Goal: Transaction & Acquisition: Purchase product/service

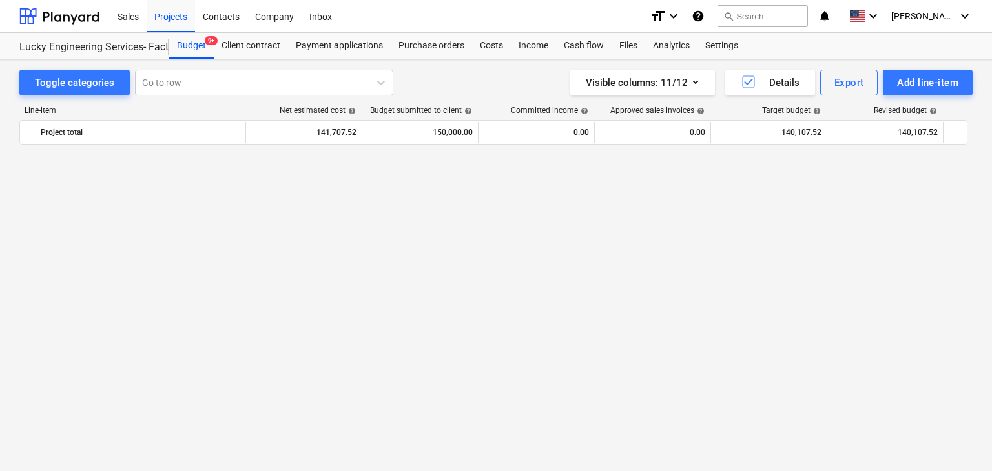
scroll to position [31252, 0]
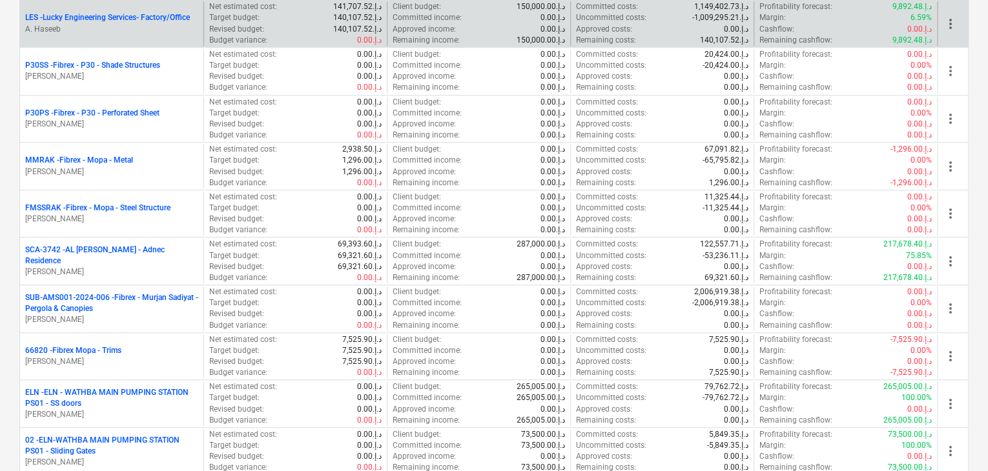
scroll to position [581, 0]
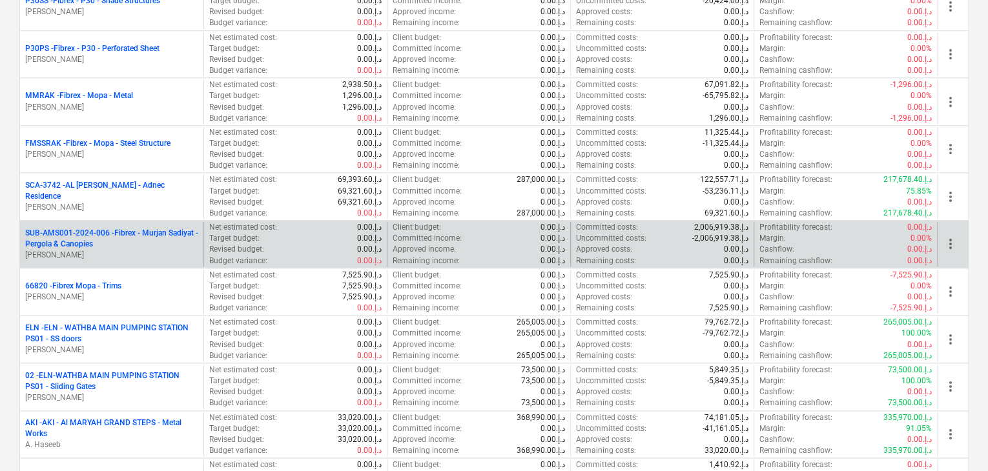
click at [118, 238] on p "SUB-AMS001-2024-006 - Fibrex - Murjan Sadiyat - Pergola & Canopies" at bounding box center [111, 239] width 173 height 22
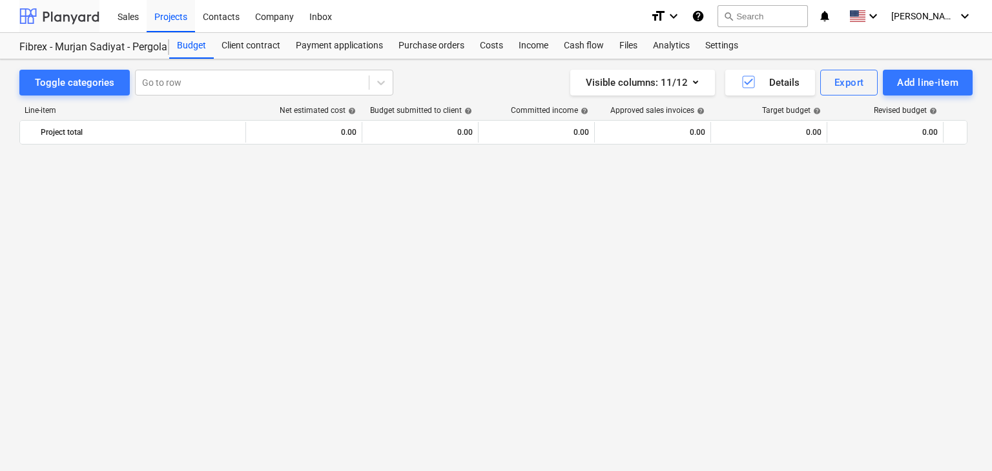
scroll to position [8544, 0]
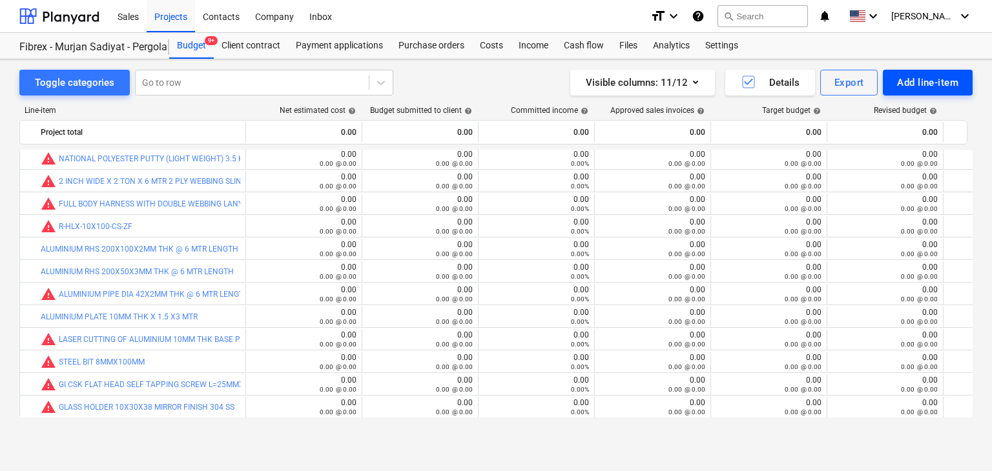
click at [908, 82] on div "Add line-item" at bounding box center [927, 82] width 61 height 17
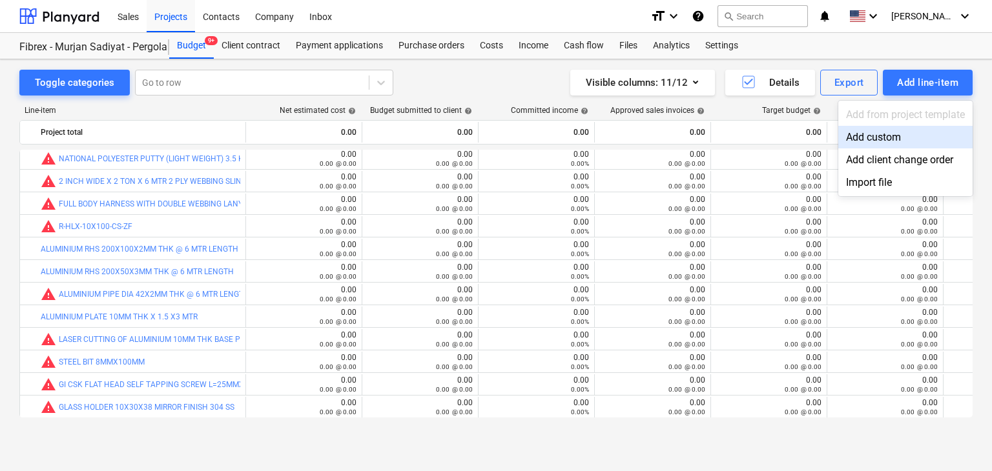
click at [887, 132] on div "Add custom" at bounding box center [905, 137] width 134 height 23
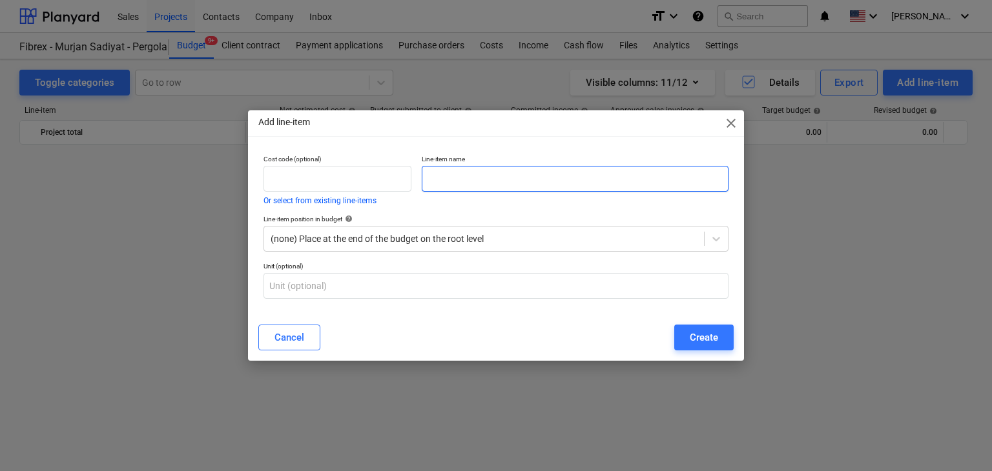
click at [456, 169] on input "text" at bounding box center [575, 179] width 307 height 26
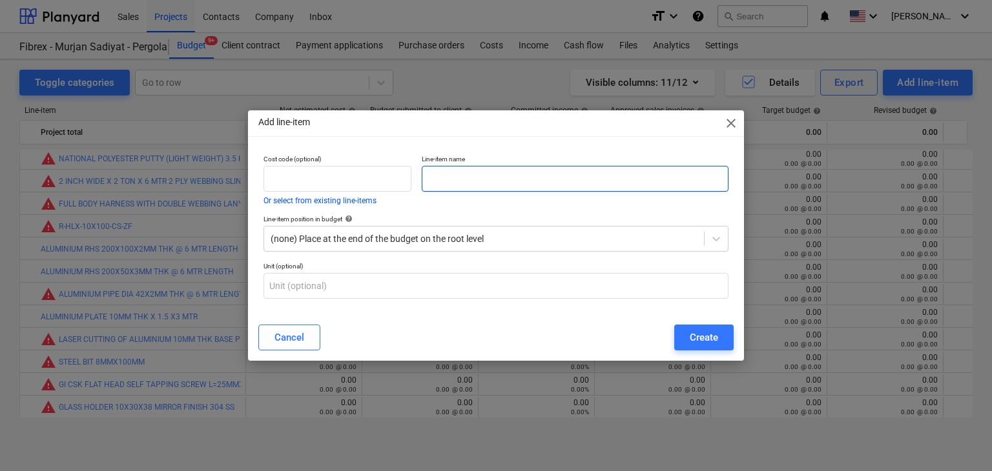
paste input "PROFILE 177 NOS BS2401 - 894.56 KG"
type input "PROFILE 177 NOS BS2401 - 894.56 KG"
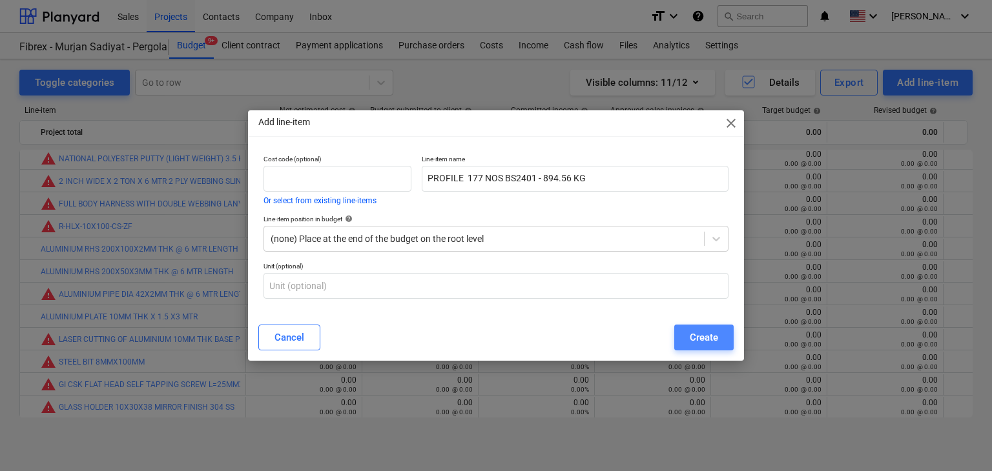
click at [718, 326] on button "Create" at bounding box center [703, 338] width 59 height 26
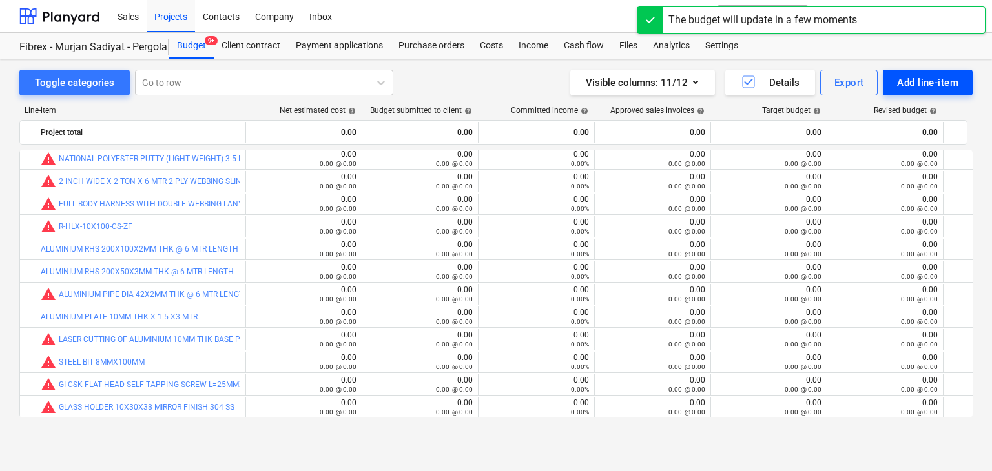
click at [915, 87] on div "Add line-item" at bounding box center [927, 82] width 61 height 17
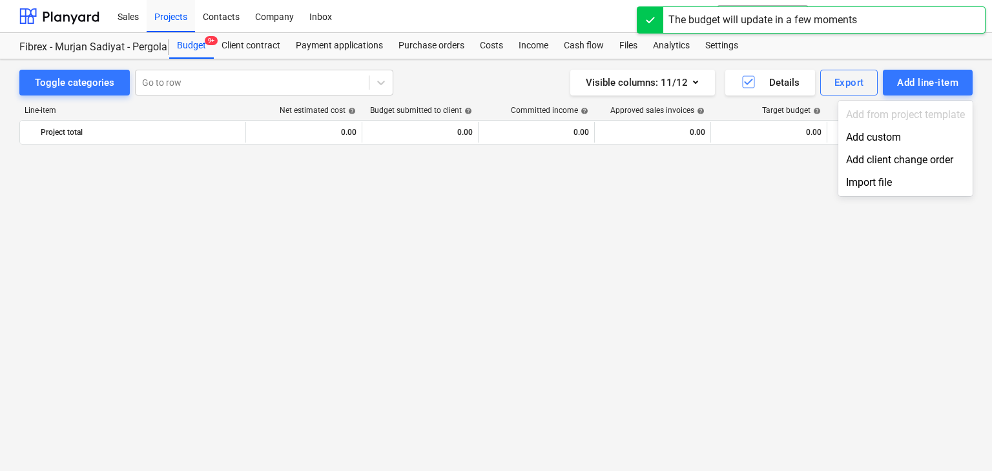
scroll to position [8544, 0]
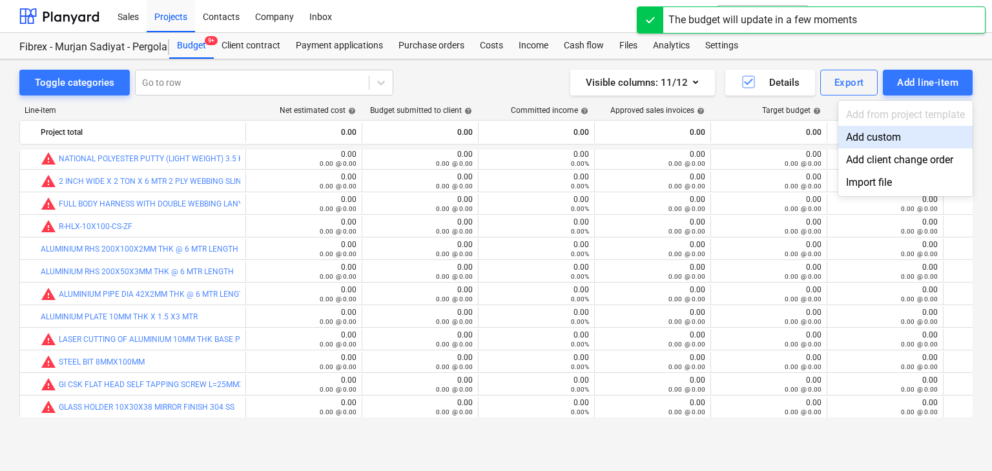
click at [874, 134] on div "Add custom" at bounding box center [905, 137] width 134 height 23
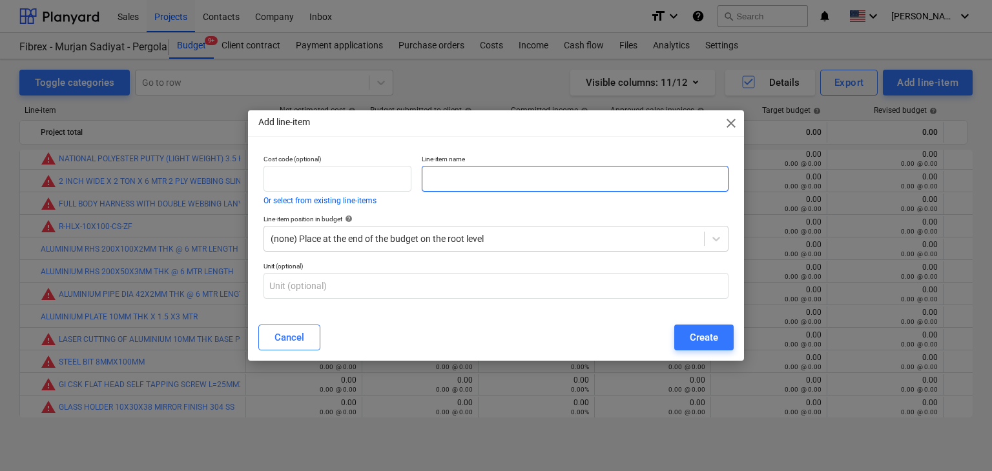
click at [449, 187] on input "text" at bounding box center [575, 179] width 307 height 26
paste input "PROFILE 159 NOS BS2401 - 690.37 KG"
type input "PROFILE 159 NOS BS2401 - 690.37 KG"
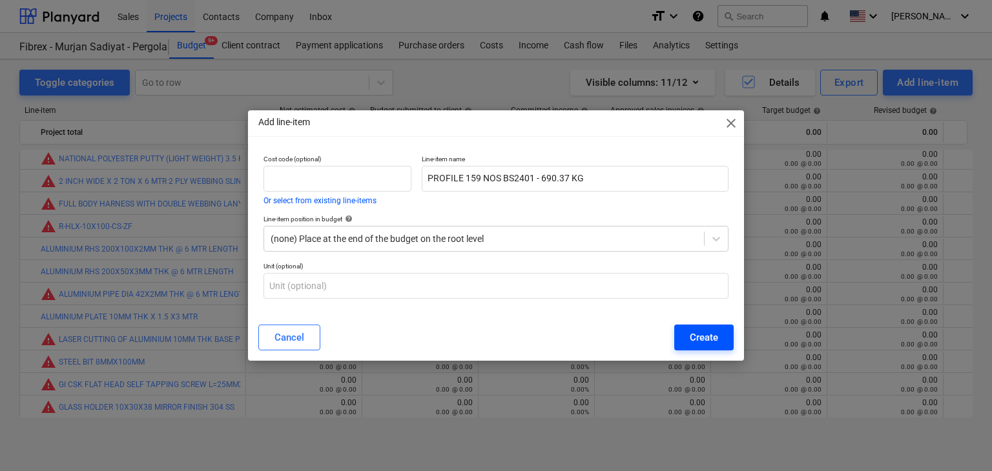
click at [702, 344] on div "Create" at bounding box center [703, 337] width 28 height 17
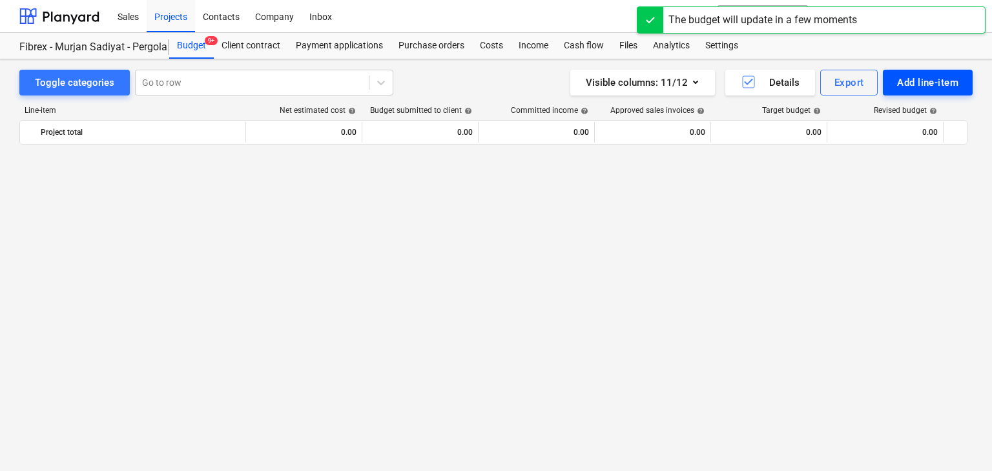
scroll to position [8544, 0]
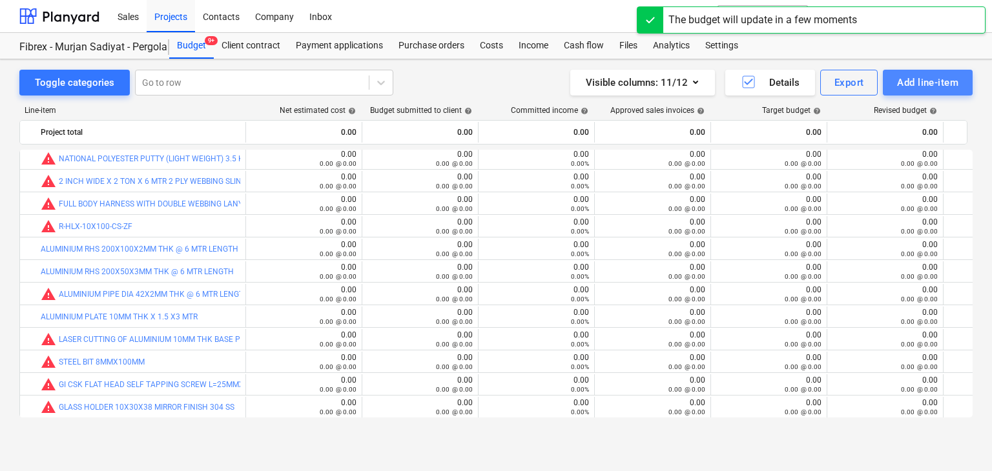
click at [908, 83] on div "Add line-item" at bounding box center [927, 82] width 61 height 17
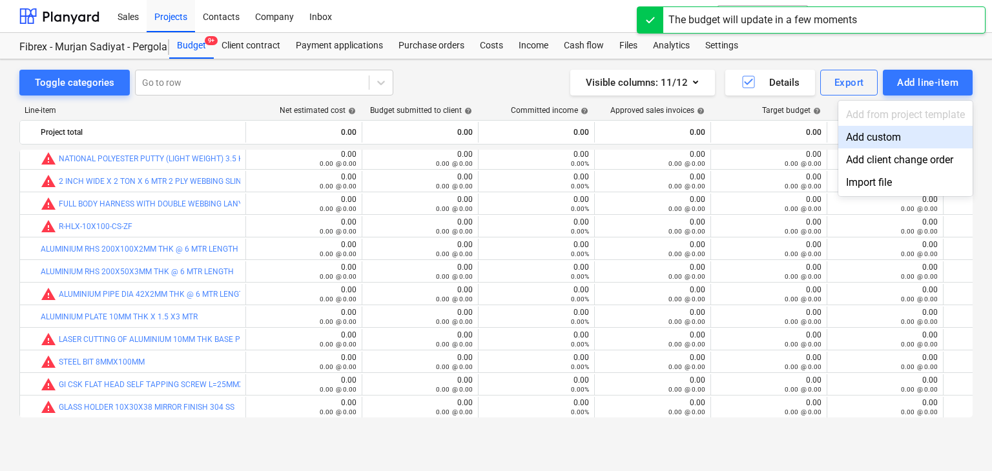
click at [867, 131] on div "Add custom" at bounding box center [905, 137] width 134 height 23
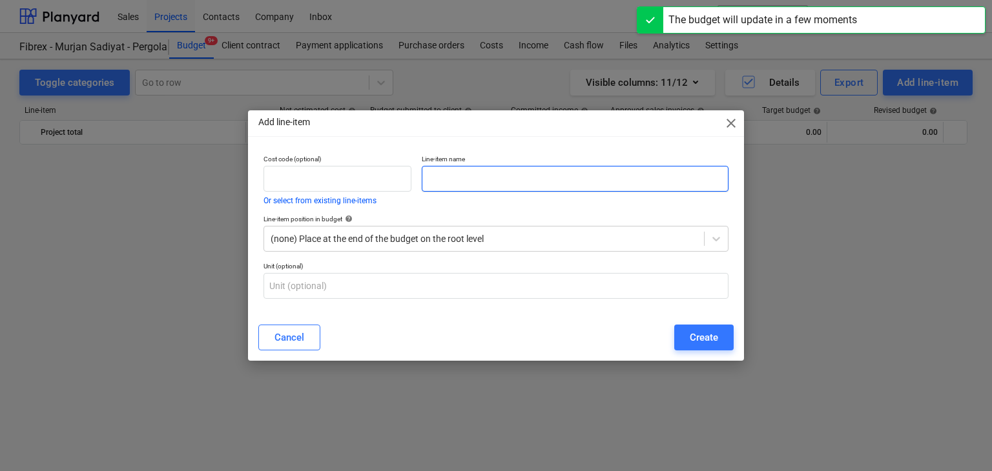
click at [431, 183] on input "text" at bounding box center [575, 179] width 307 height 26
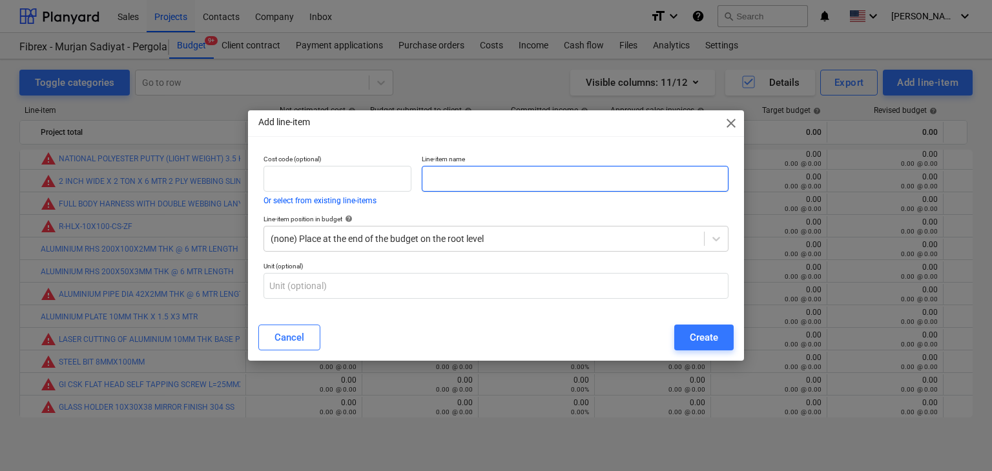
paste input "PROFILE 484 NOS BS2401 -2023.12 KG"
type input "PROFILE 484 NOS BS2401 -2023.12 KG"
click at [673, 339] on div "Cancel Create" at bounding box center [495, 338] width 475 height 26
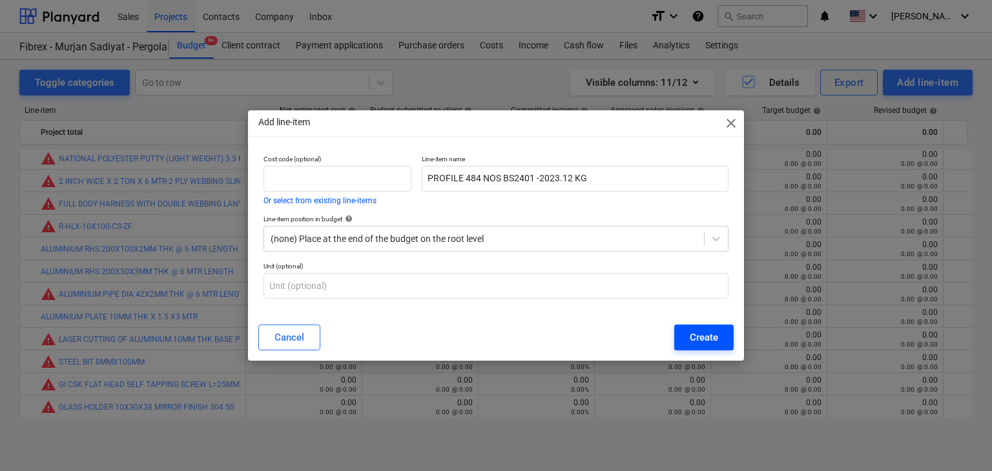
click at [687, 334] on button "Create" at bounding box center [703, 338] width 59 height 26
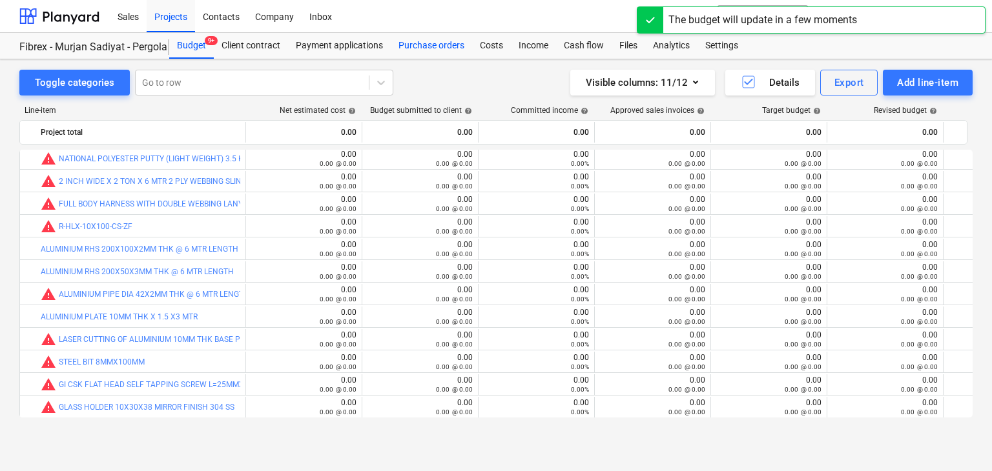
click at [427, 48] on div "Purchase orders" at bounding box center [431, 46] width 81 height 26
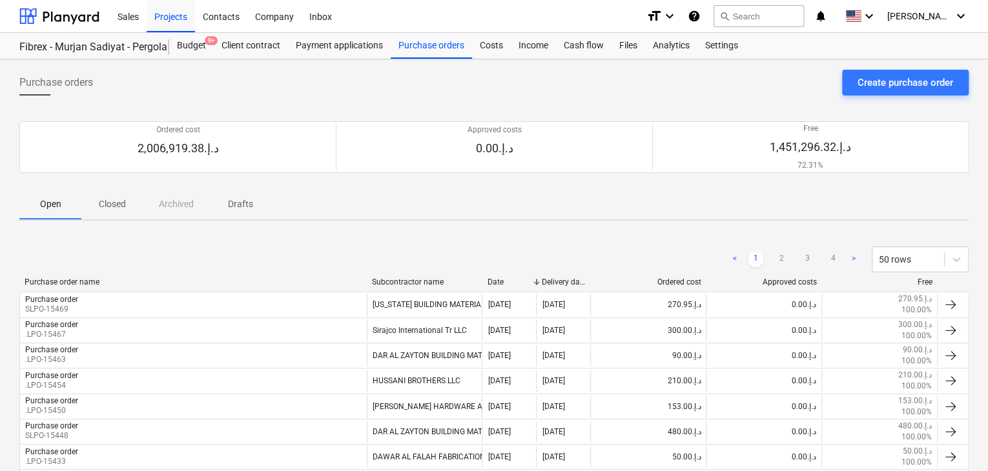
click at [895, 72] on button "Create purchase order" at bounding box center [905, 83] width 127 height 26
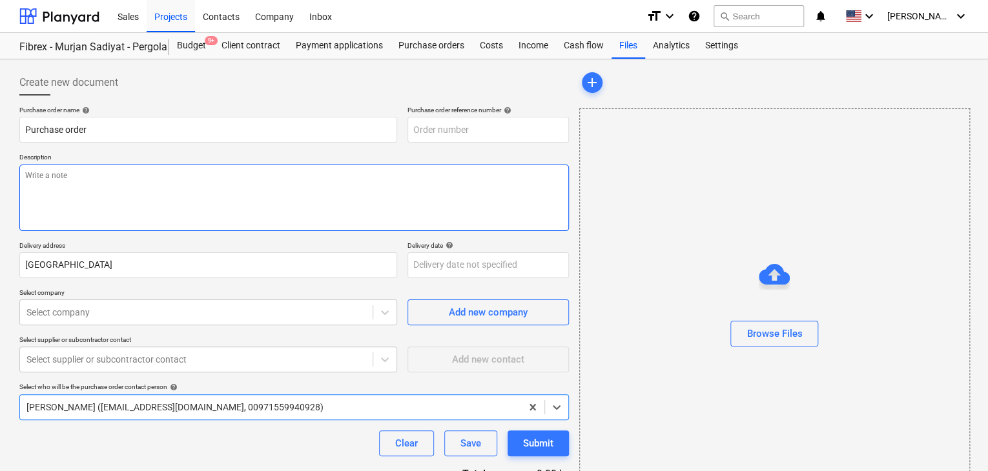
click at [274, 207] on textarea at bounding box center [293, 198] width 549 height 66
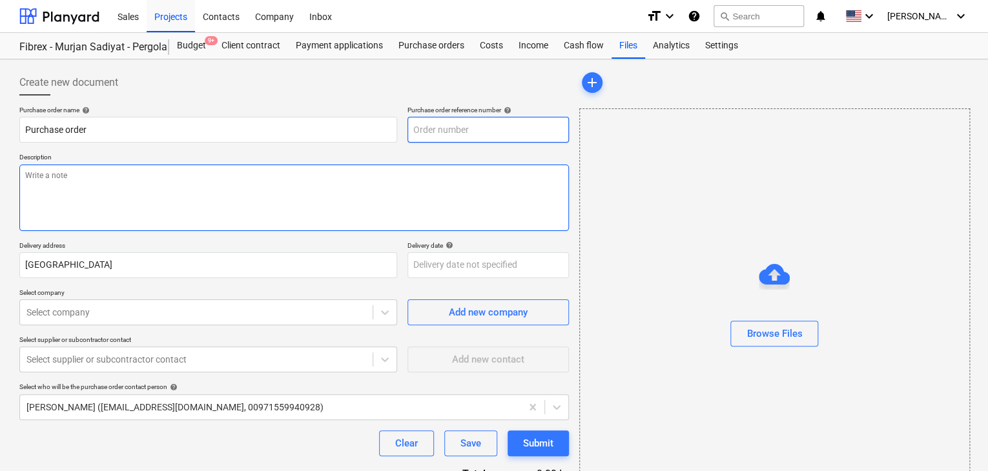
type textarea "x"
type input "SUB-AMS001-2024-006-PO-244"
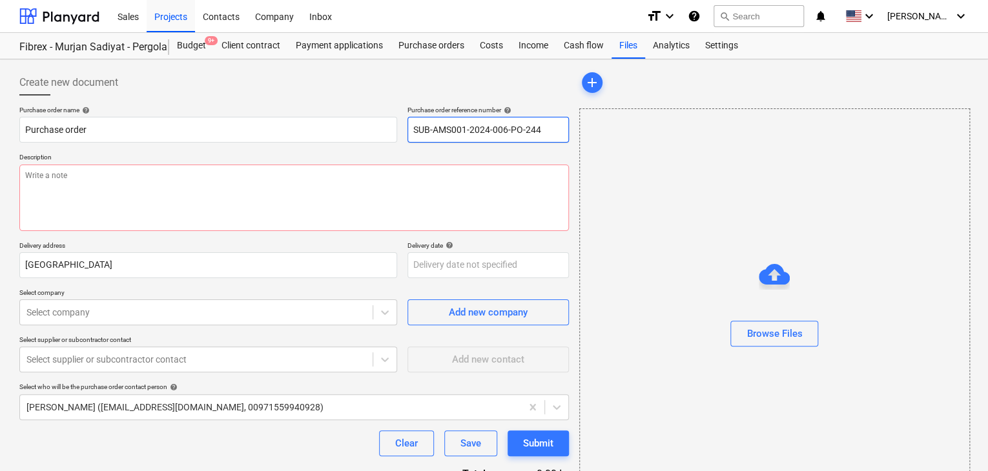
drag, startPoint x: 548, startPoint y: 132, endPoint x: 402, endPoint y: 127, distance: 146.0
click at [402, 127] on div "Purchase order name help Purchase order Purchase order reference number help SU…" at bounding box center [293, 124] width 549 height 37
type textarea "x"
type input "."
type textarea "x"
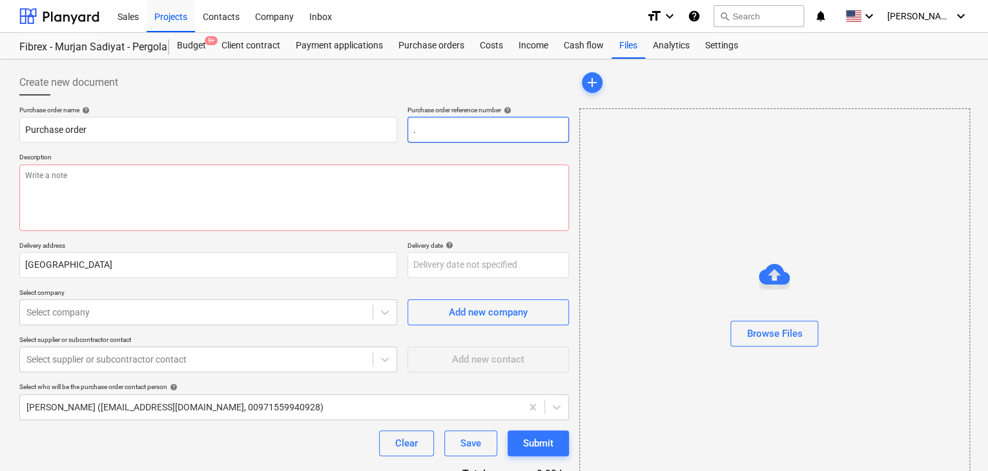
type input ".L"
type textarea "x"
type input ".LP"
type textarea "x"
type input ".LPO"
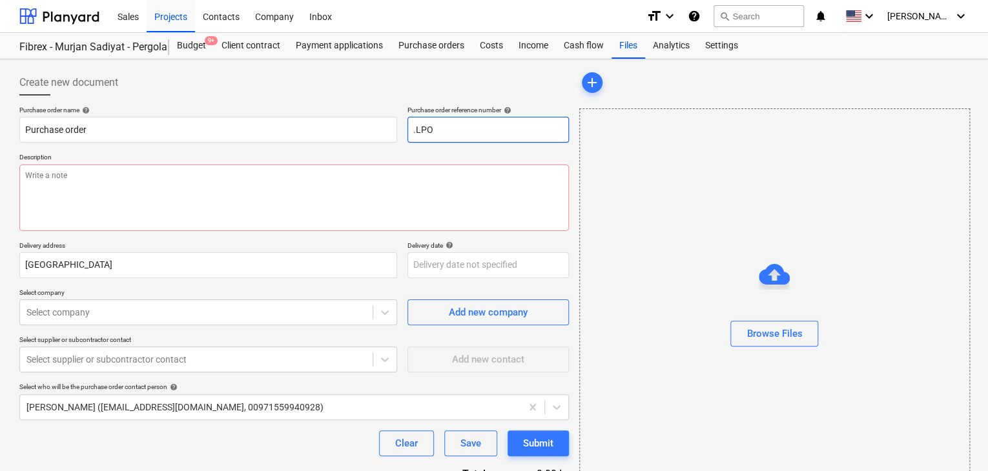
type textarea "x"
type input ".LPO-"
type textarea "x"
type input ".LPO-1"
type textarea "x"
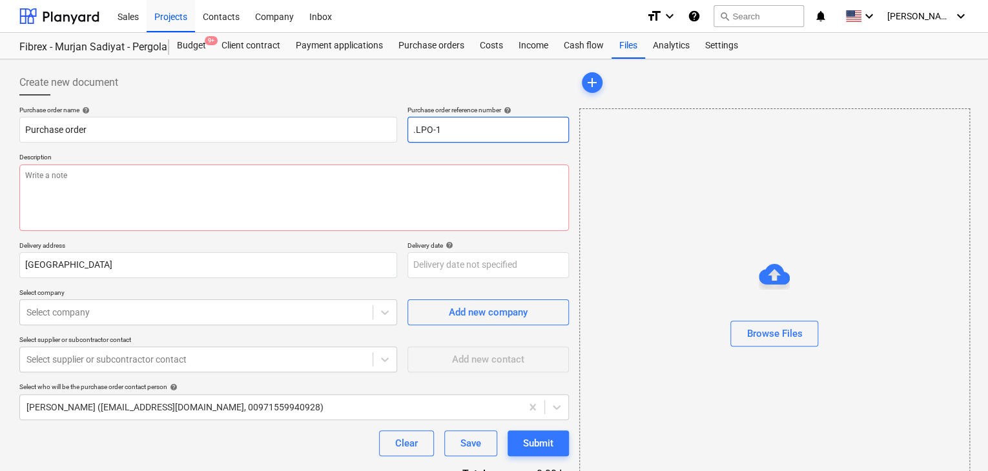
type input ".LPO-15"
type textarea "x"
type input ".LPO-154"
type textarea "x"
type input ".LPO-1548"
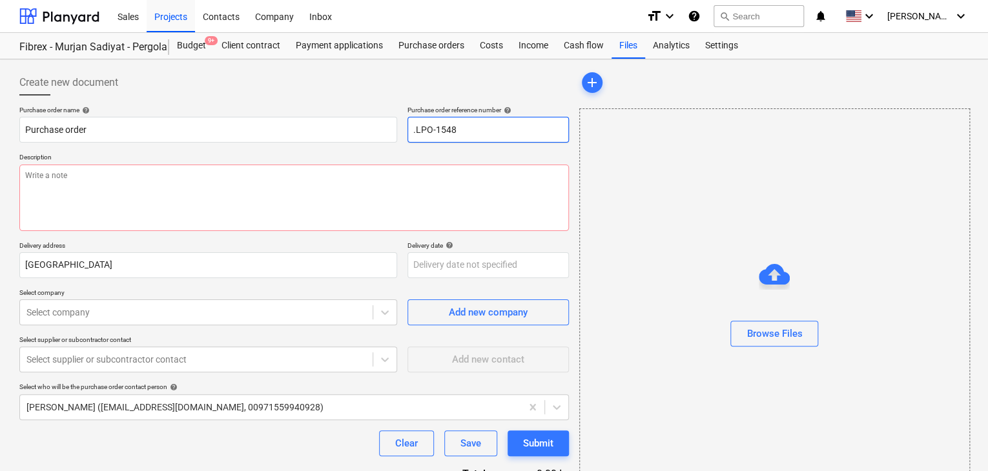
type textarea "x"
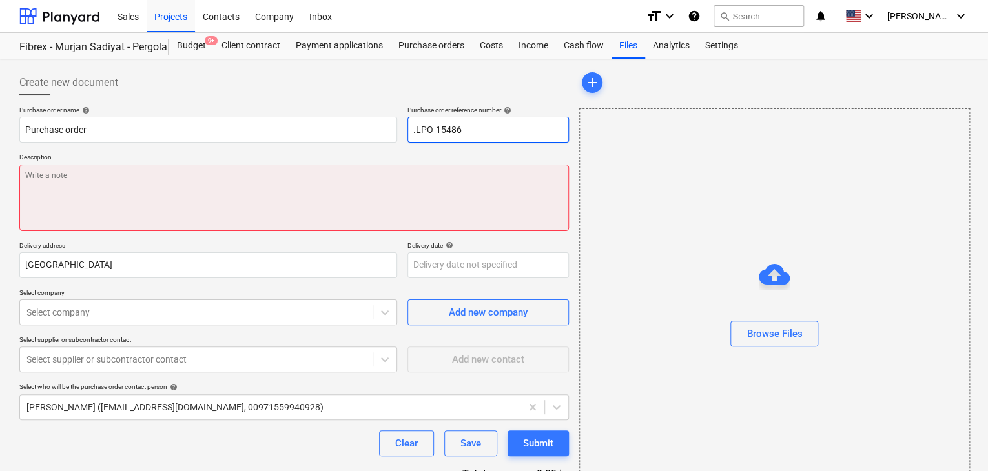
type input ".LPO-15486"
click at [83, 187] on textarea at bounding box center [293, 198] width 549 height 66
type textarea "x"
type textarea "0"
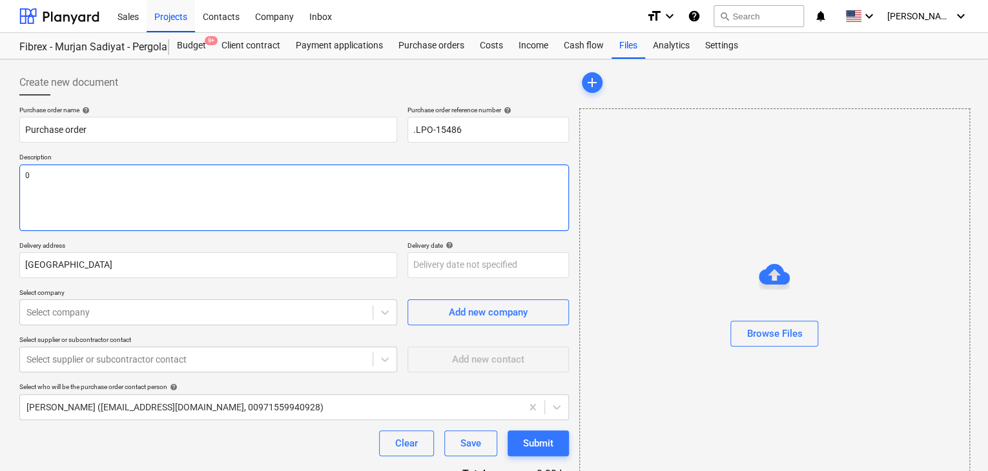
type textarea "x"
type textarea "08"
type textarea "x"
type textarea "08/"
type textarea "x"
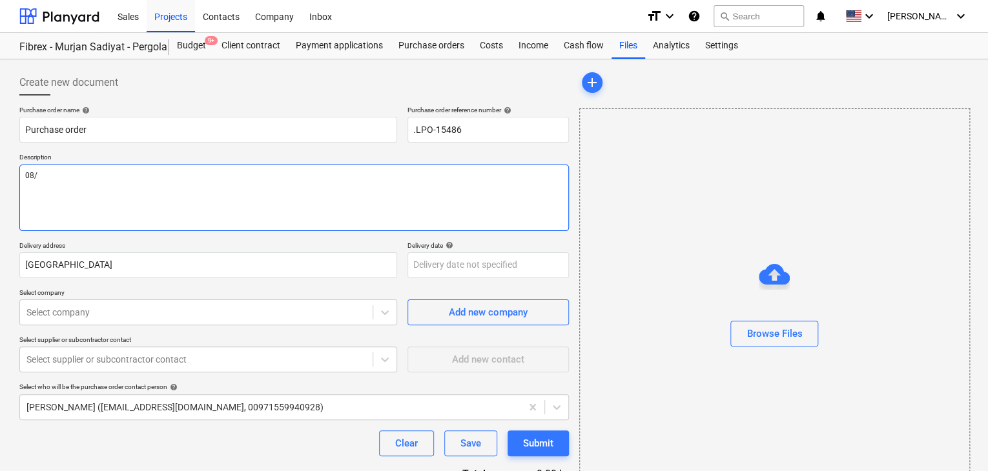
type textarea "08/S"
type textarea "x"
type textarea "08/SE"
type textarea "x"
type textarea "08/SEP"
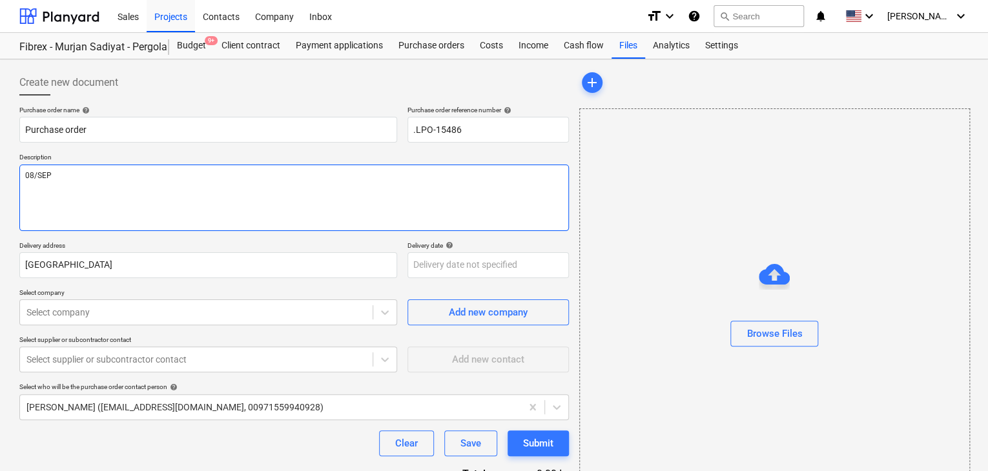
type textarea "x"
type textarea "08/SEP/"
type textarea "x"
type textarea "08/[DATE]"
type textarea "x"
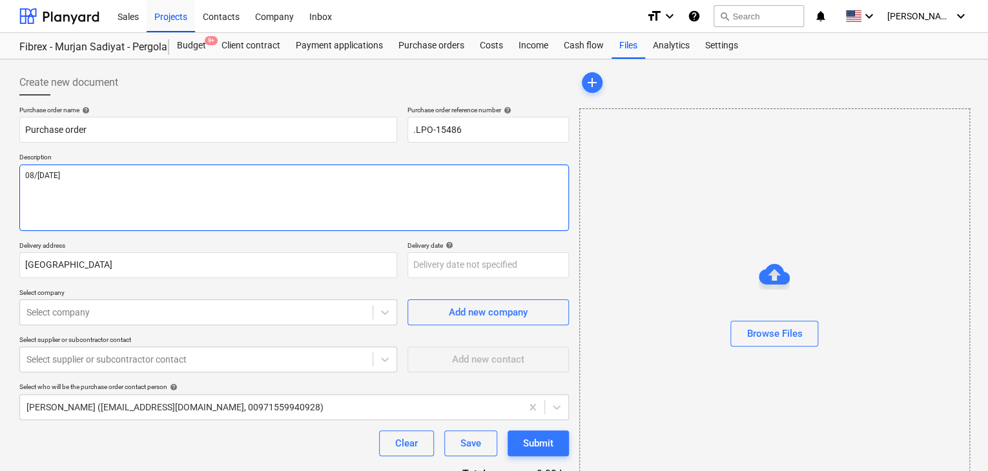
type textarea "[DATE]"
type textarea "x"
type textarea "[DATE]"
type textarea "x"
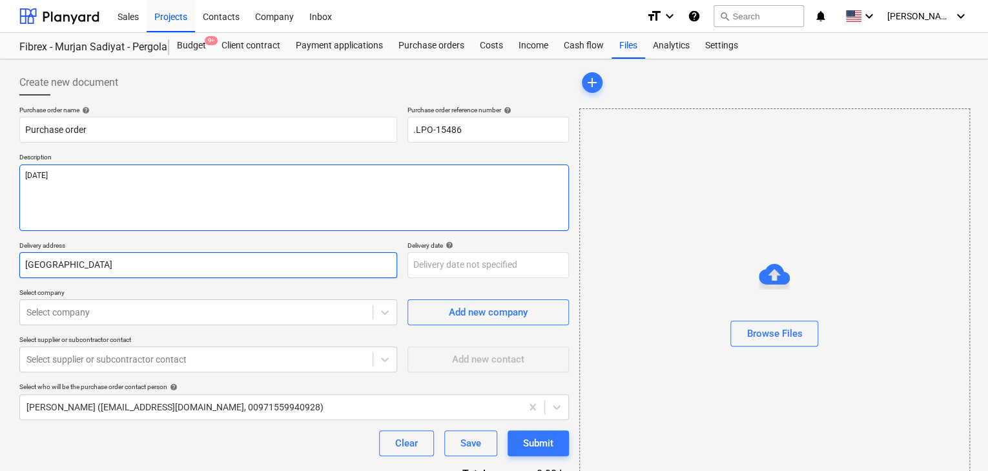
type textarea "[DATE]"
click at [85, 269] on input "[GEOGRAPHIC_DATA]" at bounding box center [208, 265] width 378 height 26
type textarea "x"
type input "Abu Dhab"
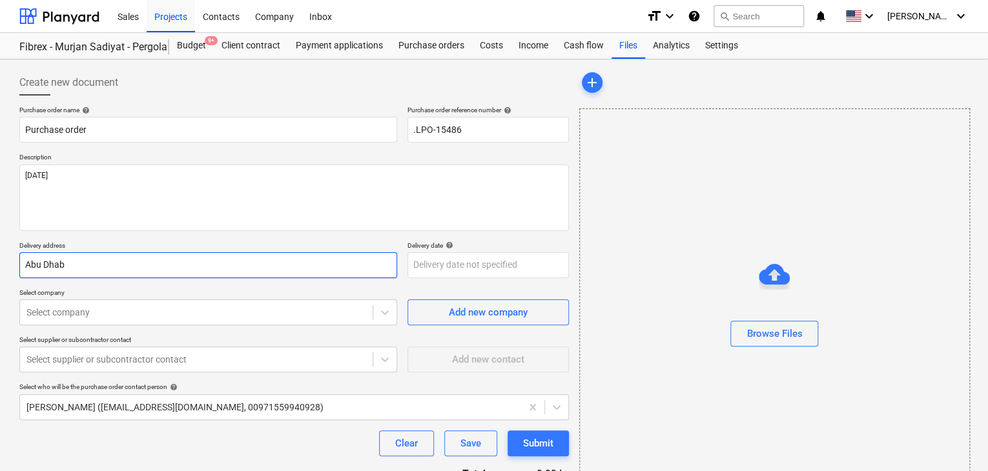
type textarea "x"
type input "Abu Dha"
type textarea "x"
type input "Abu Dh"
type textarea "x"
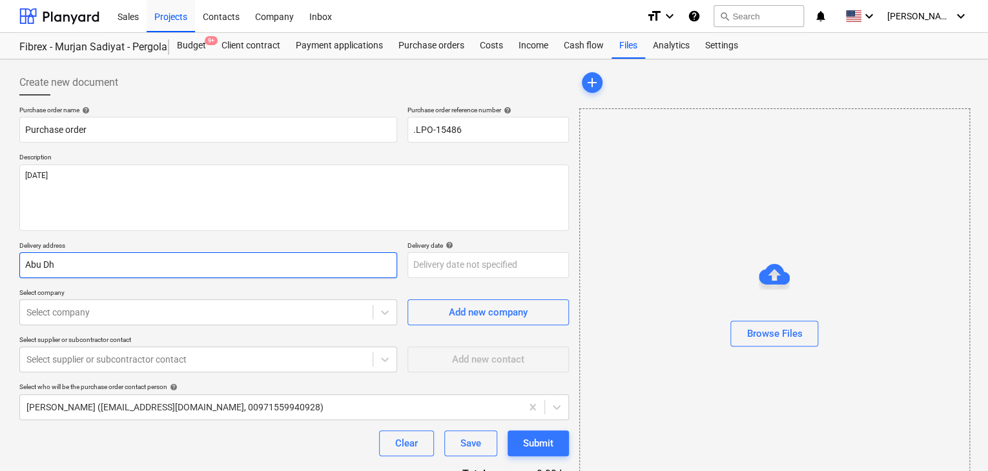
type input "Abu D"
type textarea "x"
type input "Abu"
type textarea "x"
type input "Abu"
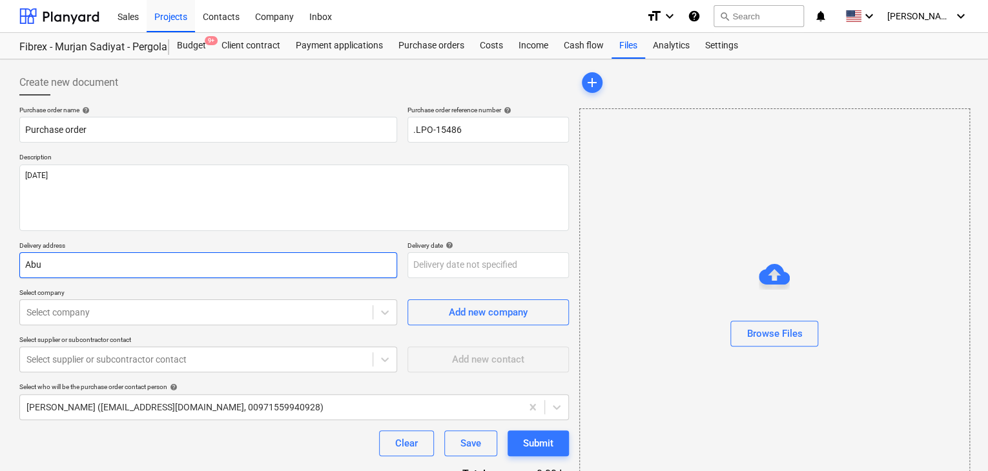
type textarea "x"
type input "Ab"
type textarea "x"
type input "A"
type textarea "x"
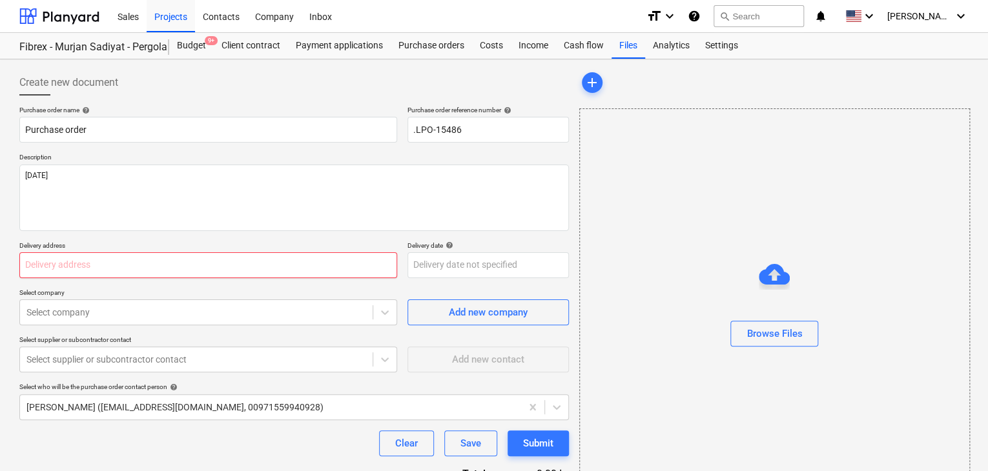
type textarea "x"
type input "L"
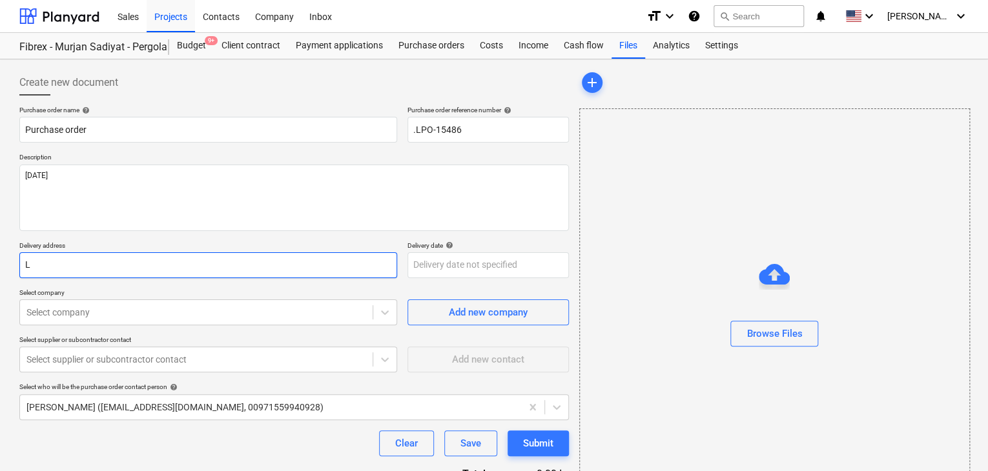
type textarea "x"
type input "LU"
type textarea "x"
type input "LUC"
type textarea "x"
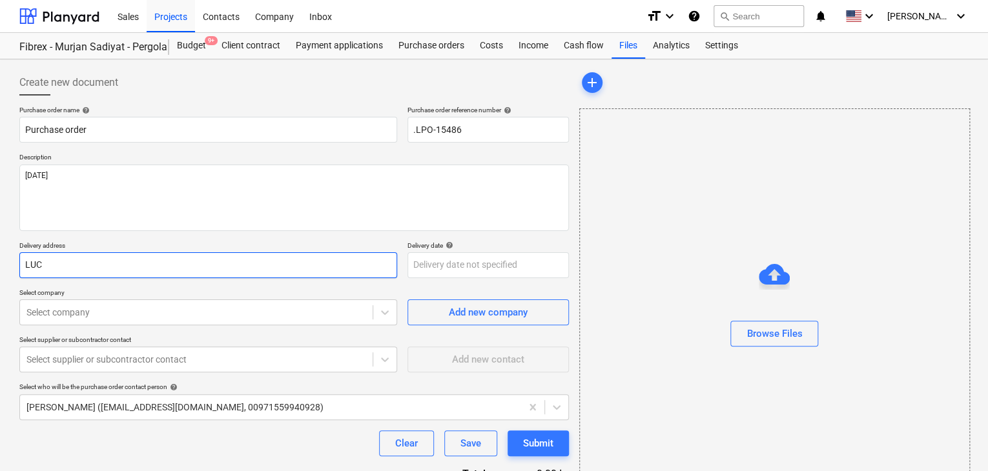
type input "LUCK"
type textarea "x"
type input "LUCKY"
type textarea "x"
type input "LUCKY"
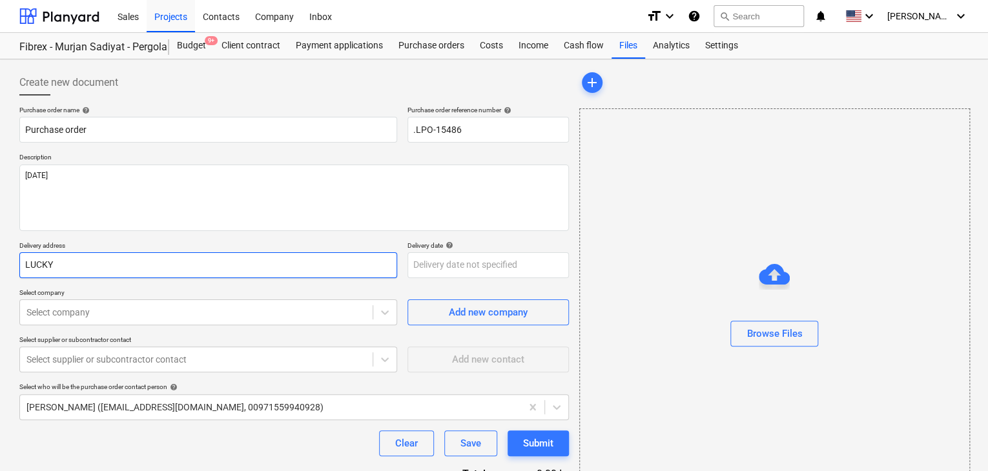
type textarea "x"
type input "LUCKY E"
type textarea "x"
type input "LUCKY EN"
type textarea "x"
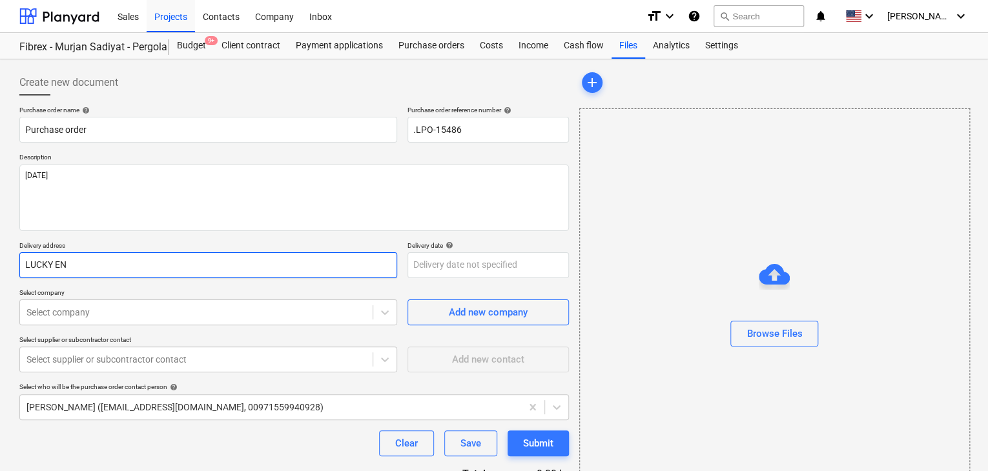
type input "LUCKY ENG"
type textarea "x"
type input "LUCKY ENGI"
type textarea "x"
type input "LUCKY ENGIN"
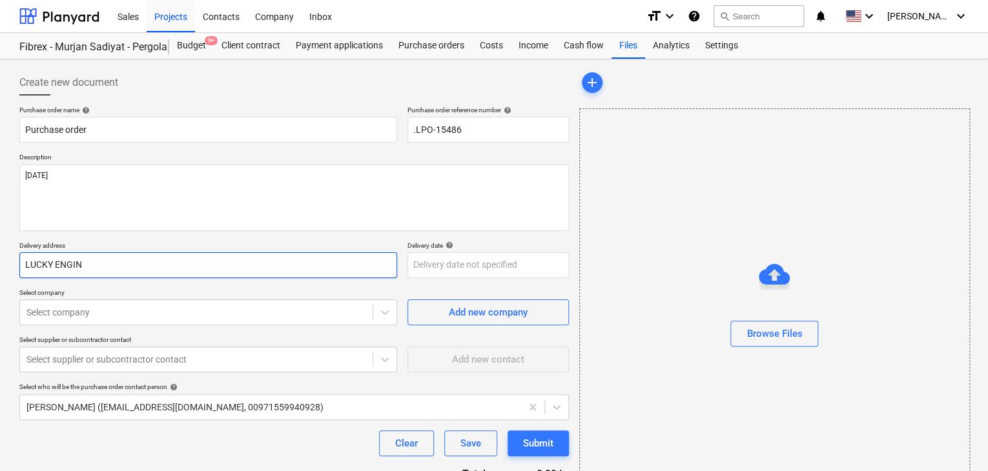
type textarea "x"
type input "LUCKY ENGINE"
type textarea "x"
type input "LUCKY ENGINEE"
type textarea "x"
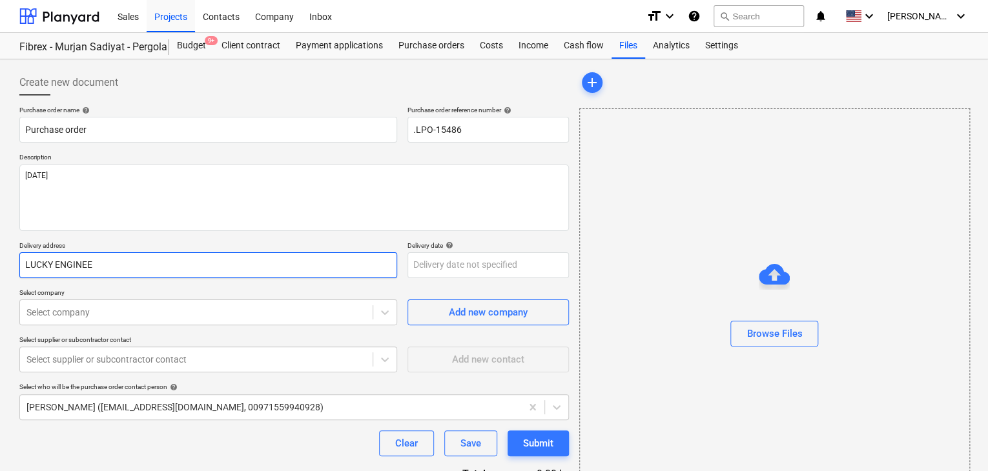
type input "LUCKY ENGINEER"
type textarea "x"
type input "LUCKY ENGINEERI"
type textarea "x"
type input "LUCKY ENGINEERIN"
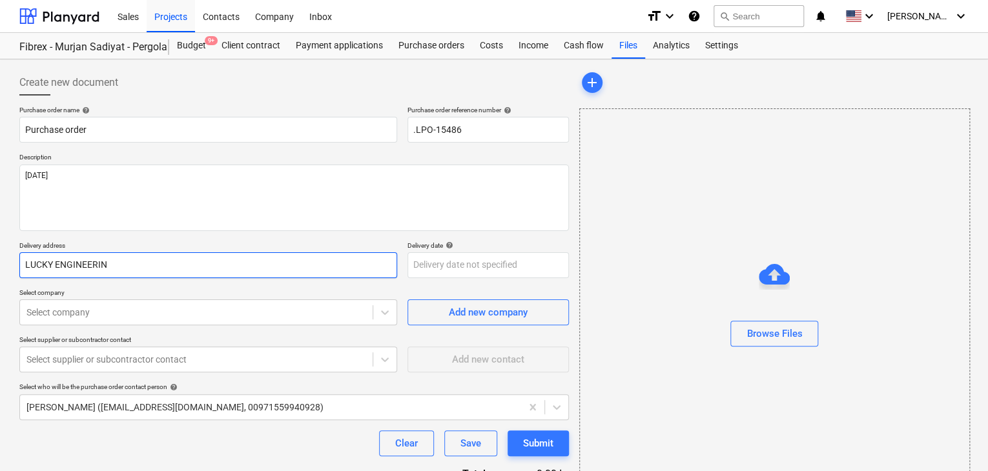
type textarea "x"
type input "LUCKY ENGINEERING"
type textarea "x"
type input "LUCKY ENGINEERING"
type textarea "x"
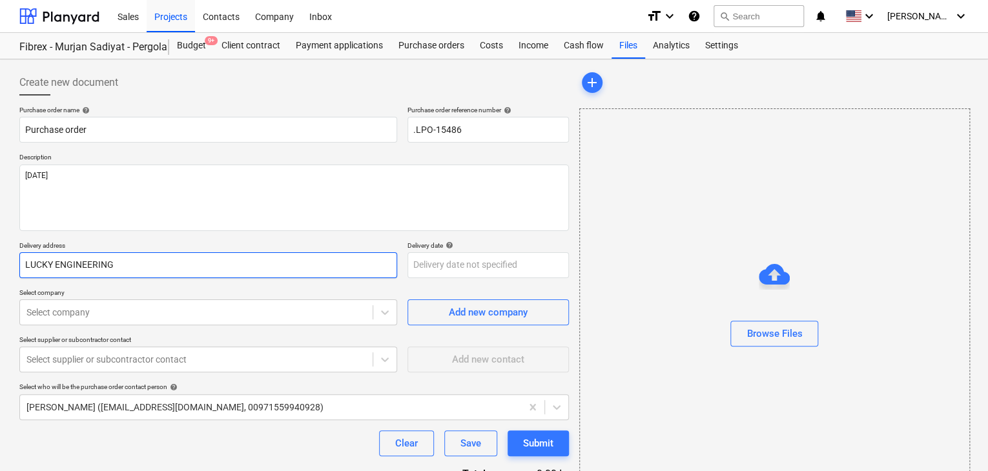
type input "LUCKY ENGINEERING S"
type textarea "x"
type input "LUCKY ENGINEERING SE"
type textarea "x"
type input "LUCKY ENGINEERING SER"
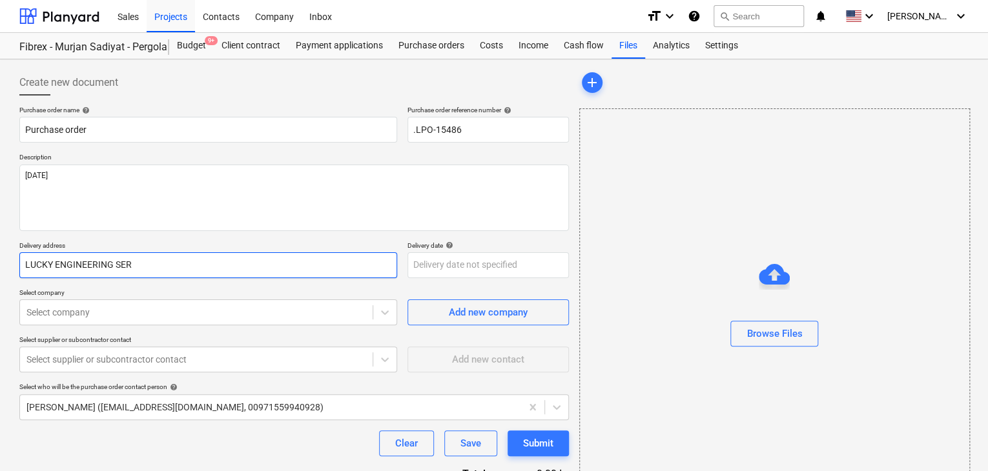
type textarea "x"
type input "LUCKY ENGINEERING SERV"
type textarea "x"
type input "LUCKY ENGINEERING SERVI"
type textarea "x"
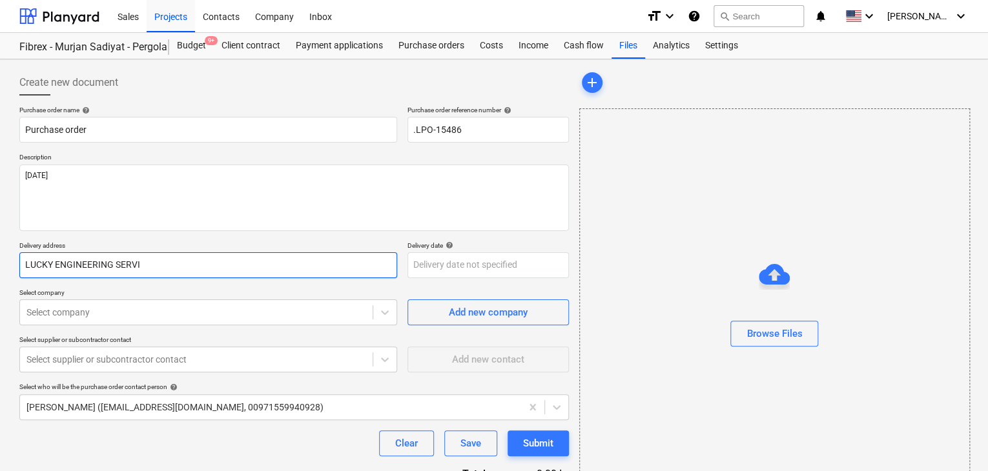
type input "LUCKY ENGINEERING SERVIC"
type textarea "x"
type input "LUCKY ENGINEERING SERVICE"
type textarea "x"
type input "LUCKY ENGINEERING SERVICES"
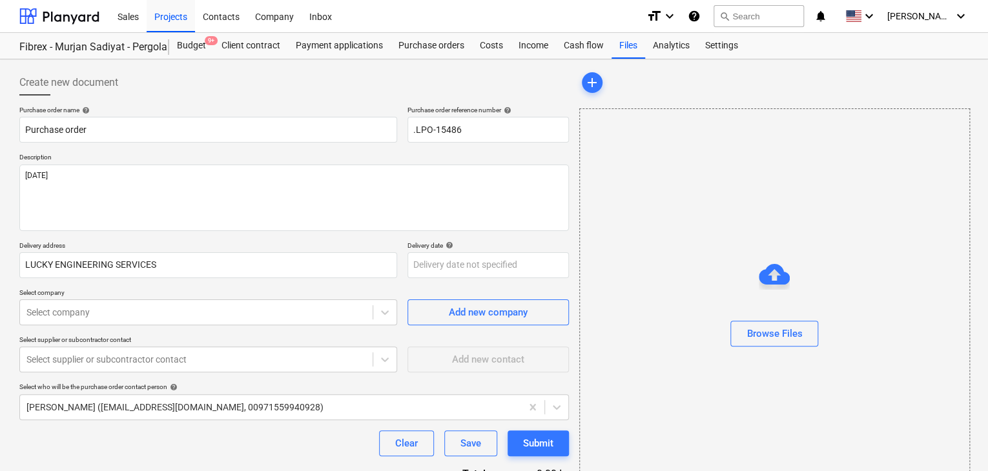
click at [406, 271] on div "Delivery address LUCKY ENGINEERING SERVICES Delivery date help Press the down a…" at bounding box center [293, 259] width 549 height 37
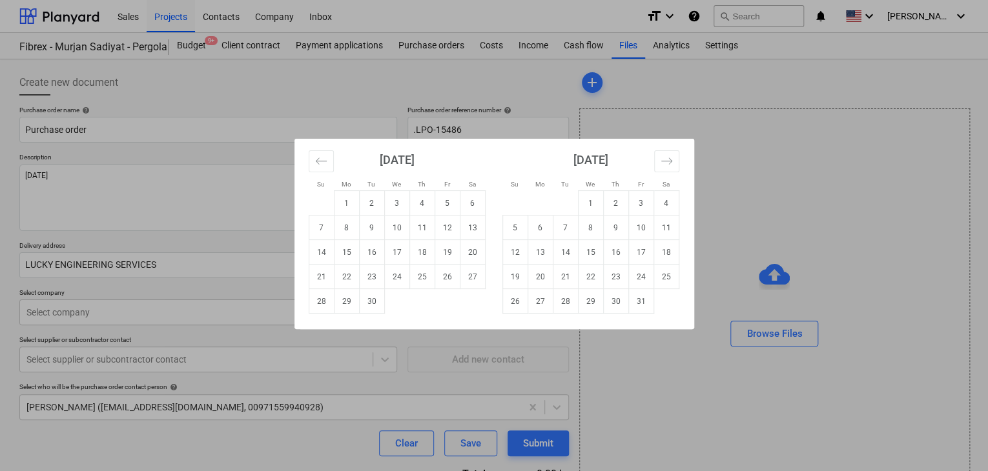
click at [416, 267] on body "Sales Projects Contacts Company Inbox format_size keyboard_arrow_down help sear…" at bounding box center [494, 235] width 988 height 471
click at [372, 303] on td "30" at bounding box center [371, 301] width 25 height 25
type textarea "x"
type input "[DATE]"
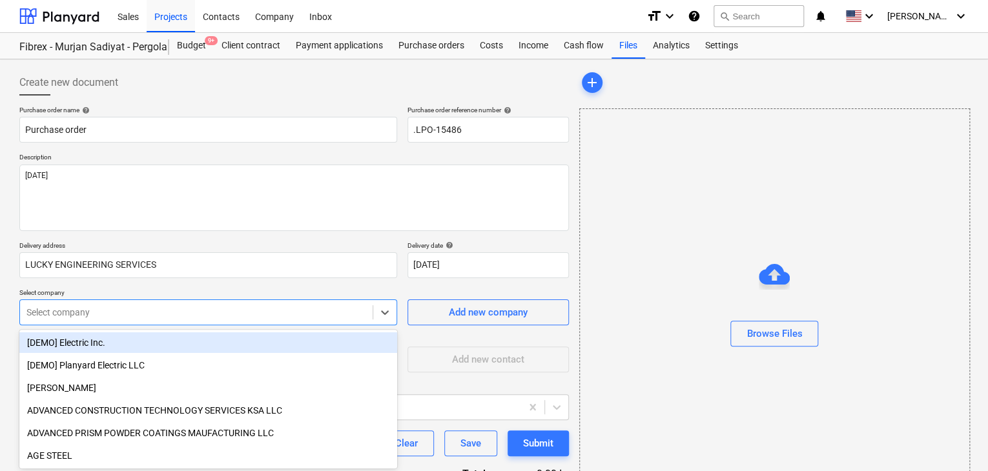
scroll to position [60, 0]
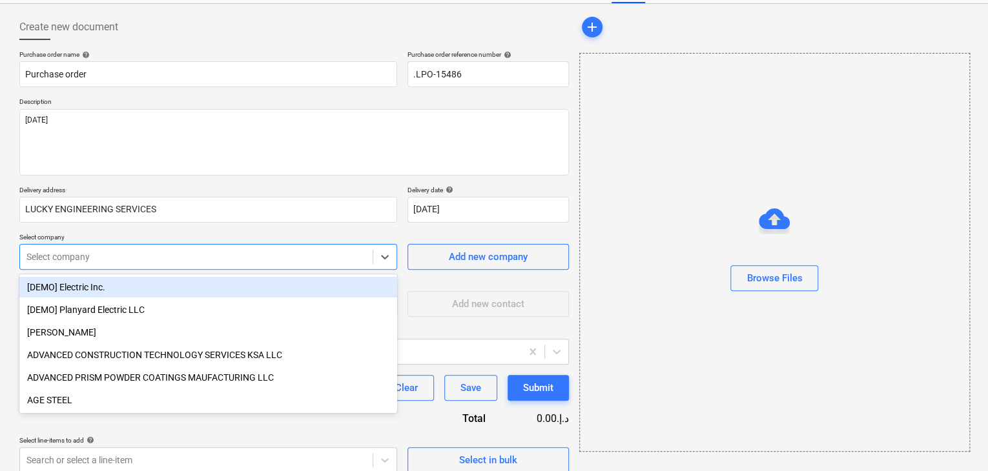
click at [164, 300] on body "Sales Projects Contacts Company Inbox format_size keyboard_arrow_down help sear…" at bounding box center [494, 179] width 988 height 471
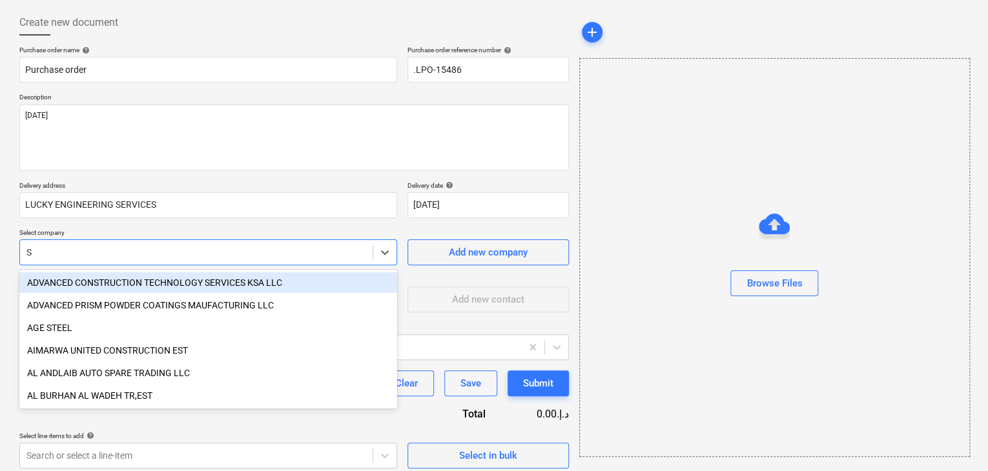
type input "SI"
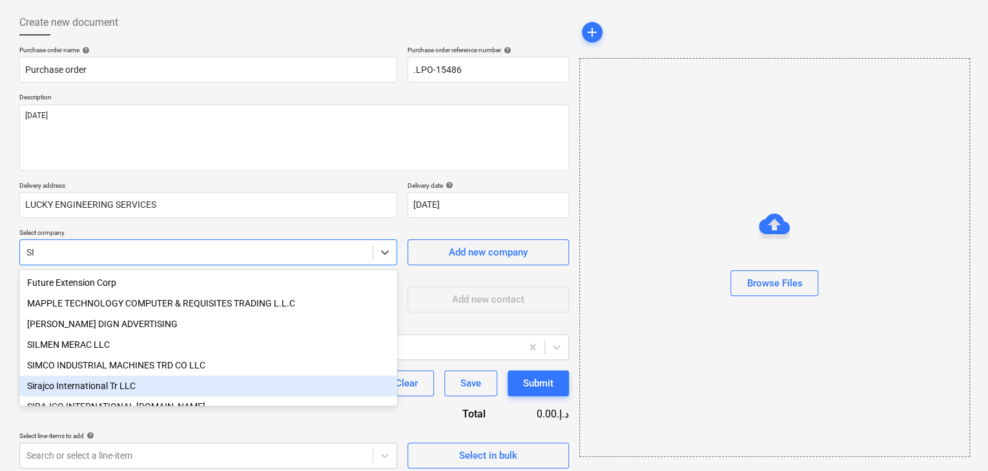
click at [76, 389] on div "Sirajco International Tr LLC" at bounding box center [208, 386] width 378 height 21
type textarea "x"
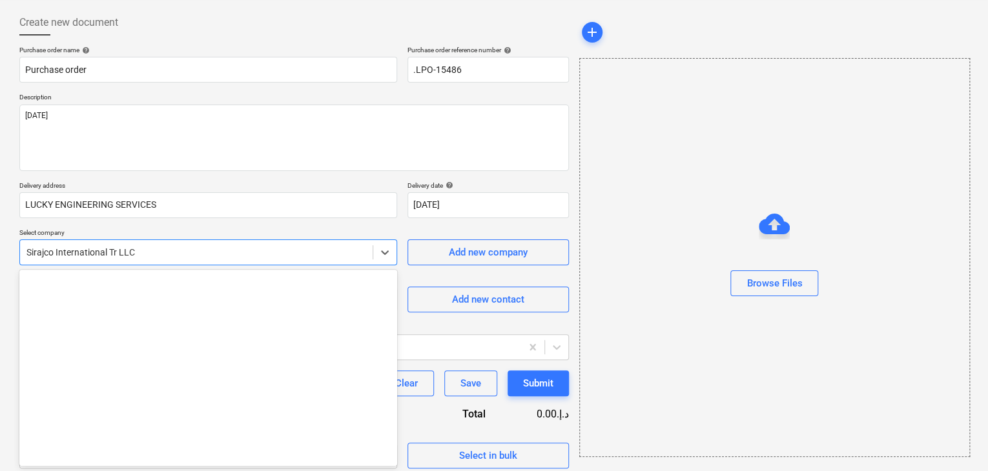
scroll to position [4067, 0]
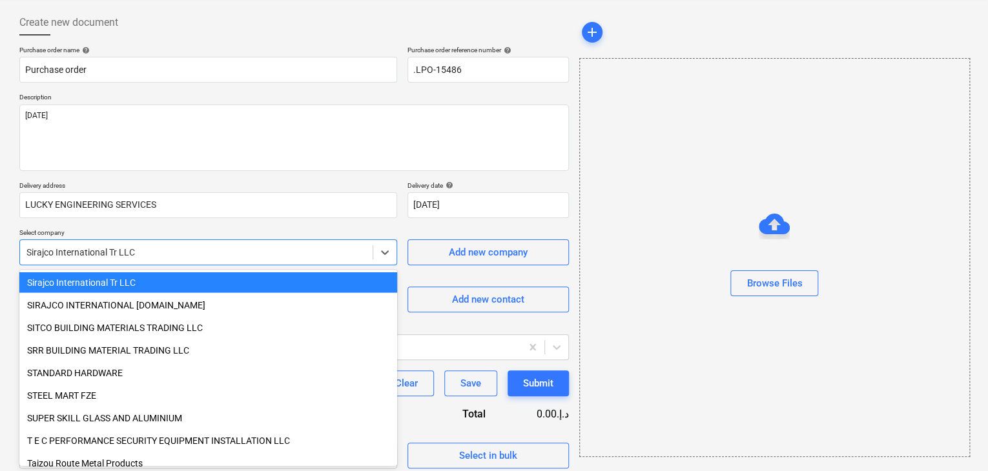
click at [146, 249] on div at bounding box center [196, 252] width 340 height 13
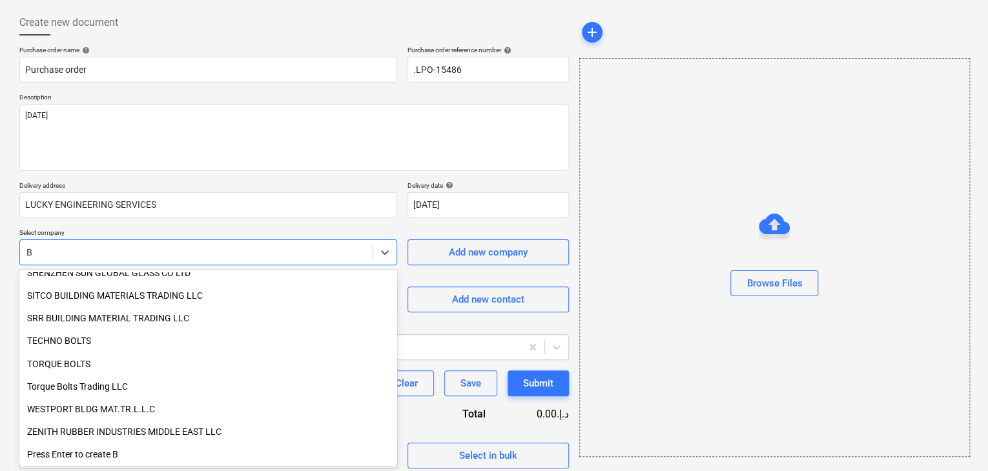
scroll to position [1162, 0]
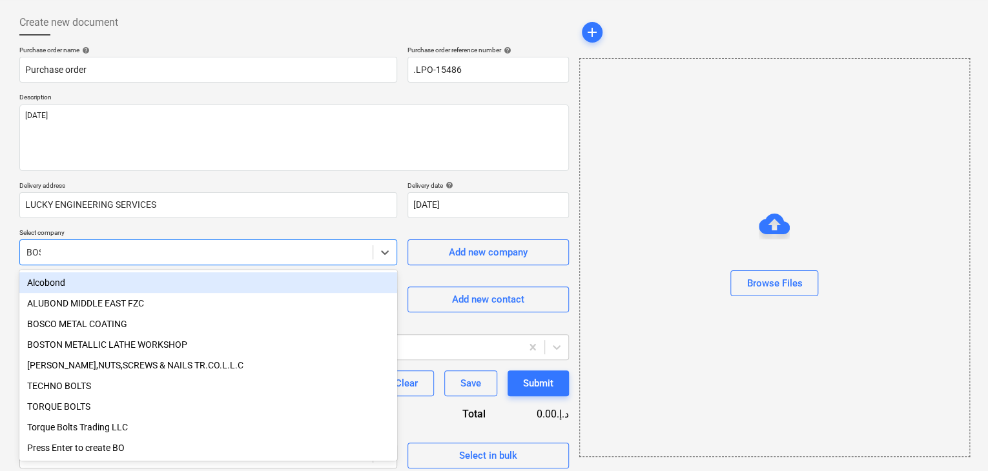
type input "BOSC"
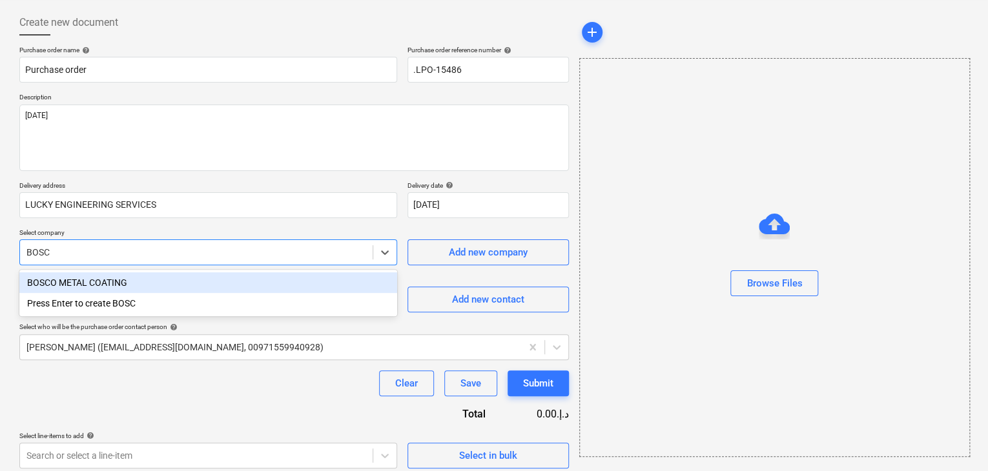
click at [124, 278] on div "BOSCO METAL COATING" at bounding box center [208, 282] width 378 height 21
type textarea "x"
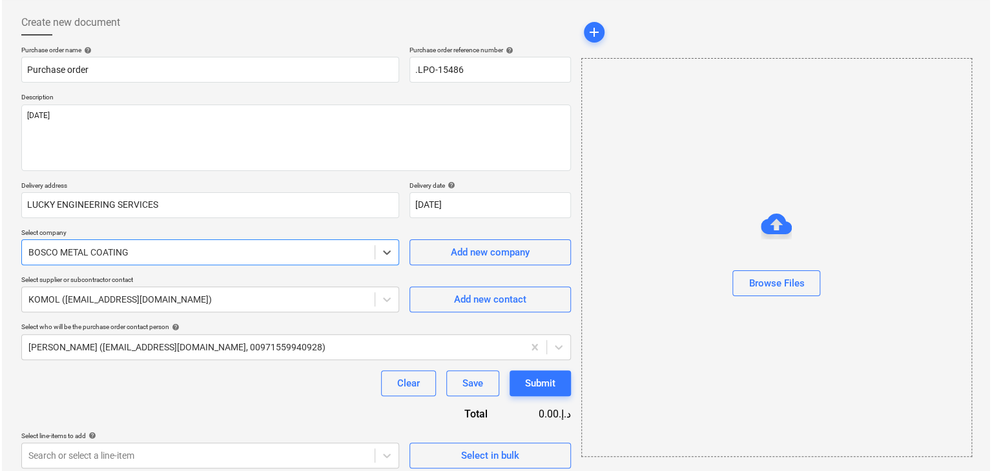
scroll to position [67, 0]
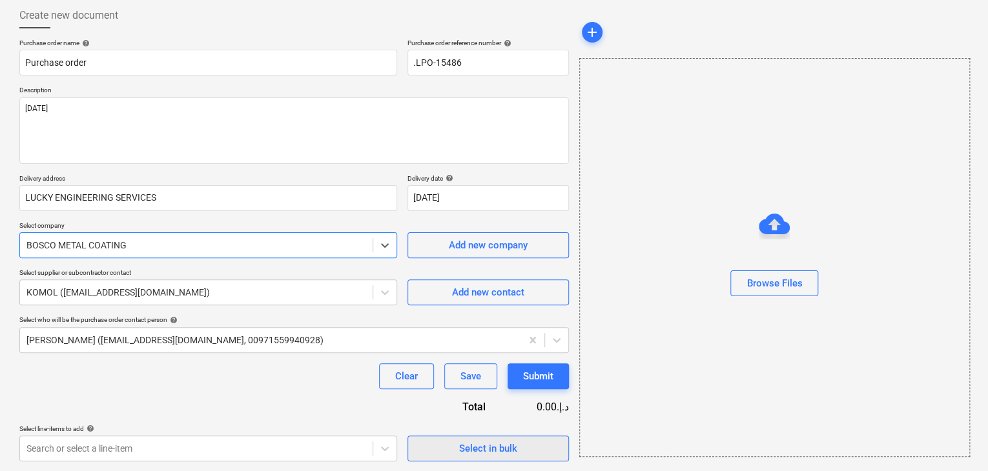
click at [443, 436] on button "Select in bulk" at bounding box center [487, 449] width 161 height 26
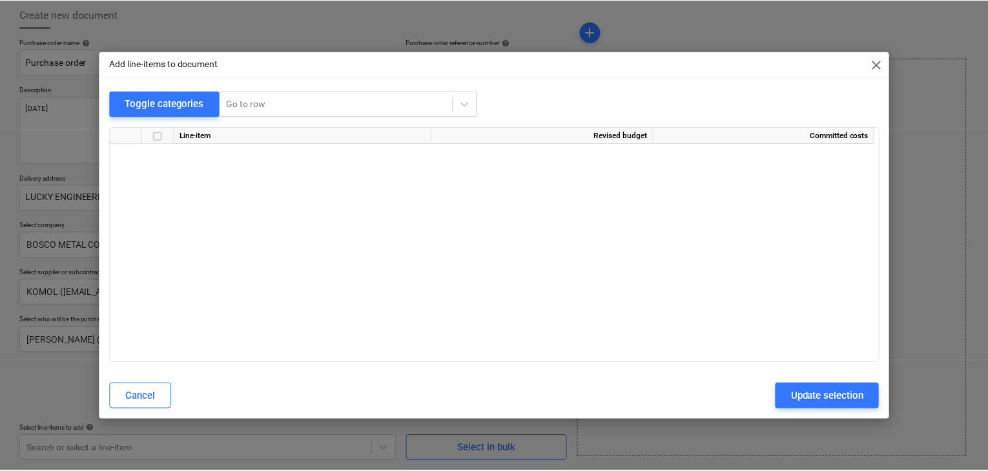
scroll to position [6205, 0]
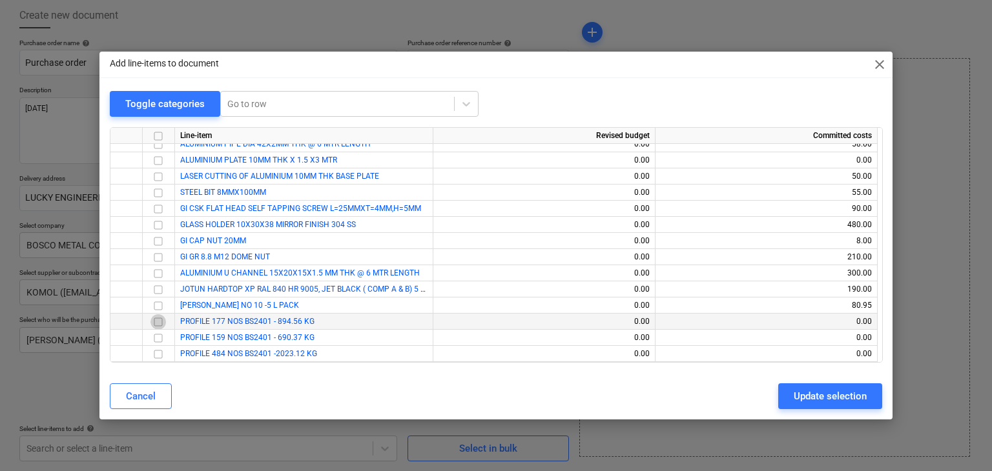
click at [155, 318] on input "checkbox" at bounding box center [157, 321] width 15 height 15
click at [160, 343] on input "checkbox" at bounding box center [157, 338] width 15 height 15
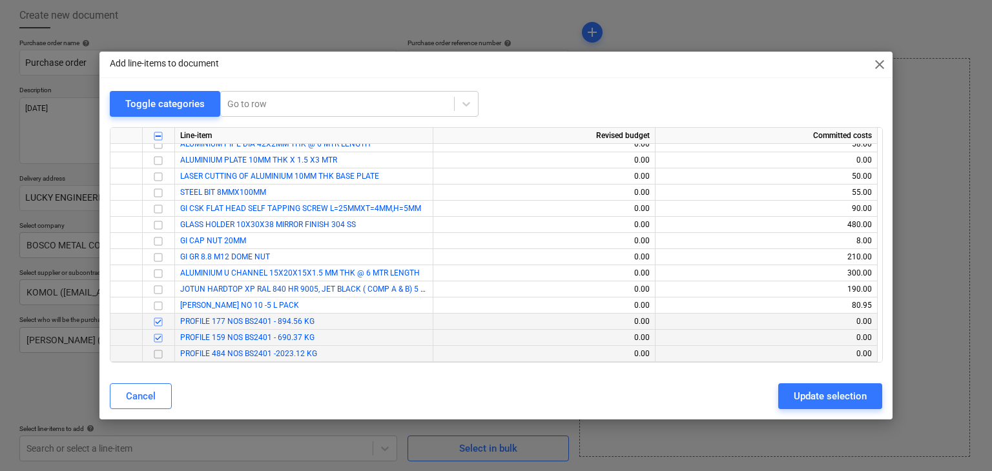
click at [154, 352] on input "checkbox" at bounding box center [157, 354] width 15 height 15
drag, startPoint x: 810, startPoint y: 400, endPoint x: 586, endPoint y: 410, distance: 224.9
click at [809, 400] on div "Update selection" at bounding box center [829, 396] width 73 height 17
type textarea "x"
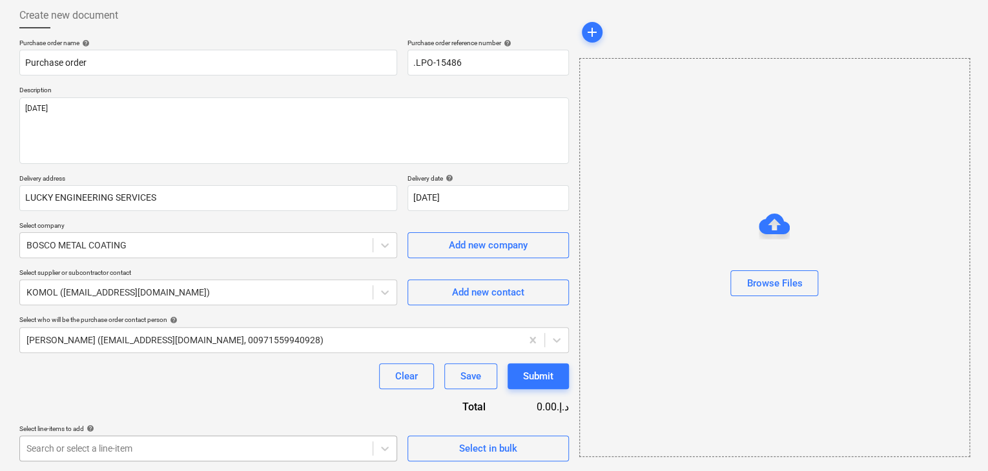
scroll to position [221, 0]
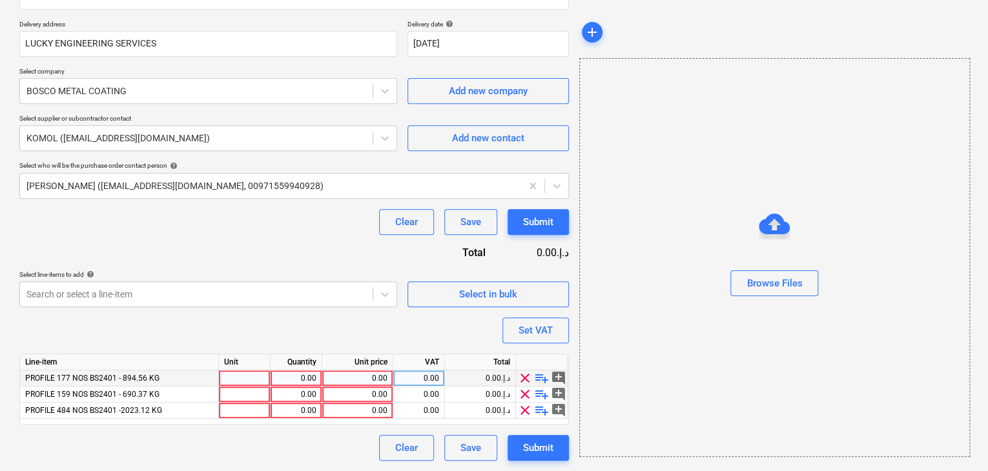
click at [238, 378] on div at bounding box center [245, 379] width 52 height 16
type input "LS"
type textarea "x"
type input "LS"
type textarea "x"
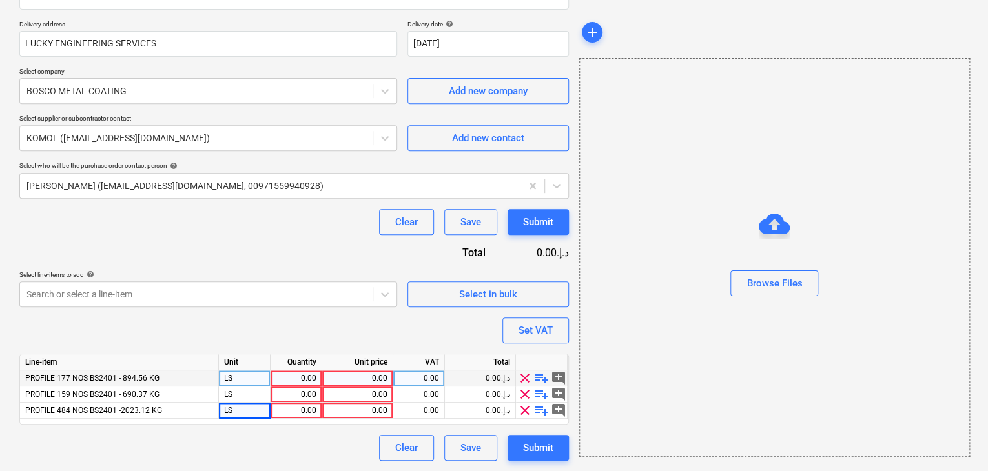
click at [305, 373] on div "0.00" at bounding box center [296, 379] width 41 height 16
type input "1"
type textarea "x"
click at [372, 374] on div "0.00" at bounding box center [357, 379] width 60 height 16
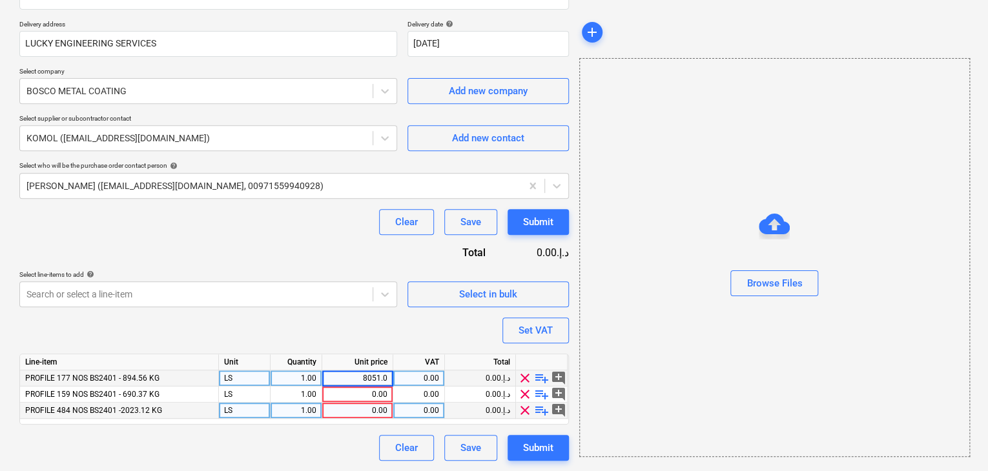
type input "8051.04"
type textarea "x"
type input "6213.33"
type textarea "x"
type input "18208.08"
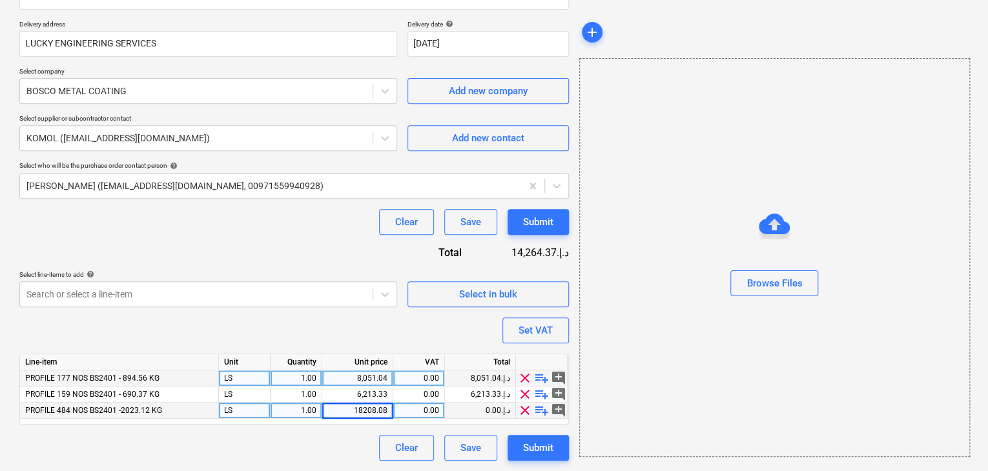
type textarea "x"
drag, startPoint x: 635, startPoint y: 373, endPoint x: 582, endPoint y: 350, distance: 57.6
click at [635, 372] on div "Browse Files" at bounding box center [774, 257] width 391 height 399
click at [560, 323] on button "Set VAT" at bounding box center [535, 331] width 66 height 26
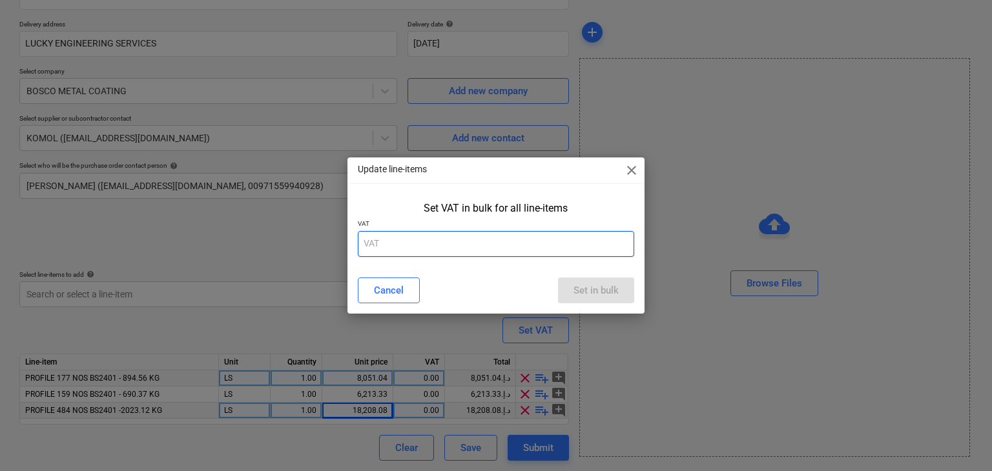
click at [464, 247] on input "text" at bounding box center [496, 244] width 277 height 26
type input "5"
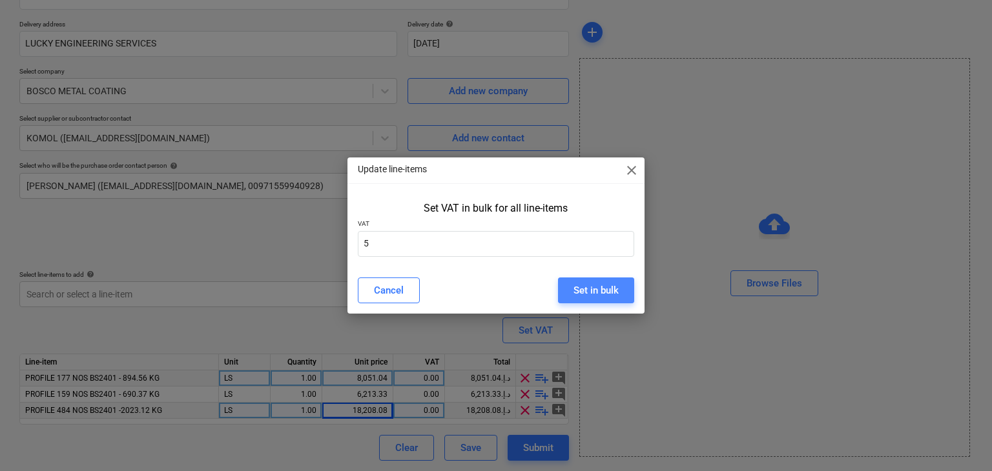
click at [620, 281] on button "Set in bulk" at bounding box center [596, 291] width 76 height 26
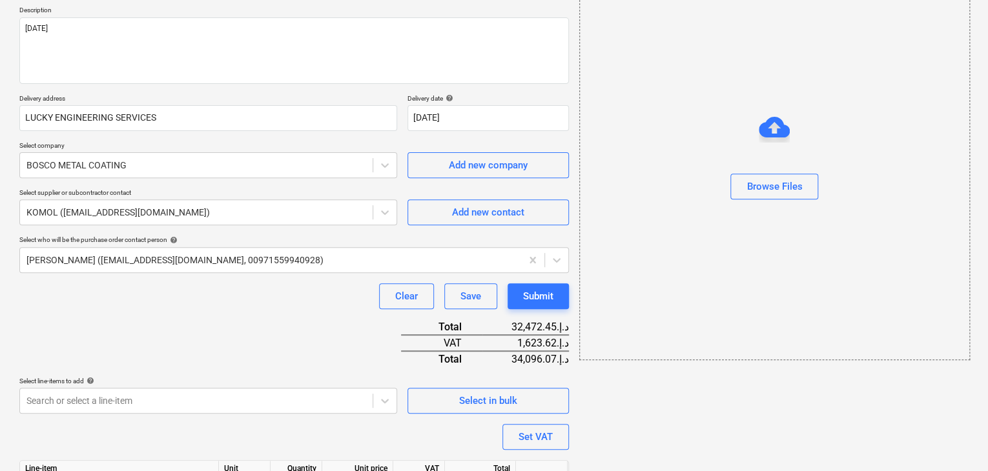
scroll to position [0, 0]
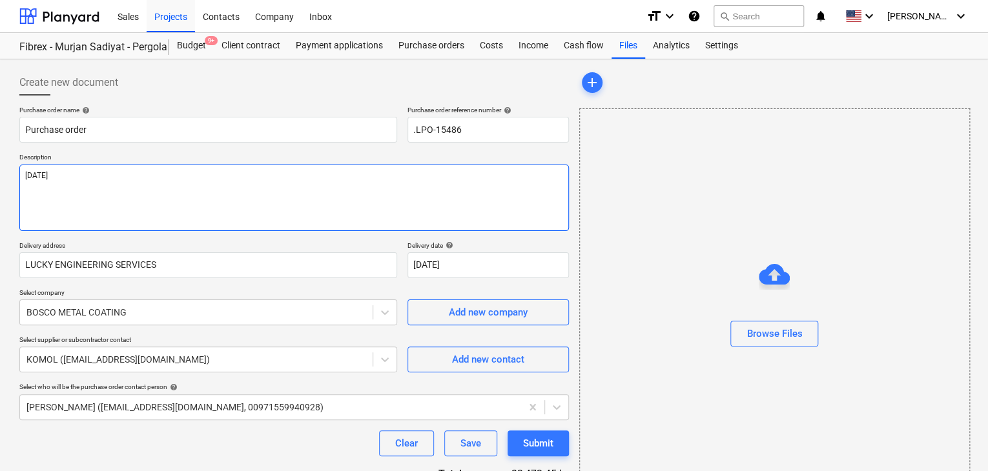
click at [99, 187] on textarea "[DATE]" at bounding box center [293, 198] width 549 height 66
type textarea "x"
type textarea "[DATE]"
type textarea "x"
type textarea "[DATE] I"
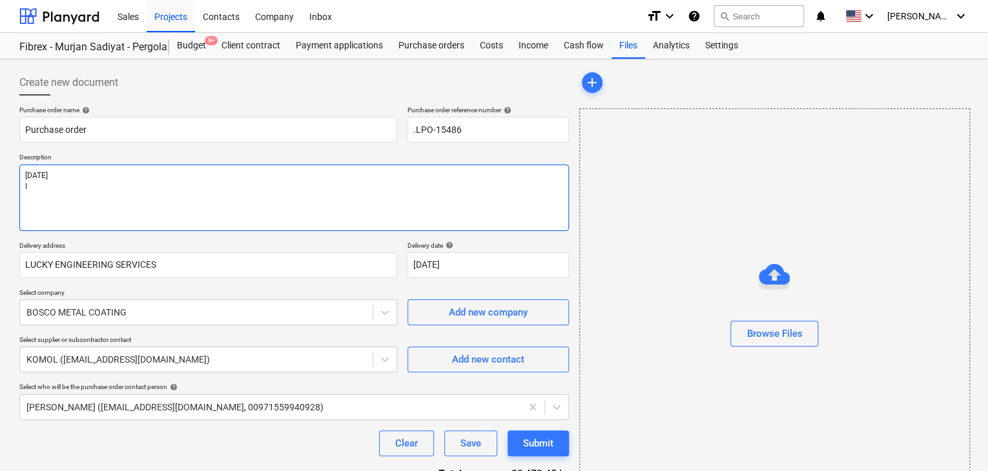
type textarea "x"
type textarea "[DATE] IT"
type textarea "x"
type textarea "[DATE] ITE"
type textarea "x"
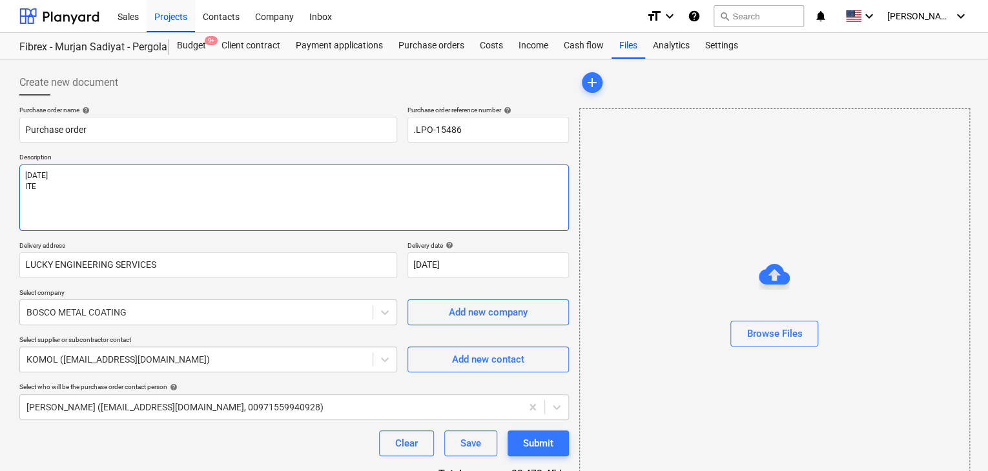
type textarea "[DATE] ITEM"
type textarea "x"
type textarea "[DATE] ITEM"
type textarea "x"
type textarea "[DATE] ITEM N"
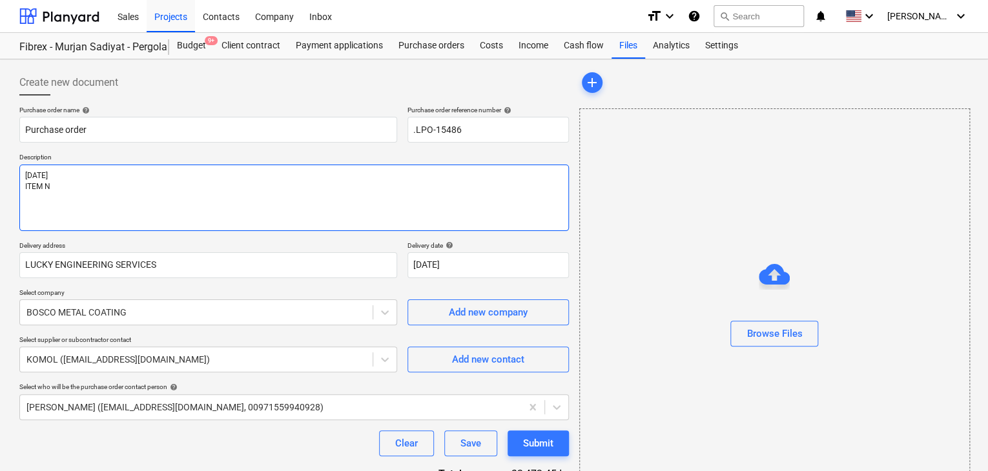
type textarea "x"
type textarea "[DATE] ITEM NO"
type textarea "x"
type textarea "[DATE] ITEM NO"
type textarea "x"
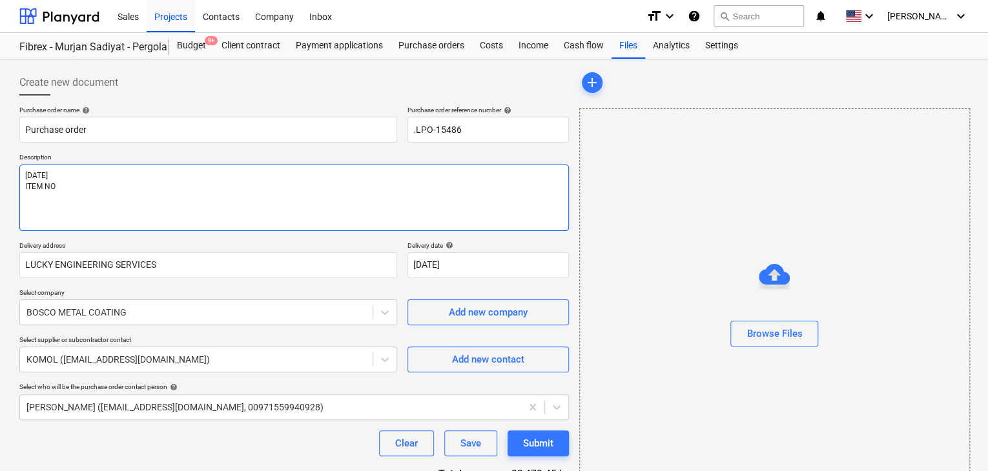
type textarea "[DATE] ITEM NO 1"
type textarea "x"
type textarea "[DATE] ITEM NO 1-"
type textarea "x"
type textarea "[DATE] ITEM NO 1-T"
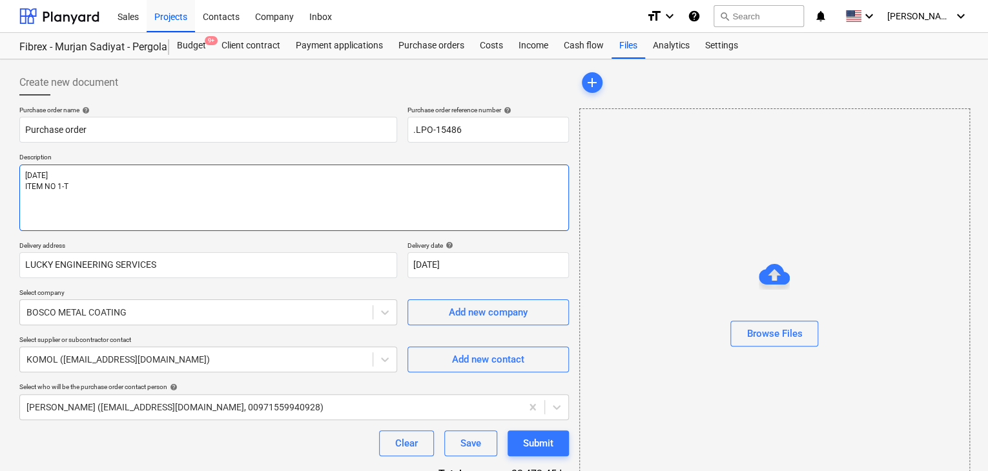
type textarea "x"
type textarea "[DATE] ITEM NO 1-TC"
type textarea "x"
type textarea "[DATE] ITEM NO 1-TC1-"
type textarea "x"
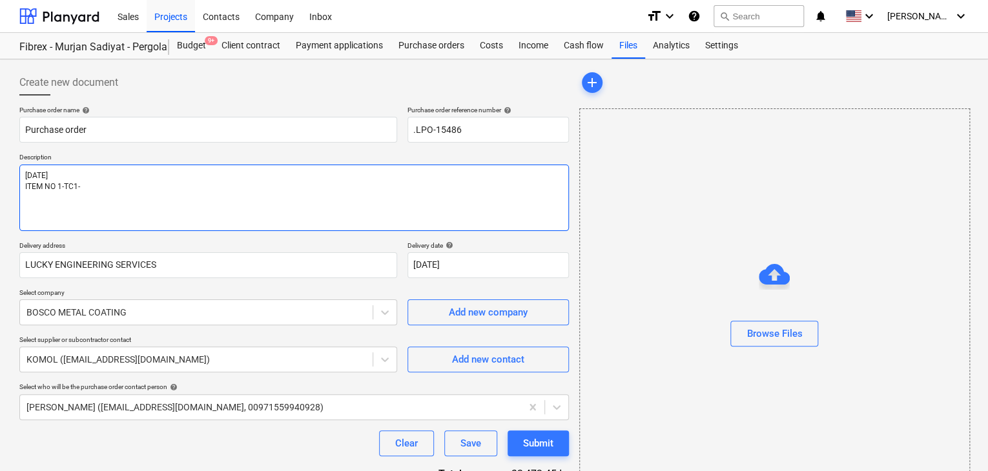
type textarea "[DATE] ITEM NO 1-TC1-G"
type textarea "x"
type textarea "[DATE] ITEM NO 1-TC1-GF"
type textarea "x"
type textarea "[DATE] ITEM NO 1-TC1-GF,"
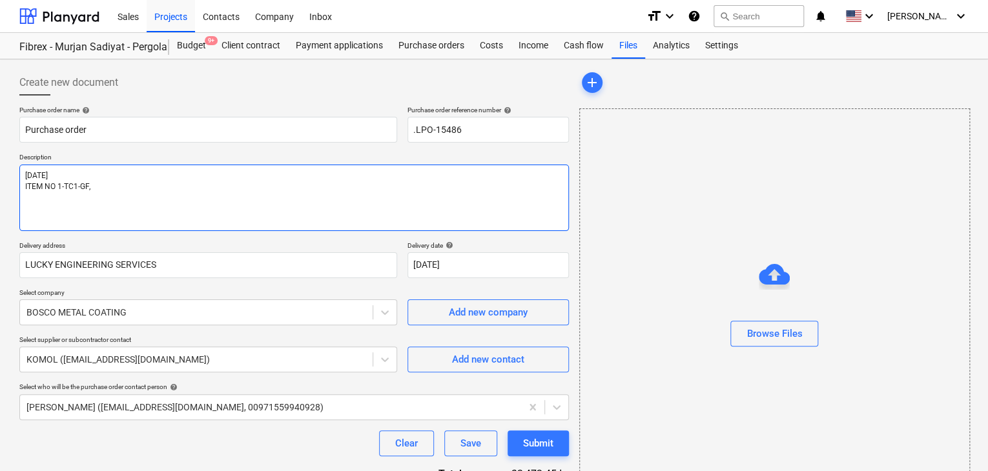
type textarea "x"
type textarea "[DATE] ITEM NO 1-TC1-GF,S"
type textarea "x"
type textarea "[DATE] ITEM NO 1-TC1-GF,SE"
type textarea "x"
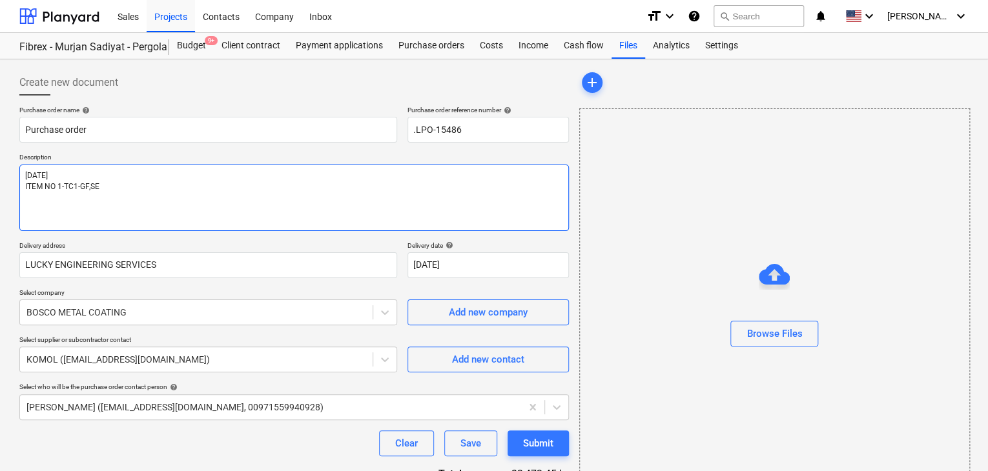
type textarea "[DATE] ITEM NO 1-TC1-GF,SEC"
type textarea "x"
type textarea "[DATE] ITEM NO 1-TC1-GF,SEC-"
type textarea "x"
type textarea "[DATE] ITEM NO 1-TC1-GF,SEC-2"
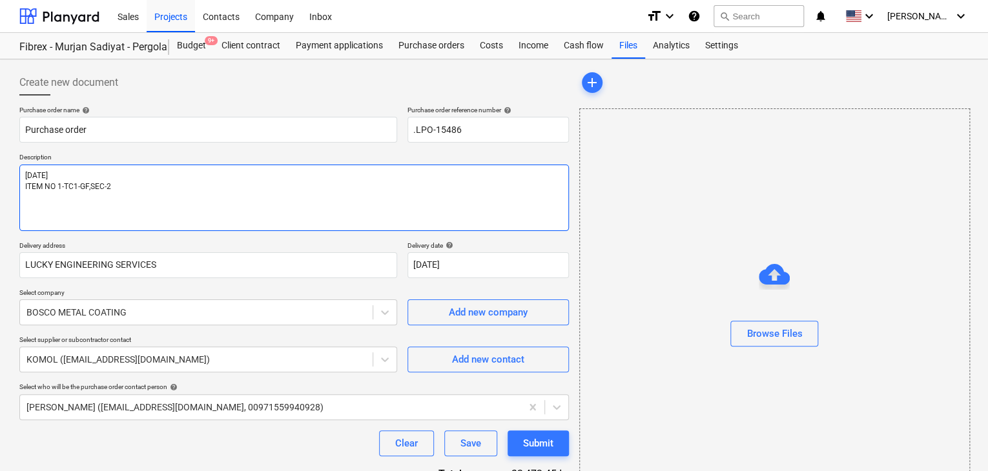
type textarea "x"
type textarea "[DATE] ITEM NO 1-TC1-GF,SEC-2,"
type textarea "x"
type textarea "[DATE] ITEM NO 1-TC1-GF,SEC-2,3"
type textarea "x"
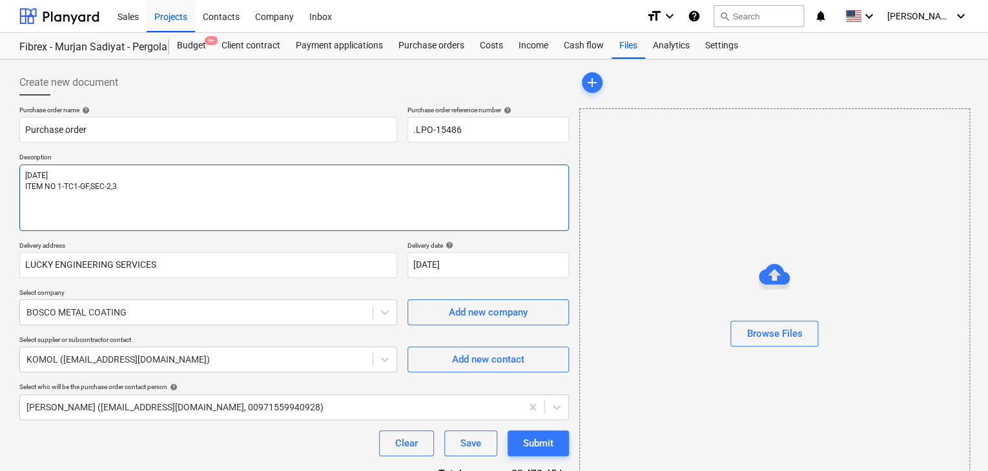
type textarea "[DATE] ITEM NO 1-TC1-GF,SEC-2,3"
type textarea "x"
type textarea "[DATE] ITEM NO 1-TC1-GF,SEC-2,3 T"
type textarea "x"
type textarea "[DATE] ITEM NO 1-TC1-GF,SEC-2,3 TC"
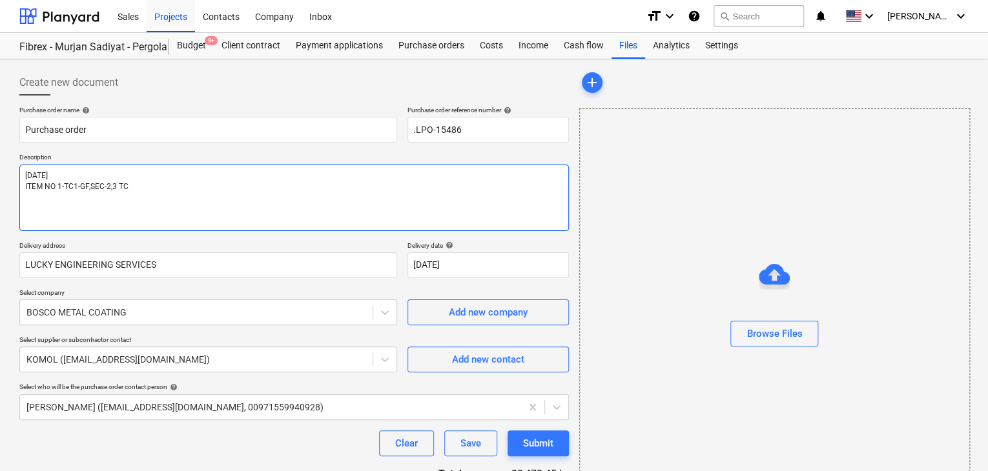
type textarea "x"
type textarea "[DATE] ITEM NO 1-TC1-GF,SEC-2,3 TC-"
type textarea "x"
type textarea "[DATE] ITEM NO 1-TC1-GF,SEC-2,3 TC-1-"
type textarea "x"
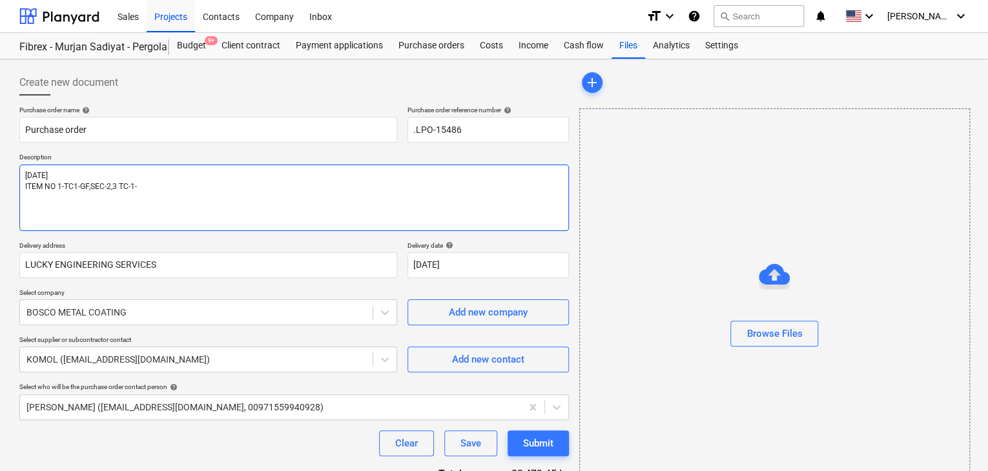
type textarea "[DATE] ITEM NO 1-TC1-GF,SEC-2,3 TC-1-2"
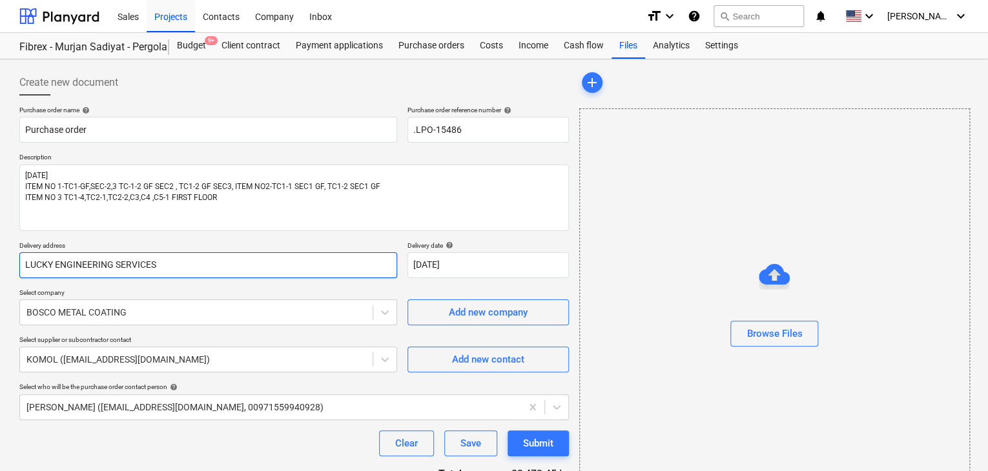
click at [189, 254] on input "LUCKY ENGINEERING SERVICES" at bounding box center [208, 265] width 378 height 26
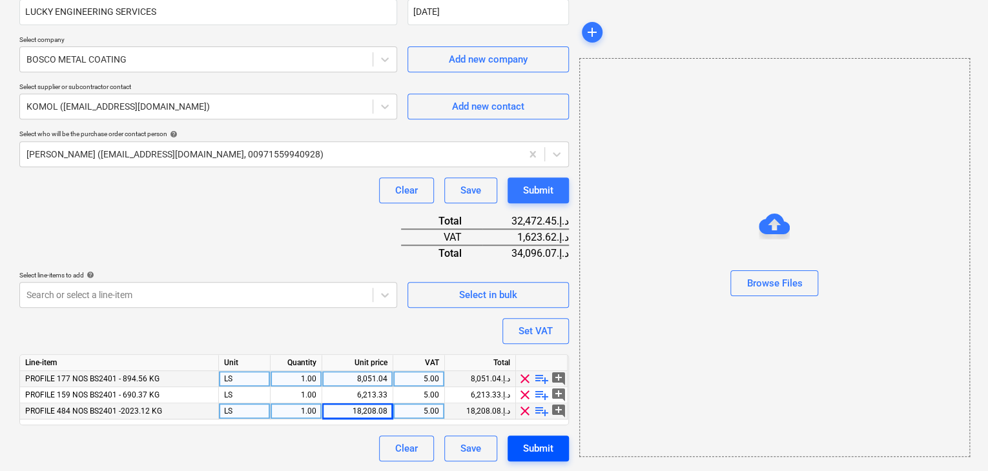
click at [549, 453] on div "Submit" at bounding box center [538, 448] width 30 height 17
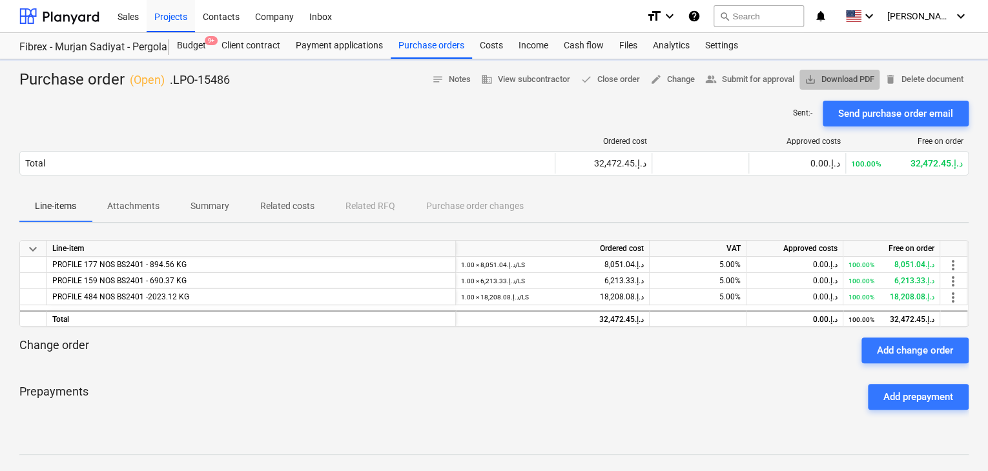
click at [846, 82] on span "save_alt Download PDF" at bounding box center [839, 79] width 70 height 15
click at [166, 18] on div "Projects" at bounding box center [171, 15] width 48 height 33
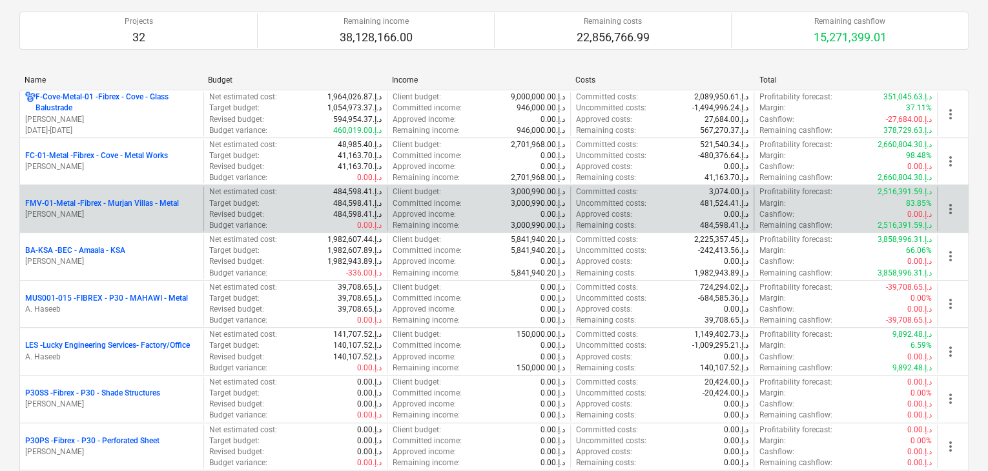
scroll to position [258, 0]
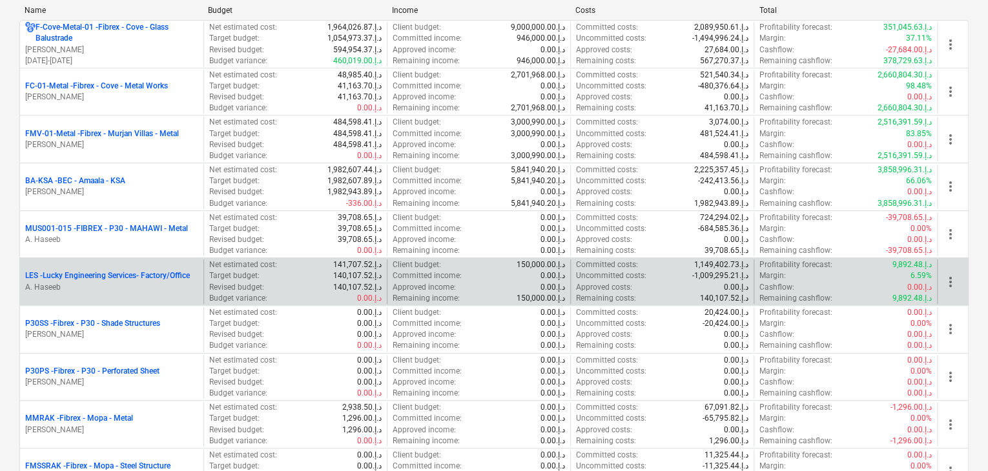
click at [131, 280] on p "LES - Lucky Engineering Services- Factory/Office" at bounding box center [107, 276] width 165 height 11
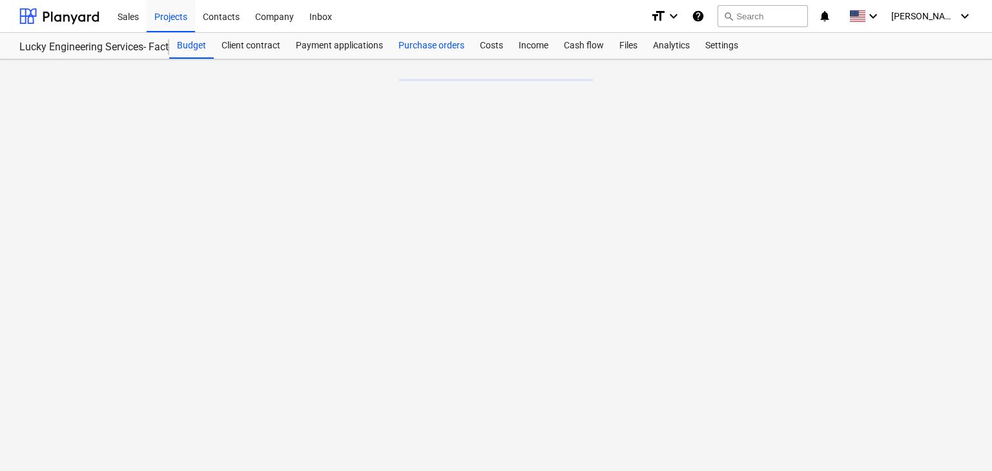
click at [415, 45] on div "Purchase orders" at bounding box center [431, 46] width 81 height 26
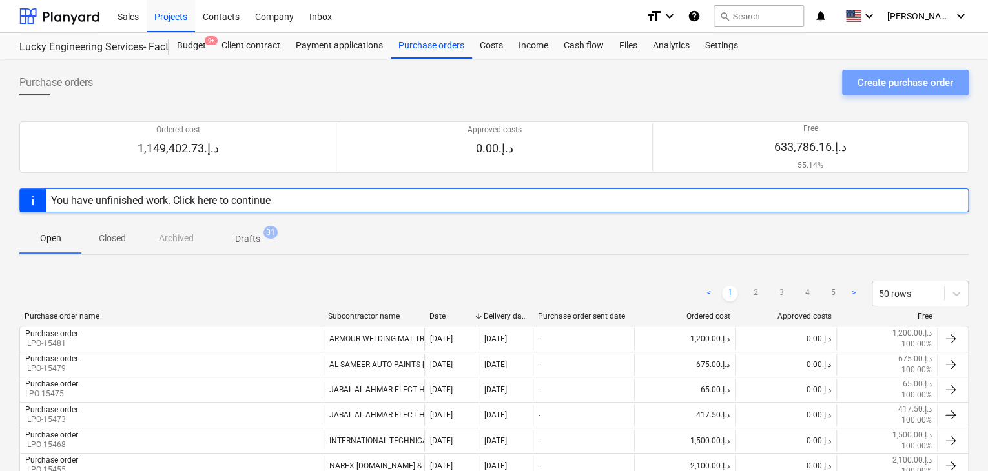
click at [915, 87] on div "Create purchase order" at bounding box center [905, 82] width 96 height 17
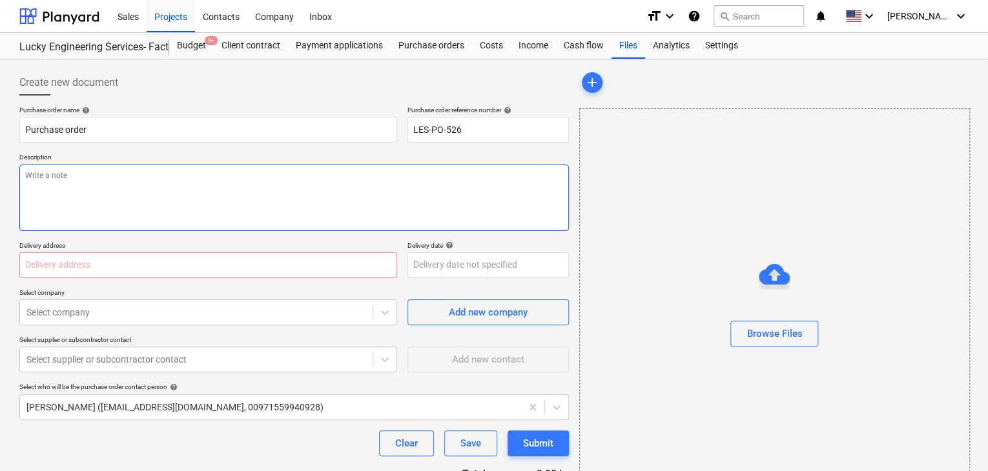
click at [385, 199] on textarea at bounding box center [293, 198] width 549 height 66
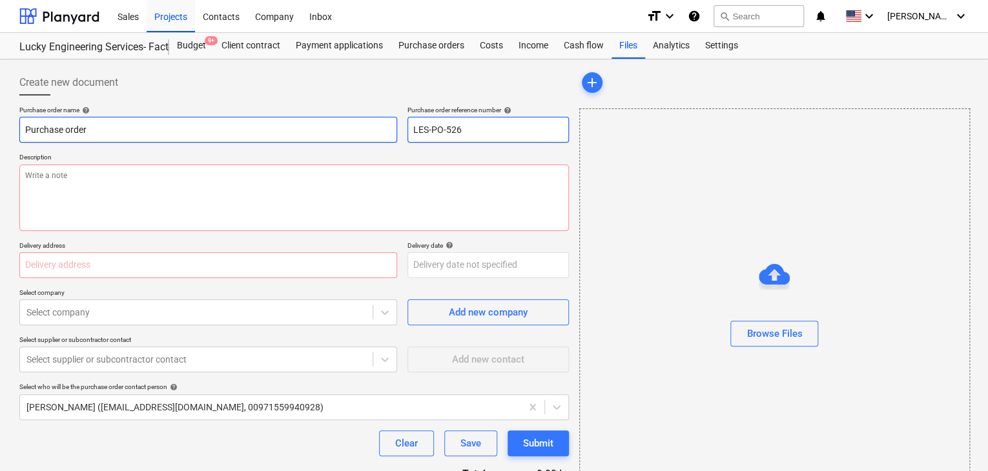
drag, startPoint x: 483, startPoint y: 130, endPoint x: 377, endPoint y: 131, distance: 105.9
click at [377, 131] on div "Purchase order name help Purchase order Purchase order reference number help LE…" at bounding box center [293, 124] width 549 height 37
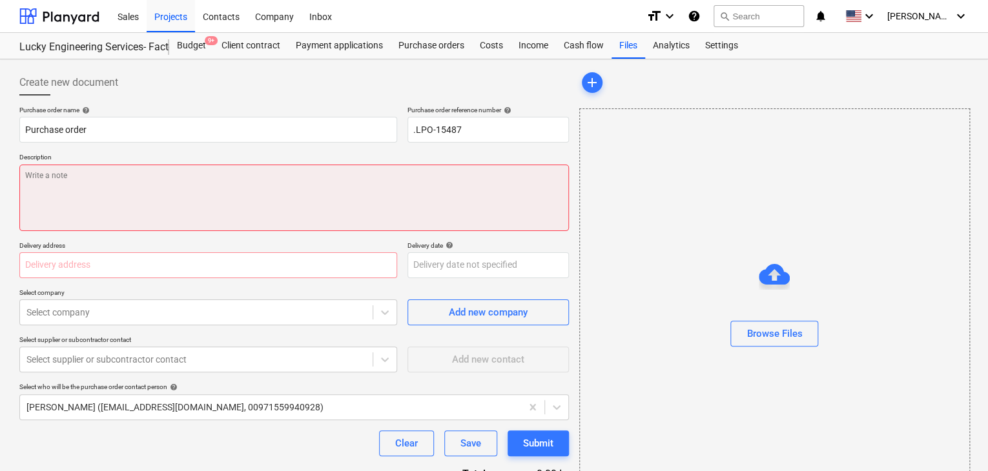
click at [123, 171] on textarea at bounding box center [293, 198] width 549 height 66
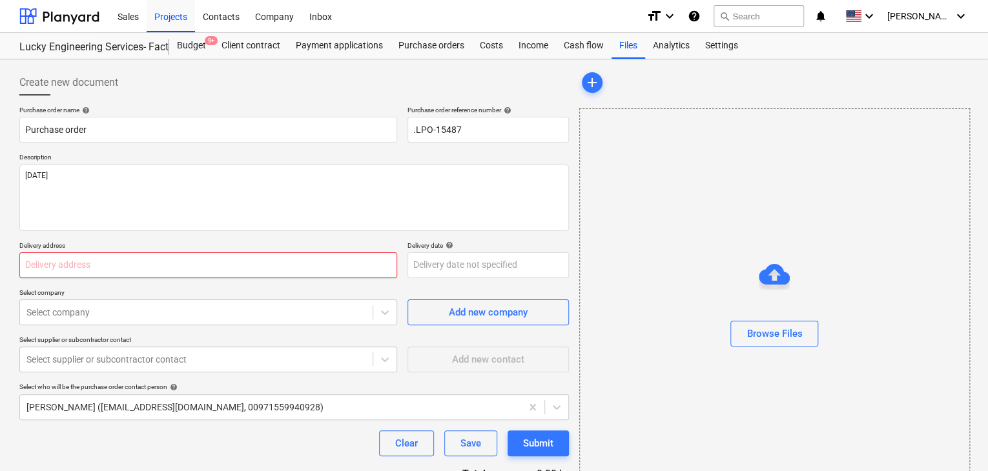
click at [76, 269] on input "text" at bounding box center [208, 265] width 378 height 26
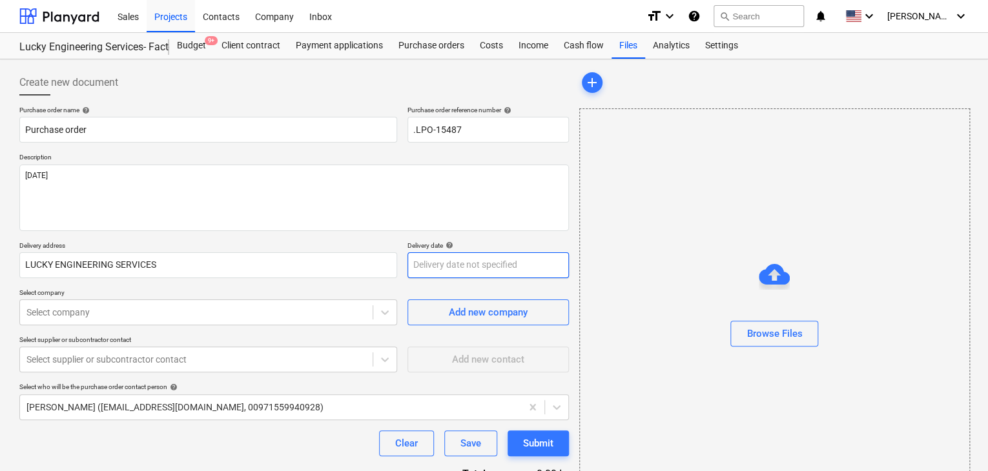
click at [438, 260] on body "Sales Projects Contacts Company Inbox format_size keyboard_arrow_down help sear…" at bounding box center [494, 235] width 988 height 471
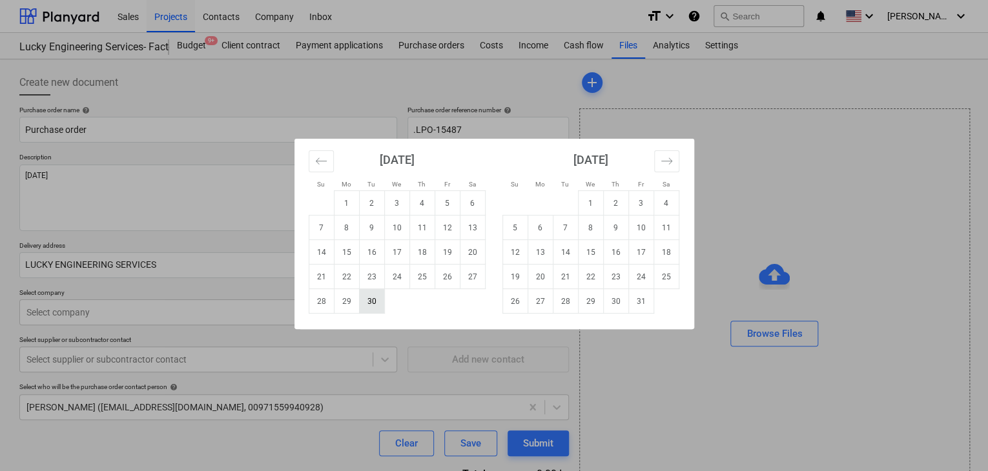
drag, startPoint x: 373, startPoint y: 299, endPoint x: 198, endPoint y: 310, distance: 175.9
click at [373, 300] on td "30" at bounding box center [371, 301] width 25 height 25
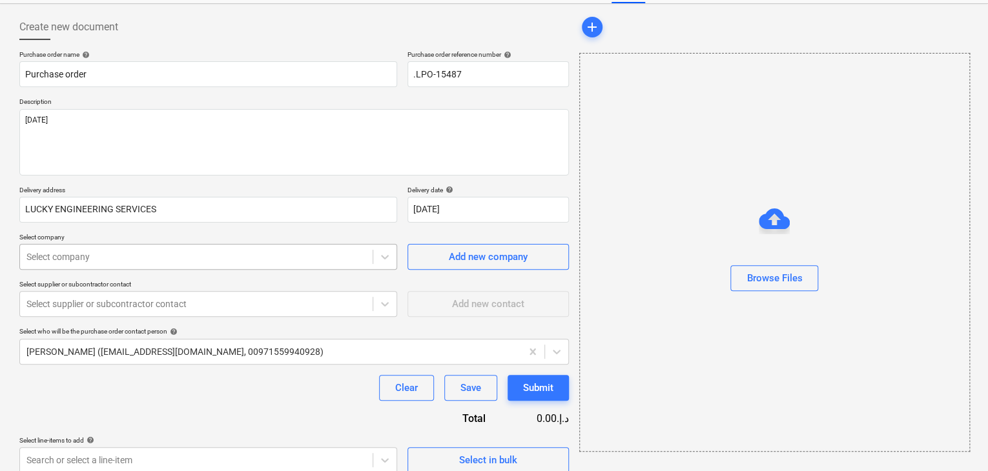
click at [198, 310] on body "Sales Projects Contacts Company Inbox format_size keyboard_arrow_down help sear…" at bounding box center [494, 179] width 988 height 471
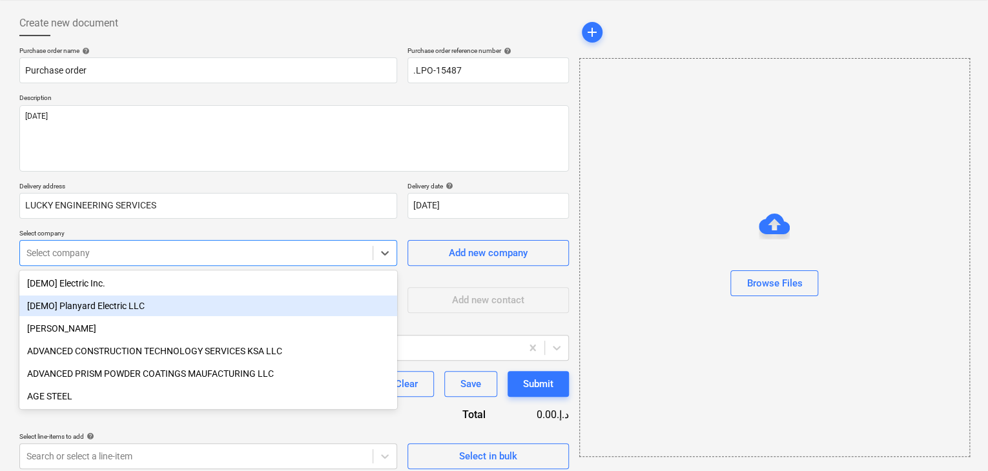
scroll to position [60, 0]
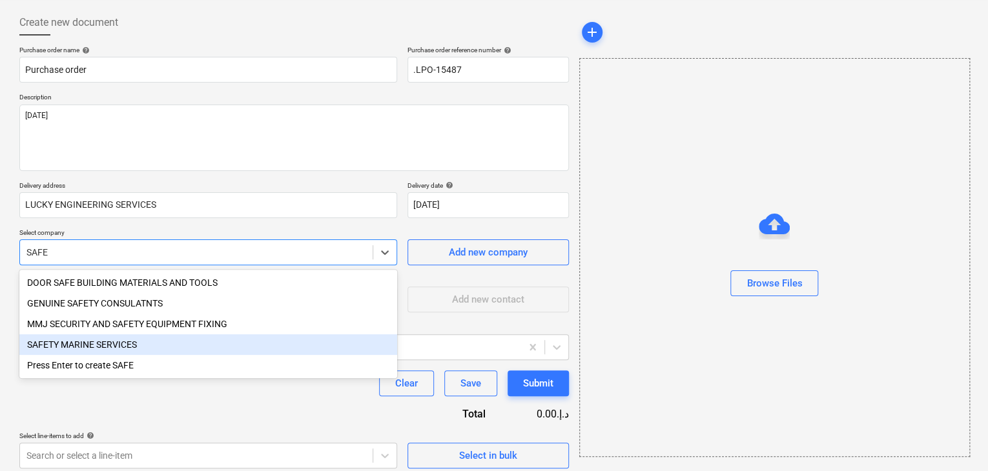
click at [78, 343] on div "SAFETY MARINE SERVICES" at bounding box center [208, 344] width 378 height 21
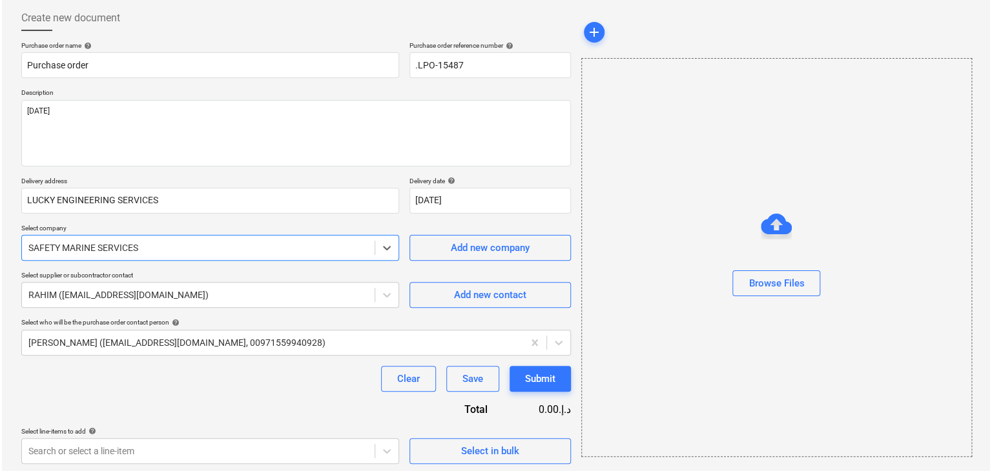
scroll to position [67, 0]
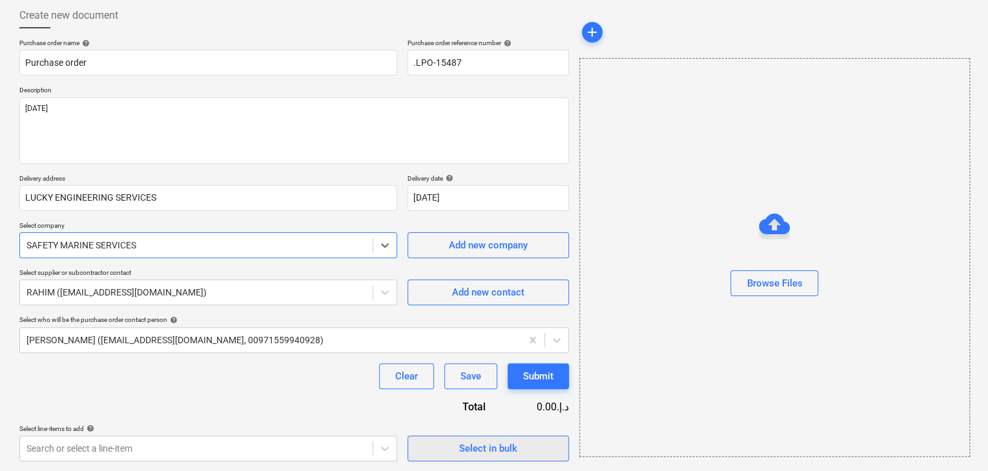
click at [429, 449] on span "Select in bulk" at bounding box center [488, 448] width 129 height 17
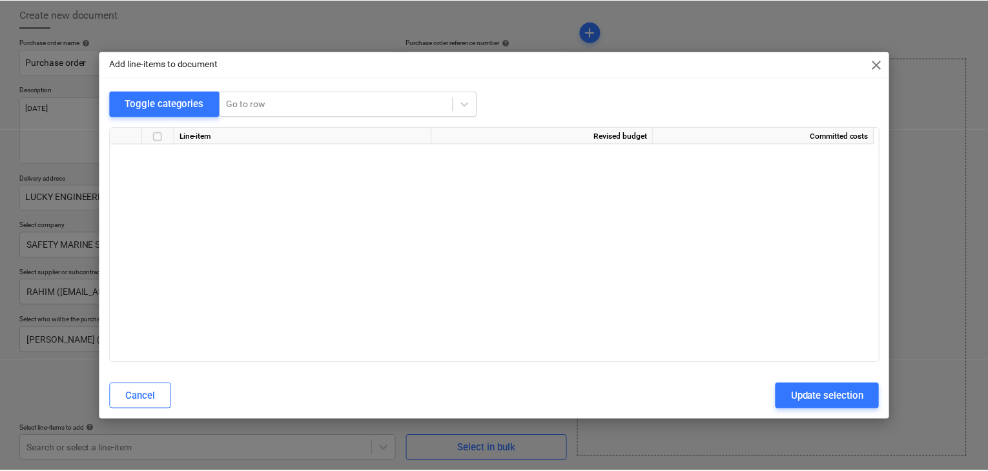
scroll to position [26525, 0]
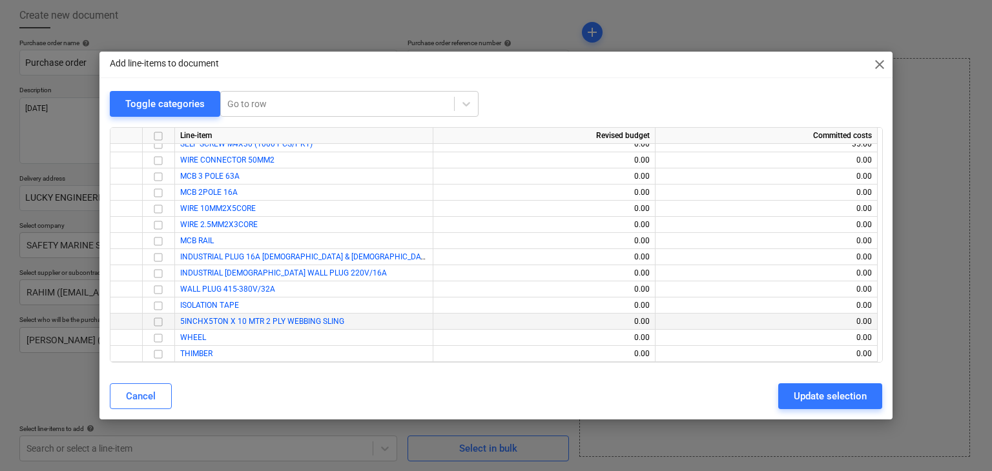
click at [154, 322] on input "checkbox" at bounding box center [157, 321] width 15 height 15
click at [807, 388] on div "Update selection" at bounding box center [829, 396] width 73 height 17
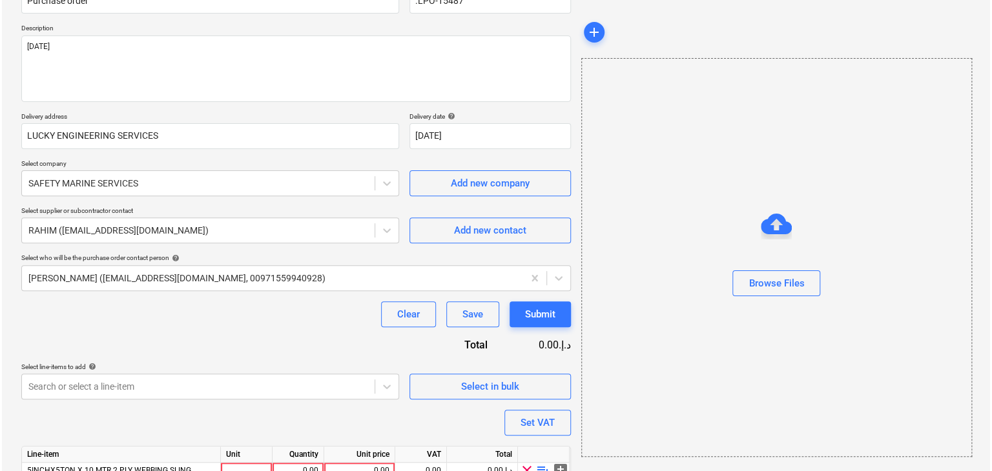
scroll to position [189, 0]
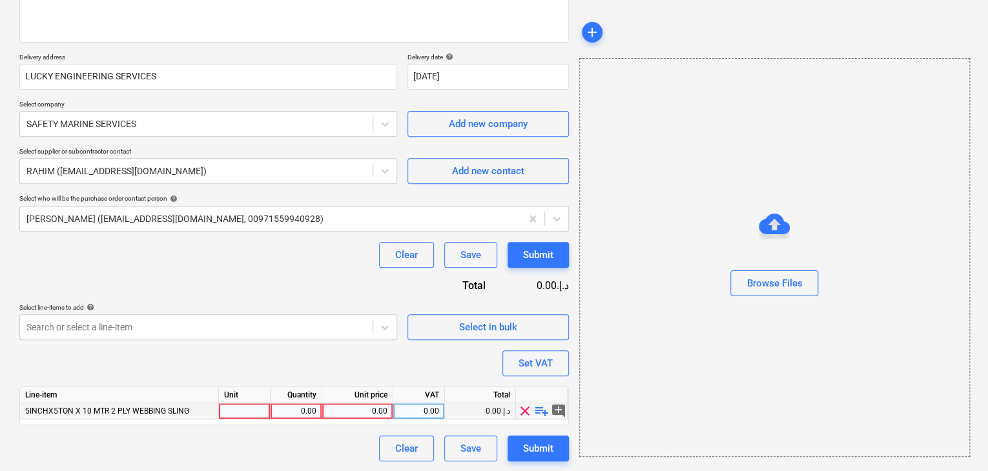
click at [243, 411] on div at bounding box center [245, 411] width 52 height 16
click at [290, 416] on div "0.00" at bounding box center [296, 411] width 41 height 16
click at [369, 407] on div "0.00" at bounding box center [357, 411] width 60 height 16
click at [801, 311] on div "Browse Files" at bounding box center [774, 257] width 391 height 399
click at [547, 360] on div "Set VAT" at bounding box center [535, 363] width 34 height 17
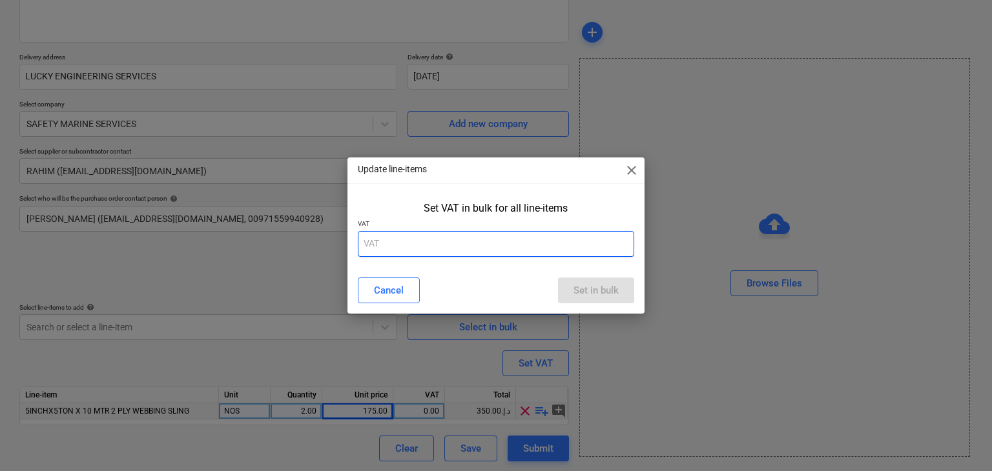
click at [380, 236] on input "text" at bounding box center [496, 244] width 277 height 26
drag, startPoint x: 591, startPoint y: 287, endPoint x: 599, endPoint y: 250, distance: 37.6
click at [591, 287] on div "Set in bulk" at bounding box center [595, 290] width 45 height 17
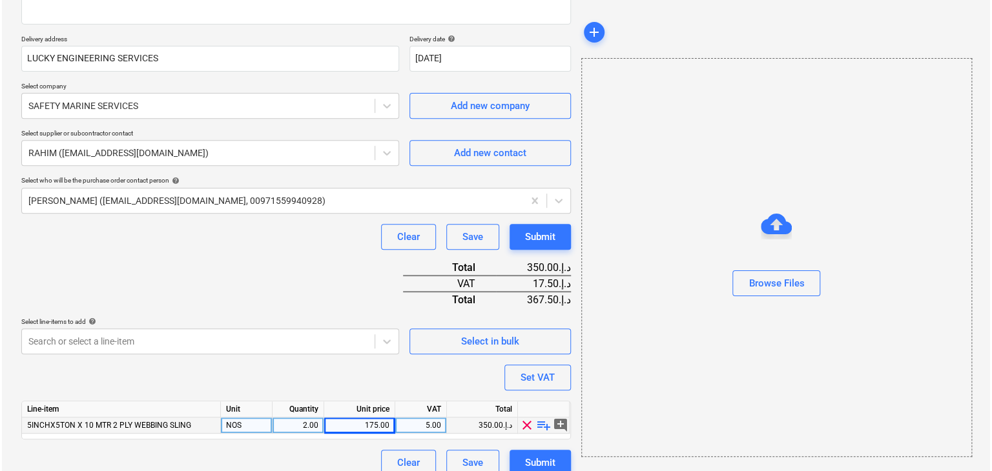
scroll to position [221, 0]
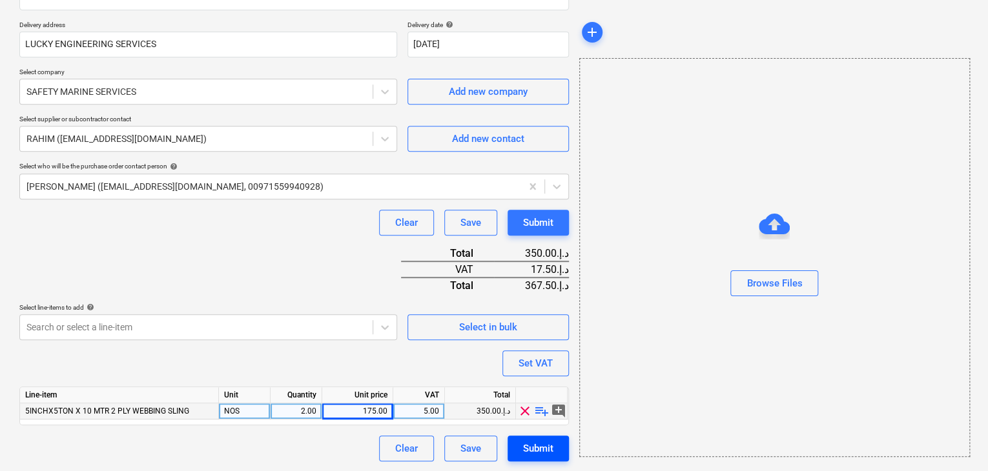
click at [556, 438] on button "Submit" at bounding box center [537, 449] width 61 height 26
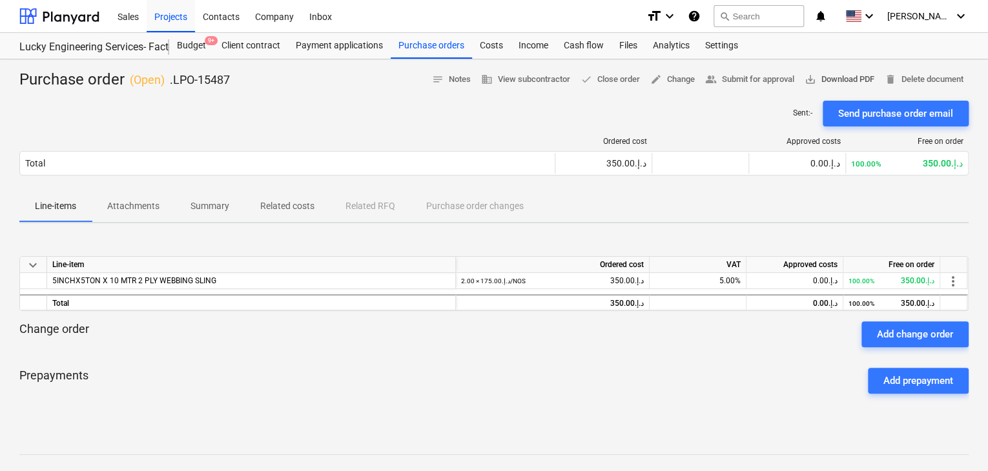
click at [832, 85] on span "save_alt Download PDF" at bounding box center [839, 79] width 70 height 15
click at [429, 44] on div "Purchase orders" at bounding box center [431, 46] width 81 height 26
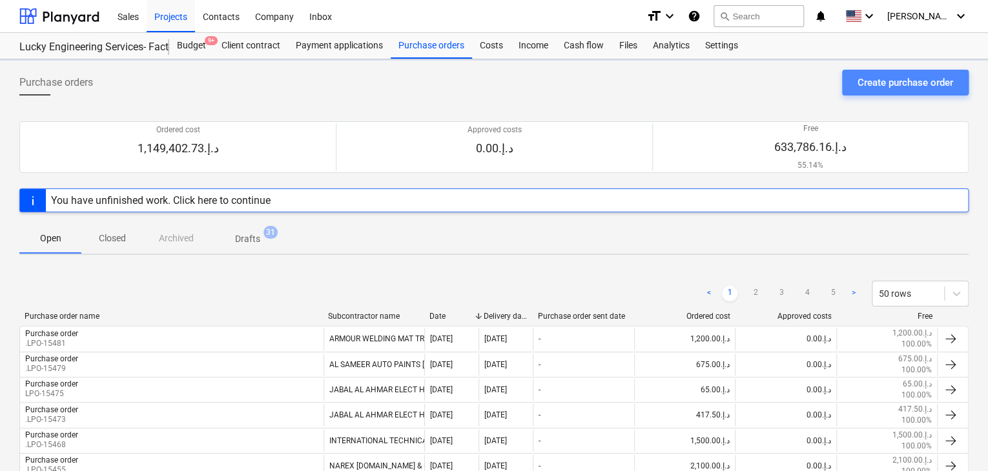
click at [882, 72] on button "Create purchase order" at bounding box center [905, 83] width 127 height 26
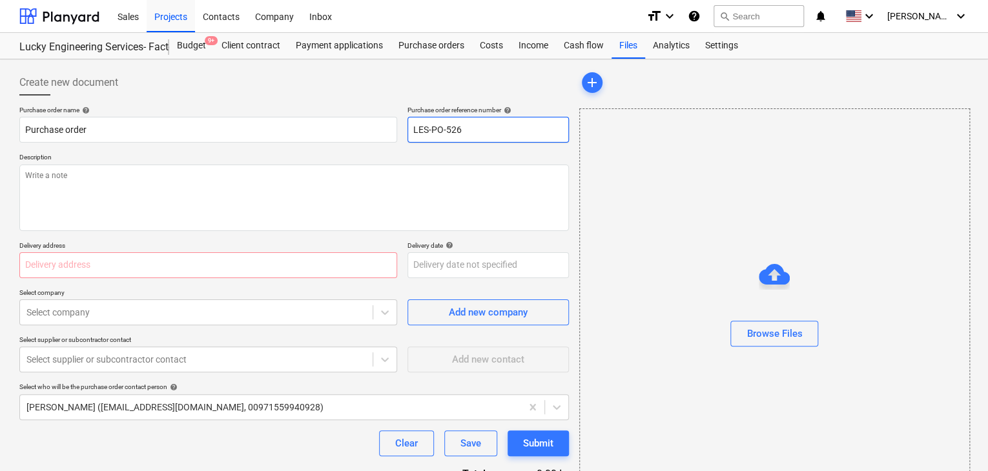
drag, startPoint x: 467, startPoint y: 129, endPoint x: 351, endPoint y: 116, distance: 117.0
click at [351, 116] on div "Purchase order name help Purchase order Purchase order reference number help LE…" at bounding box center [293, 124] width 549 height 37
click at [462, 136] on input "LES-PO-527LPO-" at bounding box center [487, 130] width 161 height 26
click at [463, 125] on input "LPO-" at bounding box center [487, 130] width 161 height 26
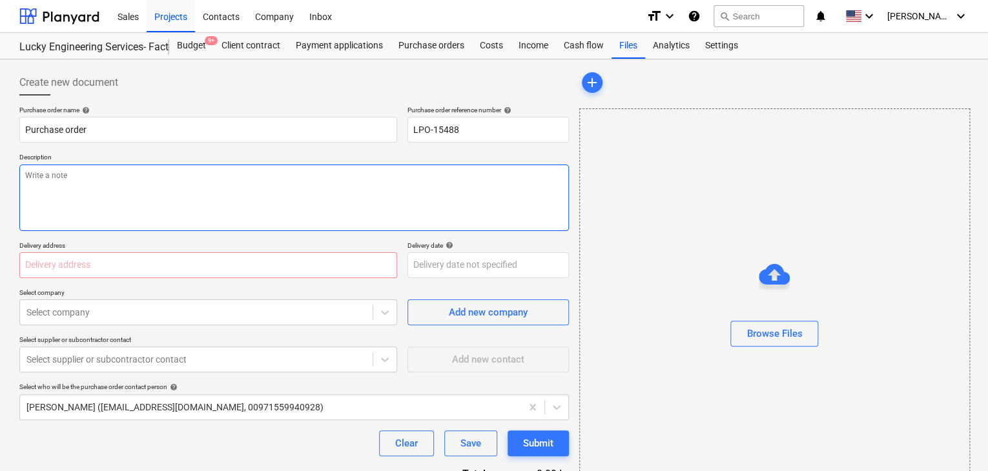
click at [172, 197] on textarea at bounding box center [293, 198] width 549 height 66
click at [51, 258] on input "text" at bounding box center [208, 265] width 378 height 26
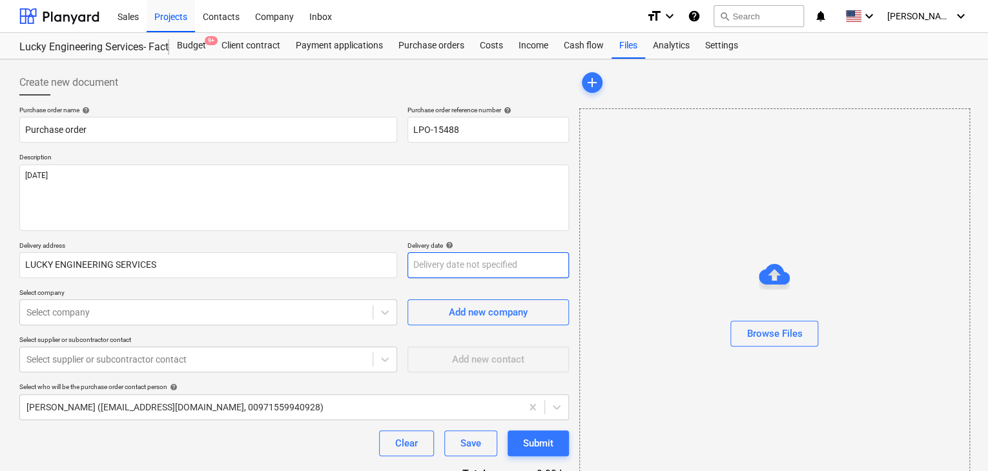
click at [431, 261] on body "Sales Projects Contacts Company Inbox format_size keyboard_arrow_down help sear…" at bounding box center [494, 235] width 988 height 471
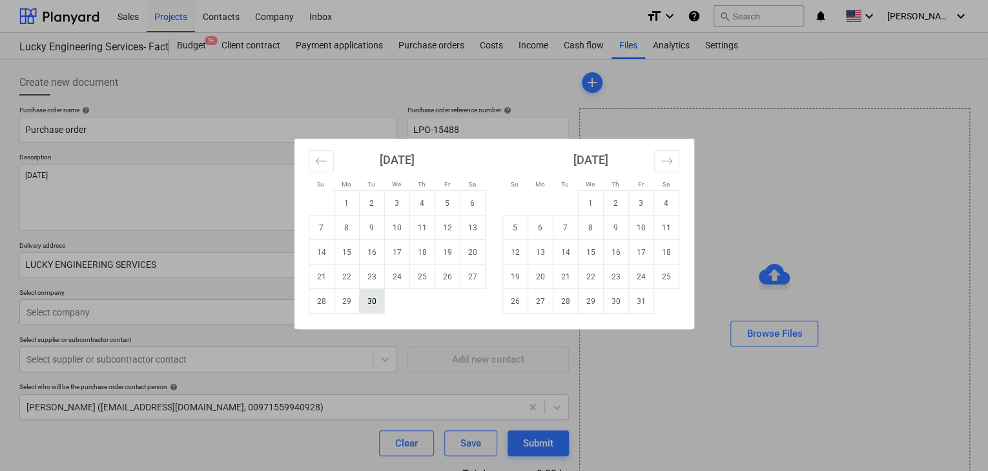
drag, startPoint x: 368, startPoint y: 301, endPoint x: 199, endPoint y: 313, distance: 168.9
click at [365, 302] on td "30" at bounding box center [371, 301] width 25 height 25
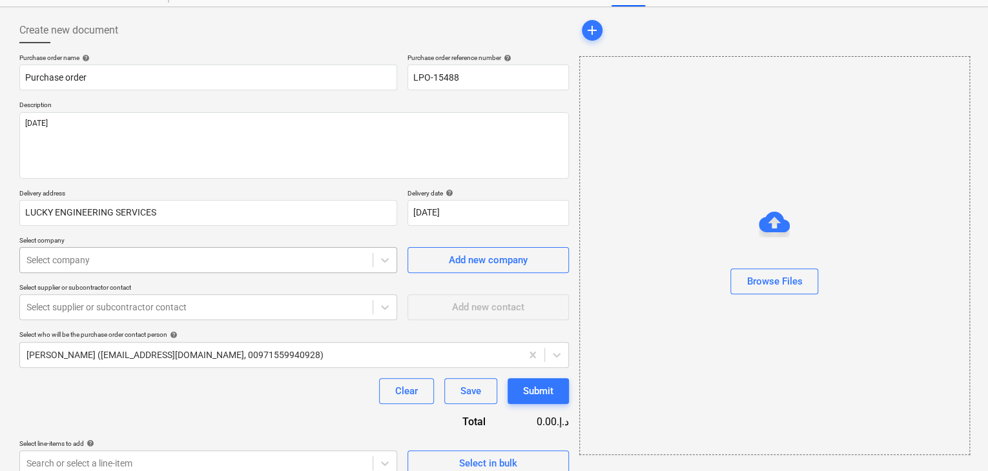
click at [170, 305] on body "Sales Projects Contacts Company Inbox format_size keyboard_arrow_down help sear…" at bounding box center [494, 183] width 988 height 471
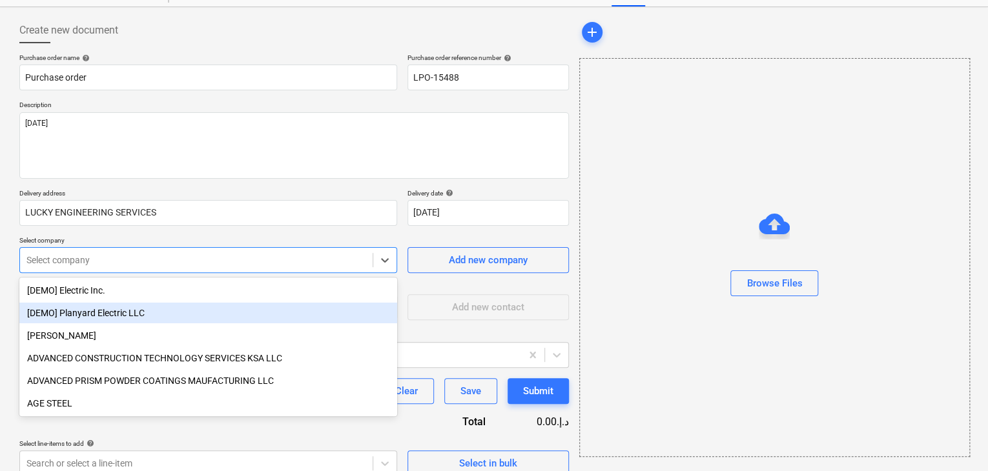
scroll to position [60, 0]
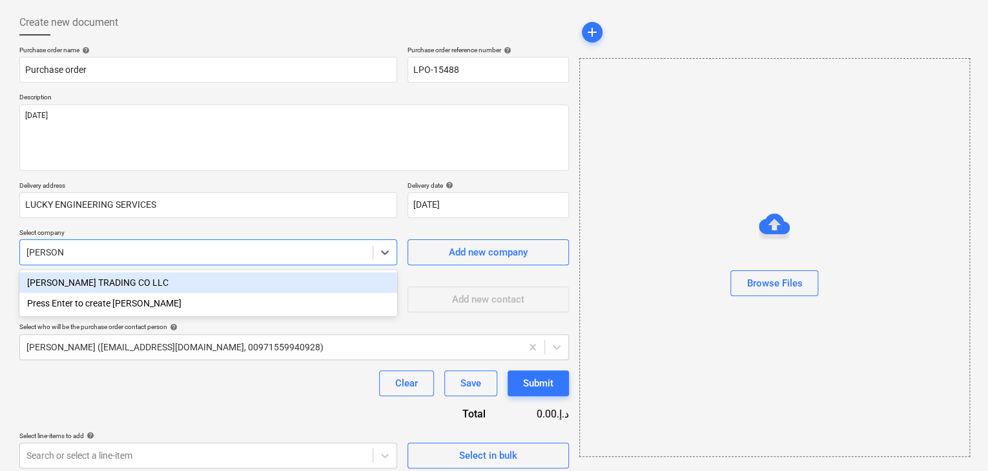
click at [185, 280] on div "[PERSON_NAME] TRADING CO LLC" at bounding box center [208, 282] width 378 height 21
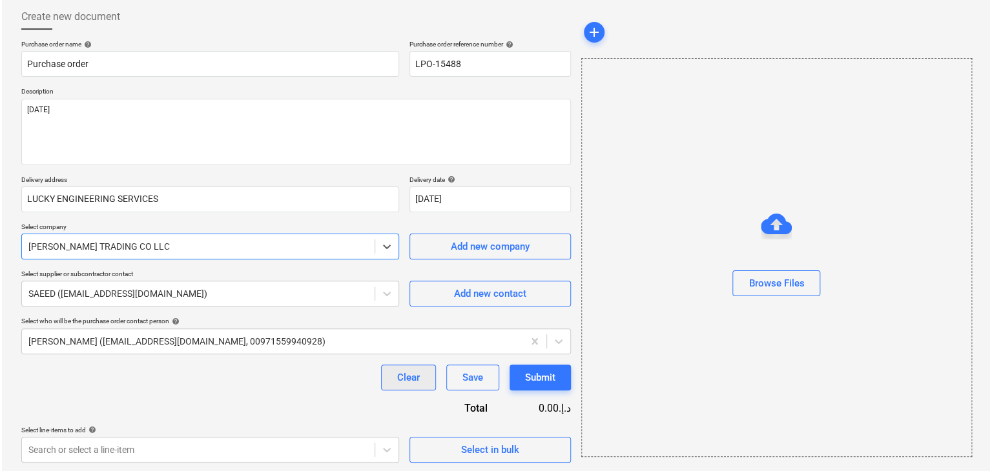
scroll to position [67, 0]
click at [462, 454] on div "Select in bulk" at bounding box center [488, 448] width 58 height 17
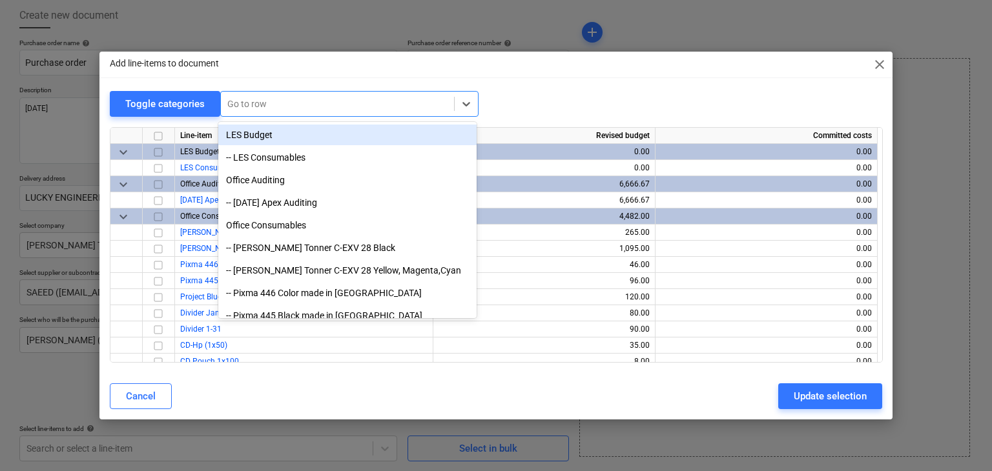
click at [304, 98] on div at bounding box center [337, 103] width 220 height 13
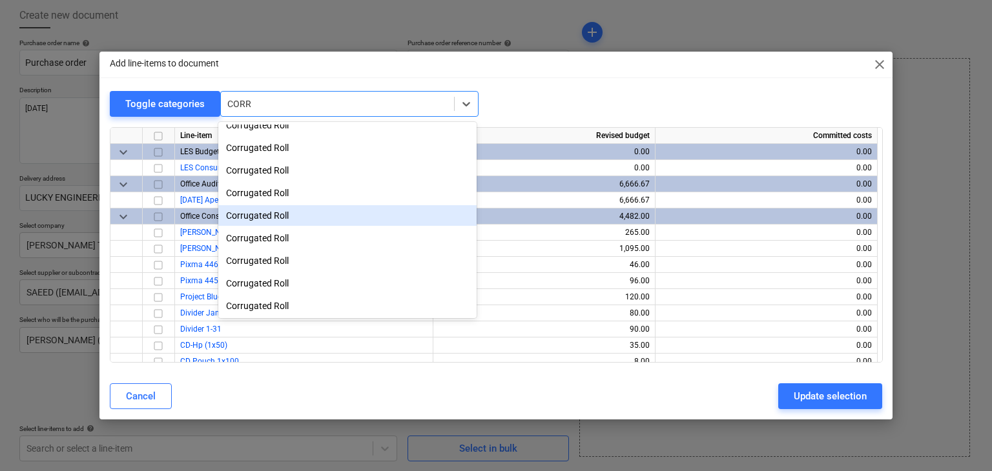
scroll to position [281, 0]
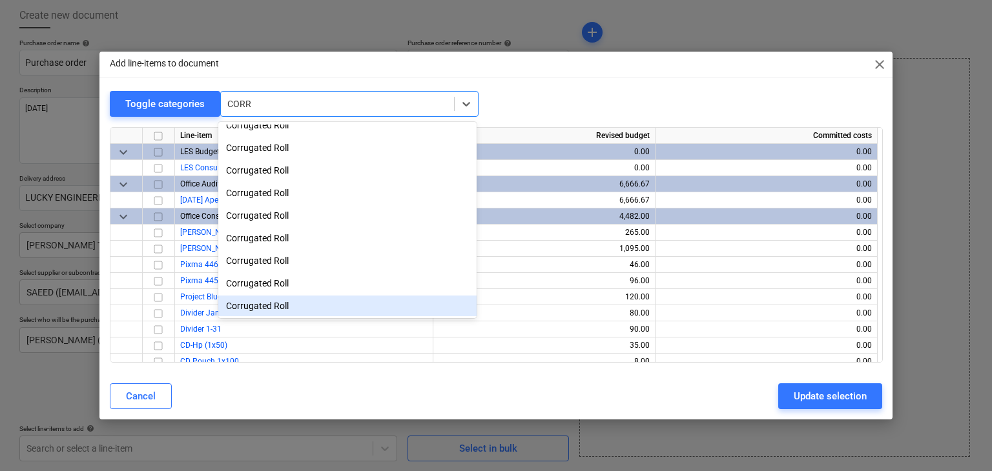
click at [255, 298] on div "Corrugated Roll" at bounding box center [347, 306] width 258 height 21
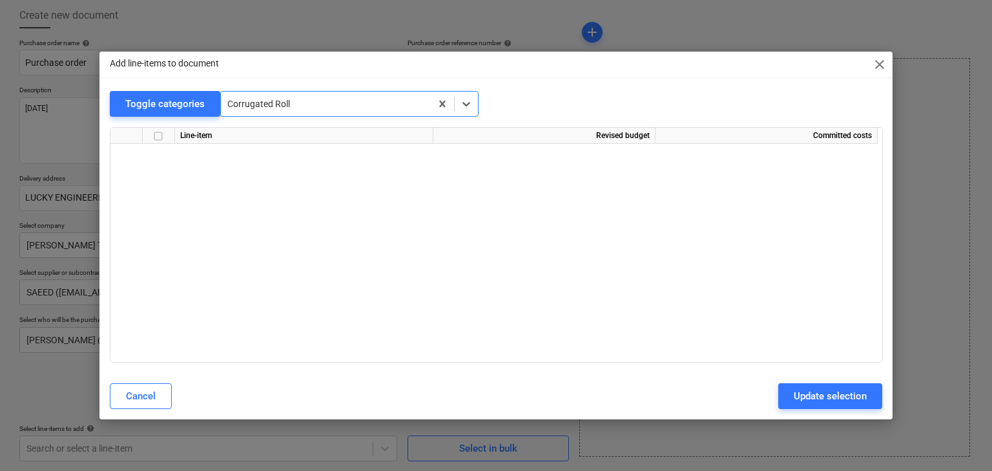
scroll to position [23758, 0]
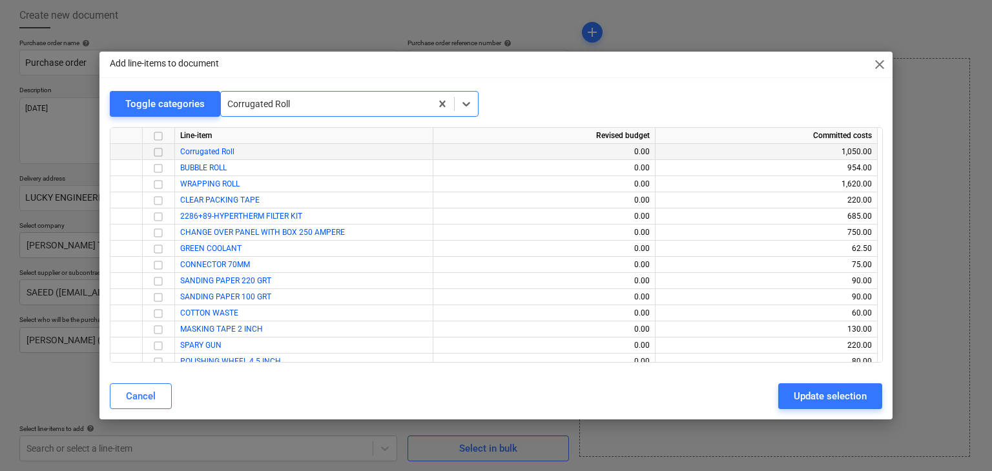
click at [163, 154] on input "checkbox" at bounding box center [157, 152] width 15 height 15
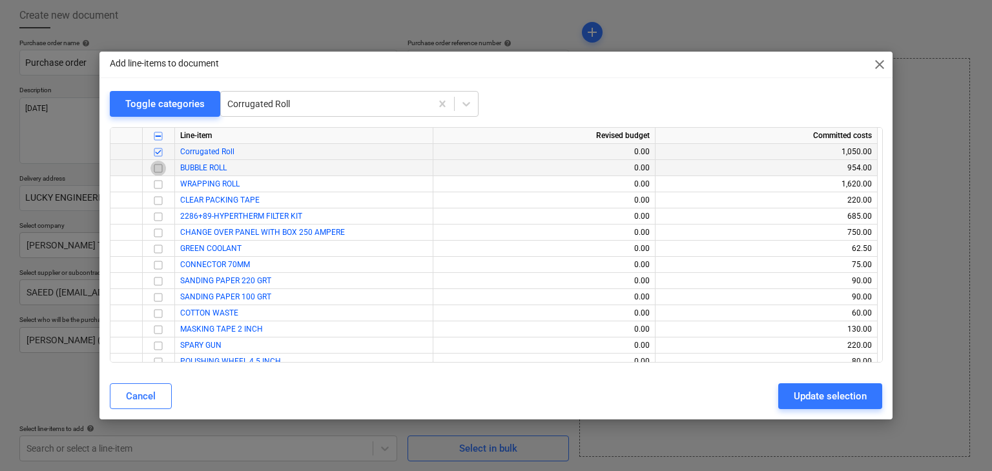
click at [159, 174] on input "checkbox" at bounding box center [157, 168] width 15 height 15
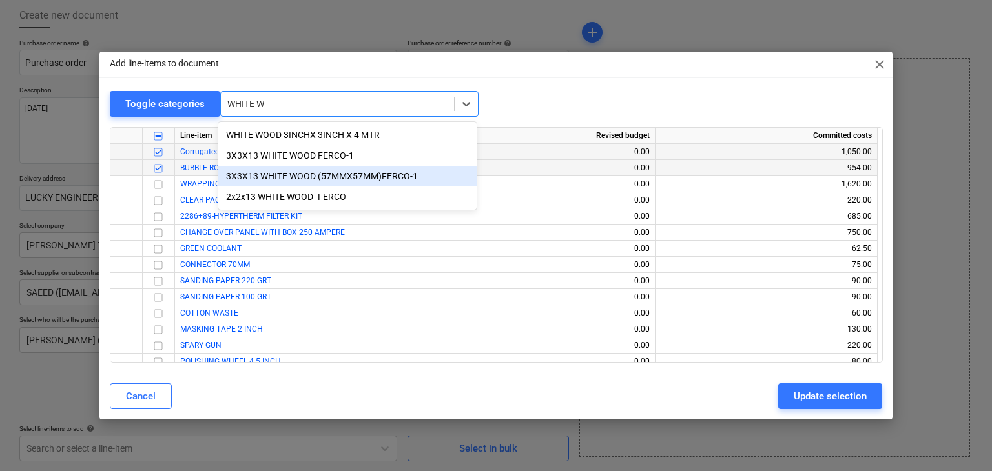
click at [289, 181] on div "3X3X13 WHITE WOOD (57MMX57MM)FERCO-1" at bounding box center [347, 176] width 258 height 21
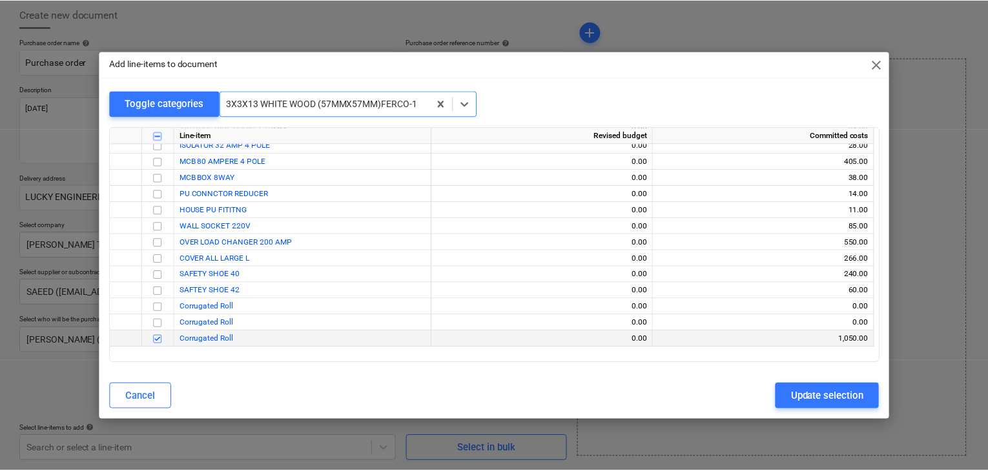
scroll to position [23483, 0]
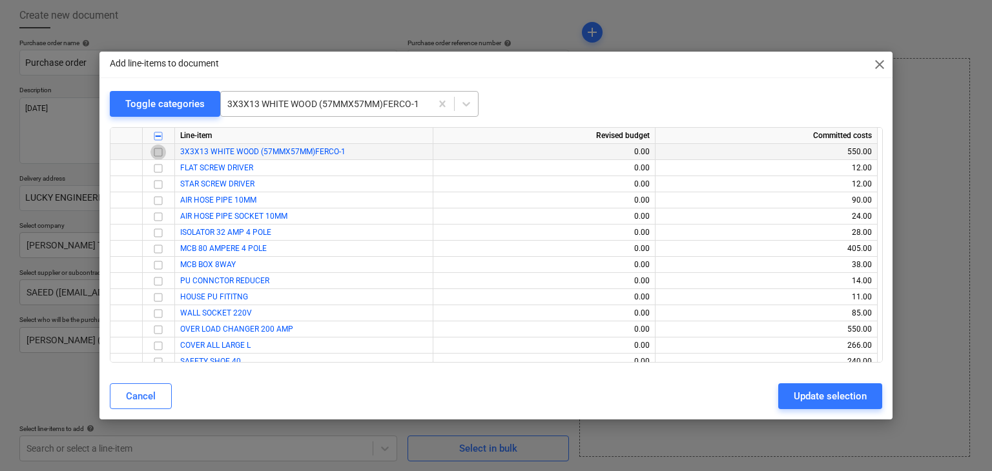
click at [158, 152] on input "checkbox" at bounding box center [157, 152] width 15 height 15
click at [832, 401] on div "Update selection" at bounding box center [829, 396] width 73 height 17
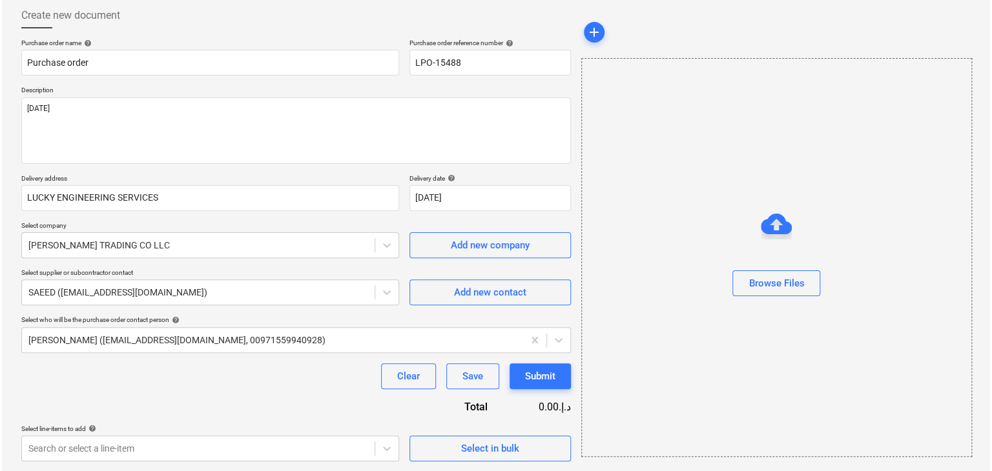
scroll to position [196, 0]
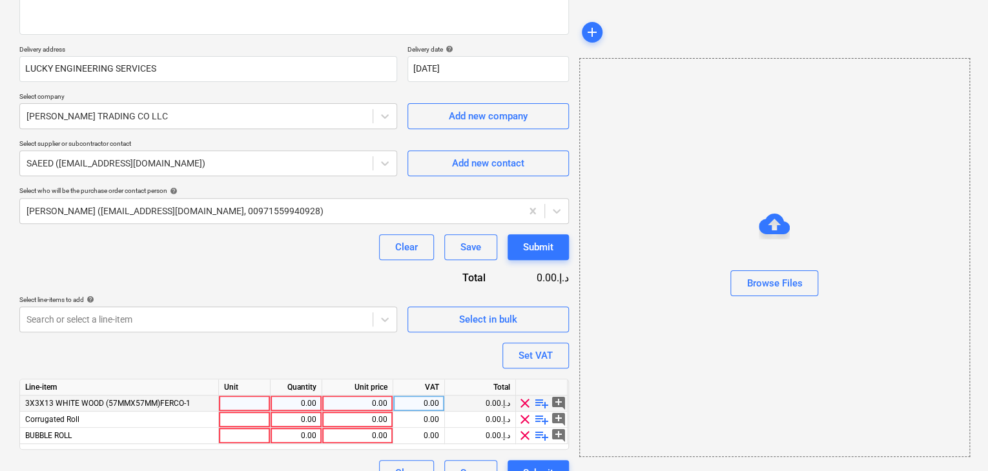
click at [247, 400] on div at bounding box center [245, 404] width 52 height 16
click at [247, 400] on div "NOS" at bounding box center [245, 404] width 52 height 16
click at [291, 402] on div "0.00" at bounding box center [296, 404] width 41 height 16
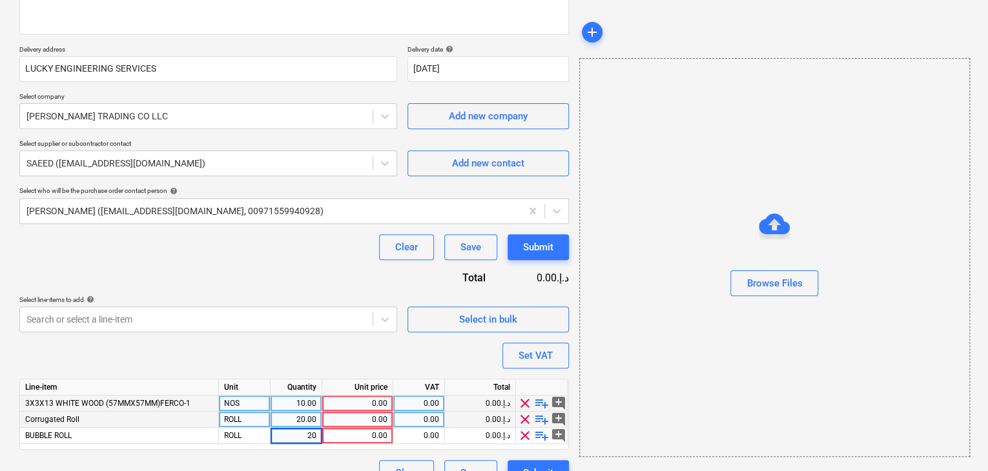
click at [355, 419] on div "0.00" at bounding box center [357, 420] width 60 height 16
click at [370, 396] on div "0.00" at bounding box center [357, 404] width 60 height 16
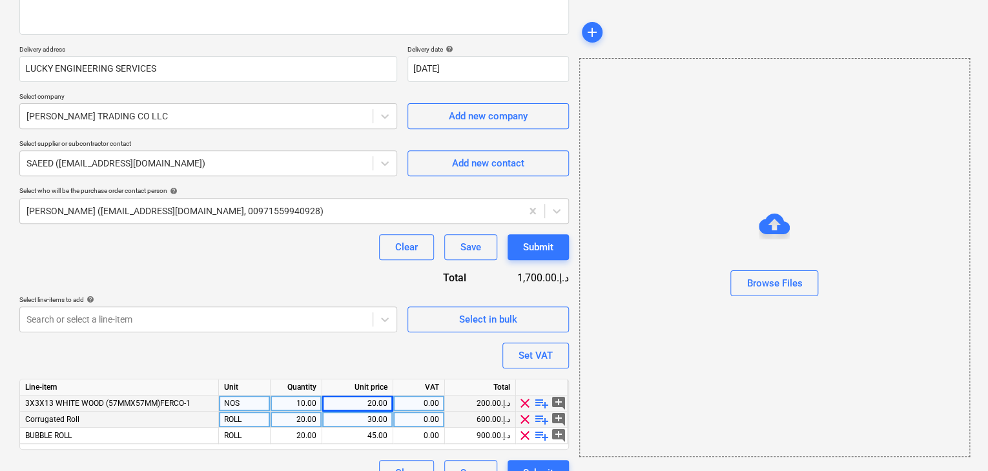
click at [630, 346] on div "Browse Files" at bounding box center [774, 257] width 391 height 399
click at [535, 349] on div "Set VAT" at bounding box center [535, 355] width 34 height 17
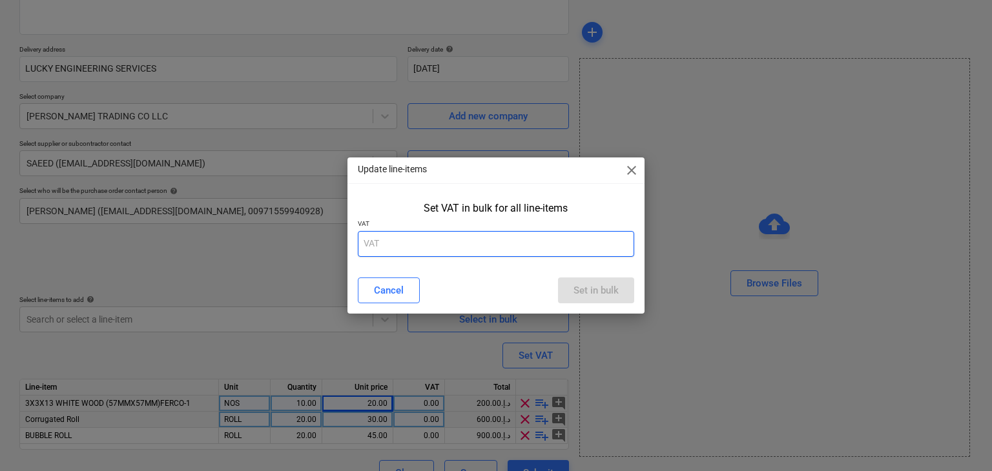
click at [447, 237] on input "text" at bounding box center [496, 244] width 277 height 26
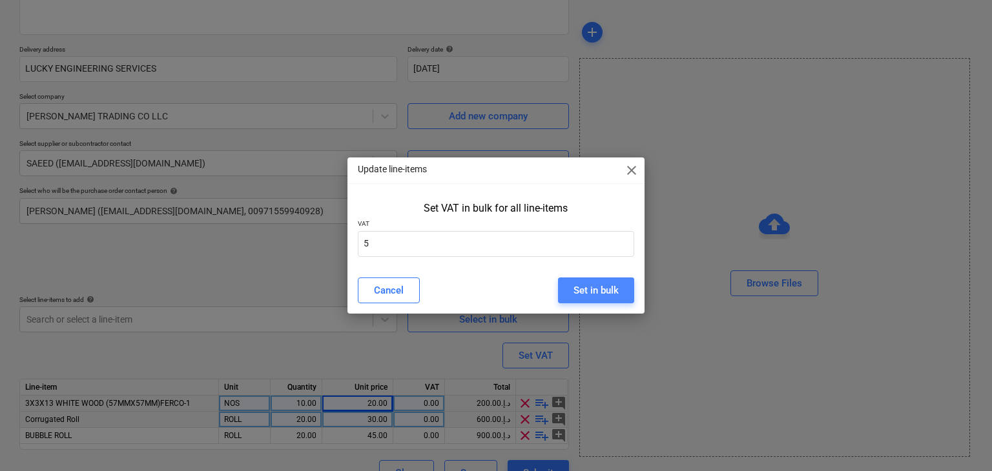
click at [620, 292] on button "Set in bulk" at bounding box center [596, 291] width 76 height 26
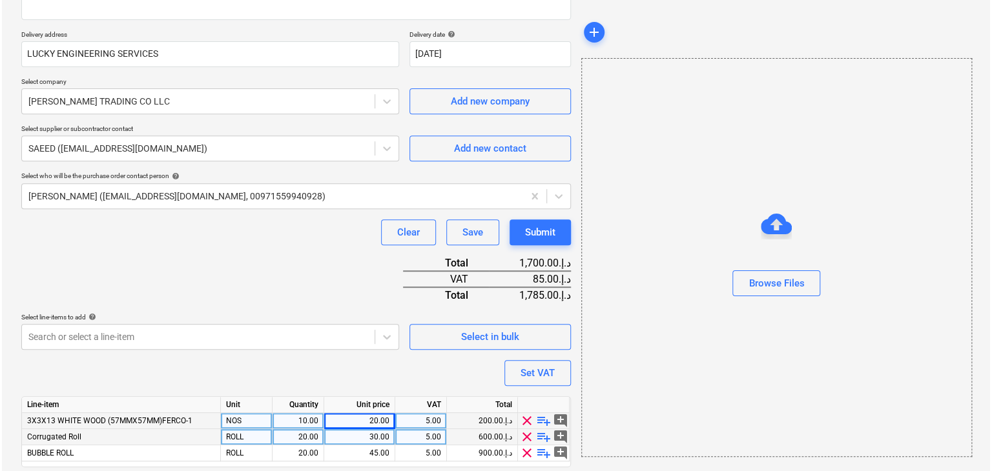
scroll to position [253, 0]
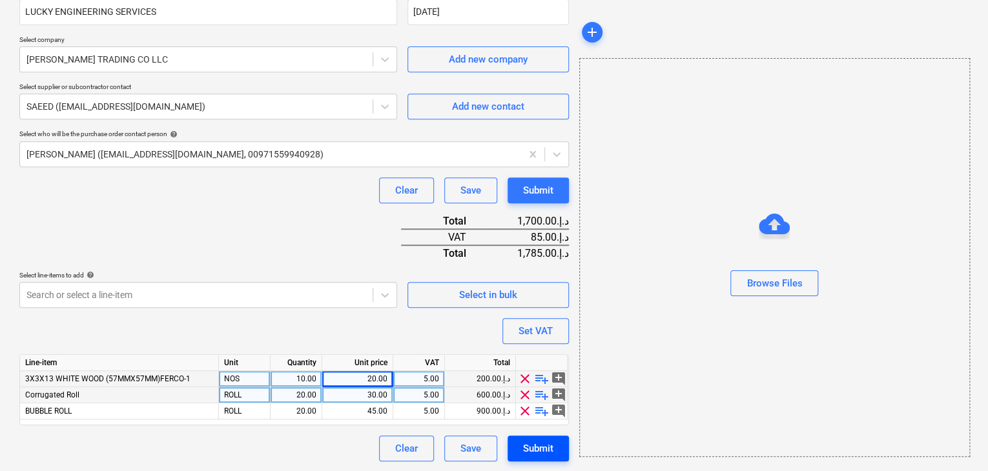
click at [540, 452] on div "Submit" at bounding box center [538, 448] width 30 height 17
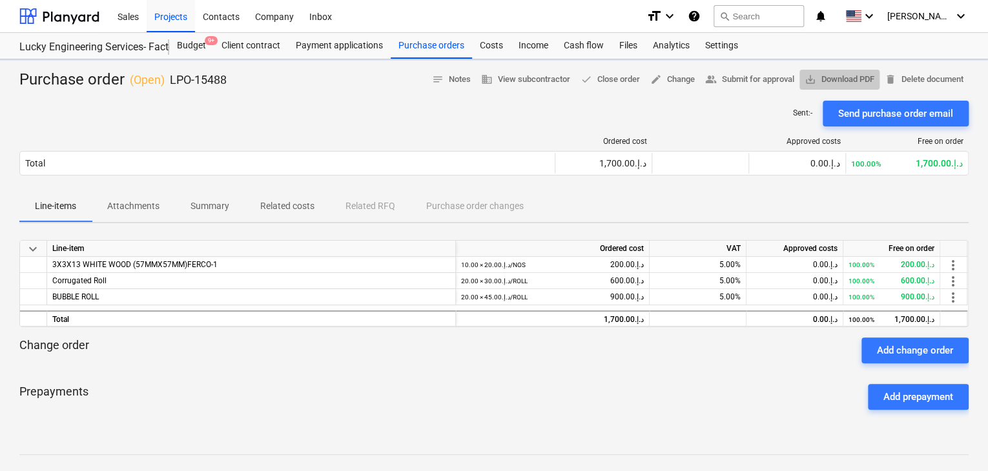
click at [848, 73] on span "save_alt Download PDF" at bounding box center [839, 79] width 70 height 15
click at [170, 22] on div "Projects" at bounding box center [171, 15] width 48 height 33
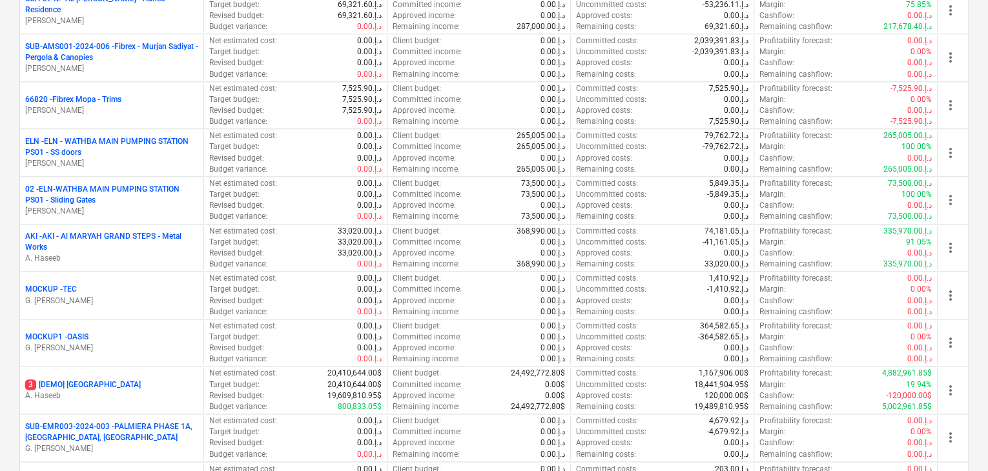
scroll to position [775, 0]
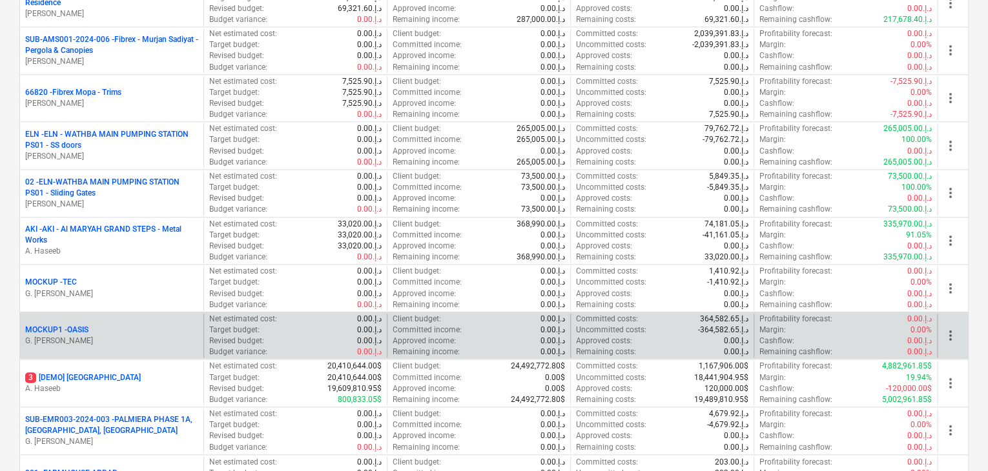
click at [139, 331] on div "MOCKUP1 - OASIS" at bounding box center [111, 330] width 173 height 11
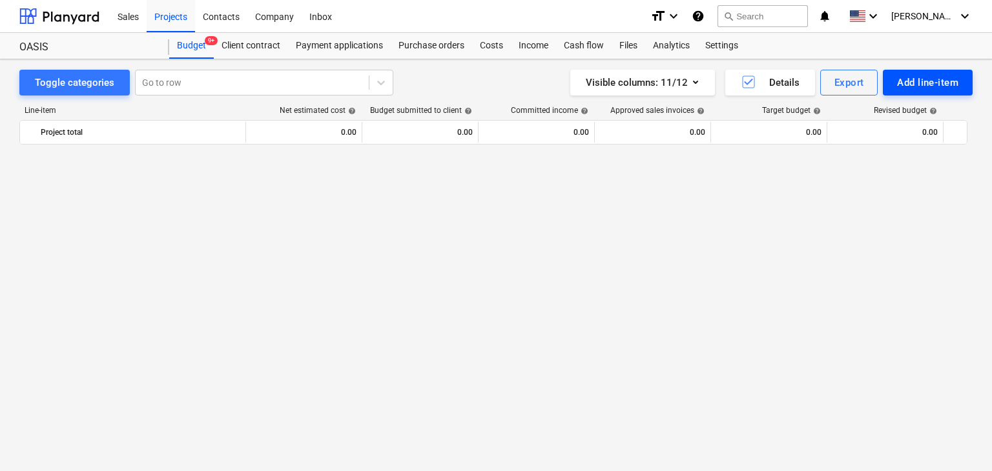
click at [907, 88] on div "Add line-item" at bounding box center [927, 82] width 61 height 17
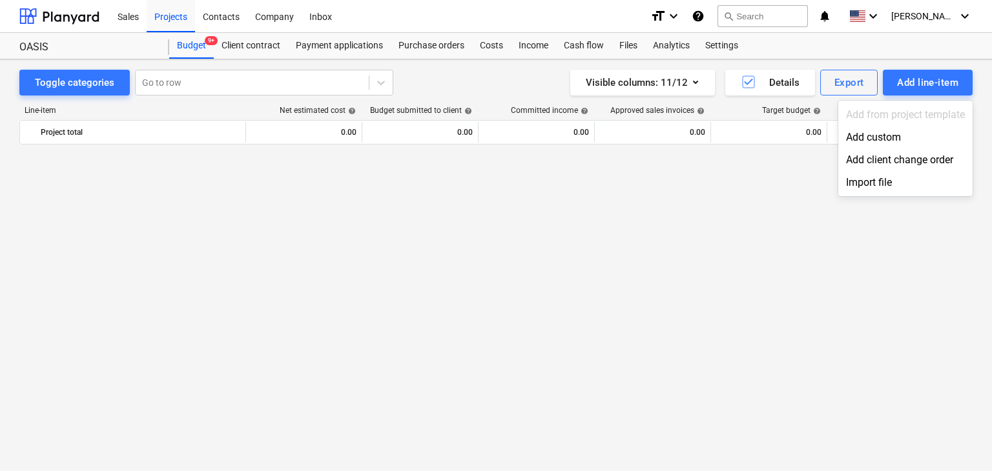
scroll to position [884, 0]
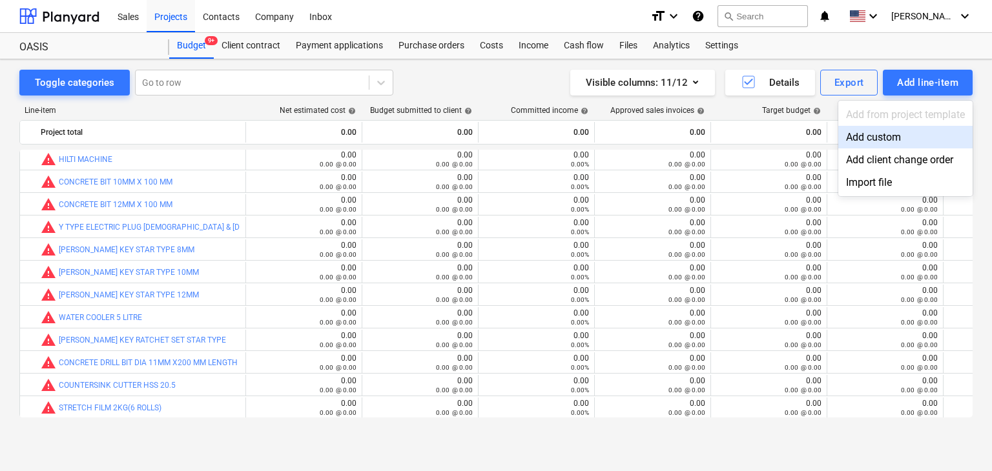
click at [879, 138] on div "Add custom" at bounding box center [905, 137] width 134 height 23
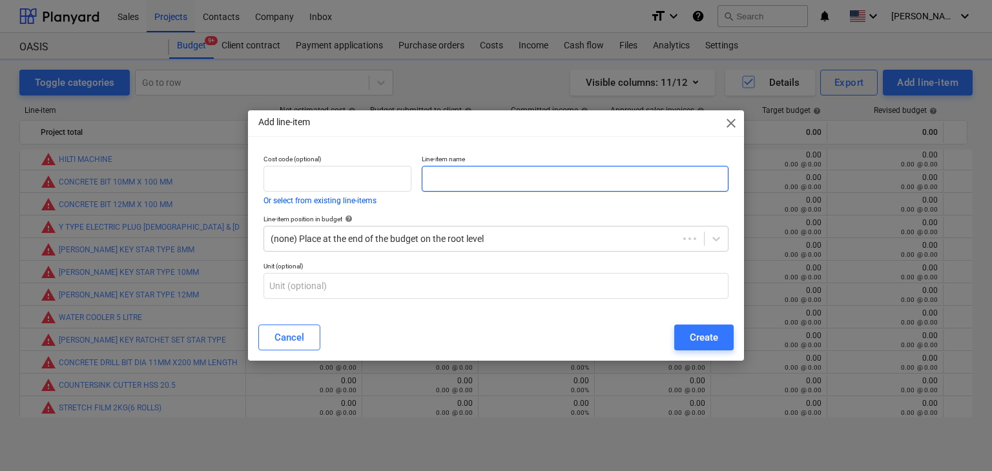
click at [509, 163] on p "Line-item name" at bounding box center [575, 160] width 307 height 11
click at [484, 183] on input "text" at bounding box center [575, 179] width 307 height 26
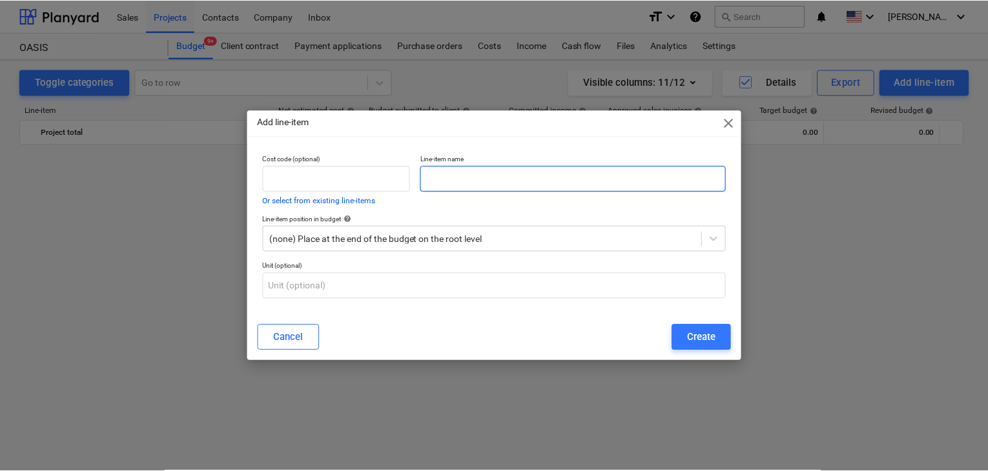
scroll to position [884, 0]
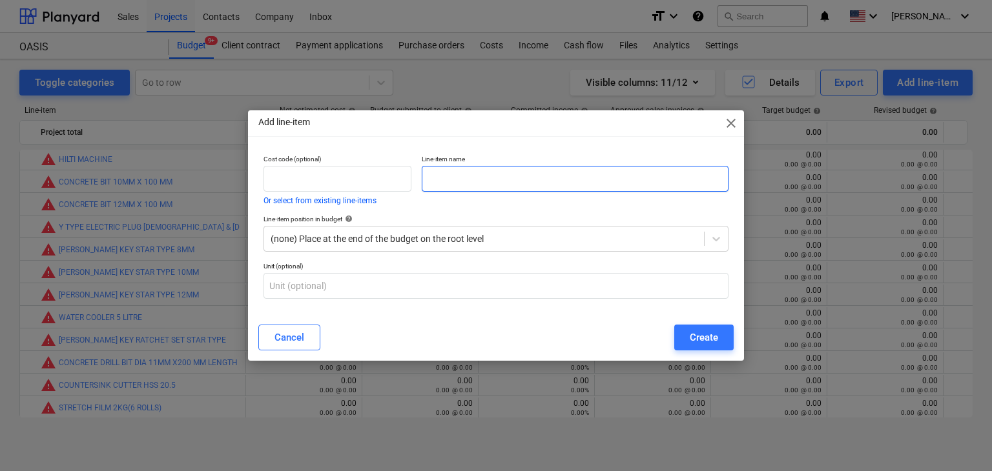
paste input "ALUMINIUM RHS 50X25X2MM THK @ 6 MTR LENGTH"
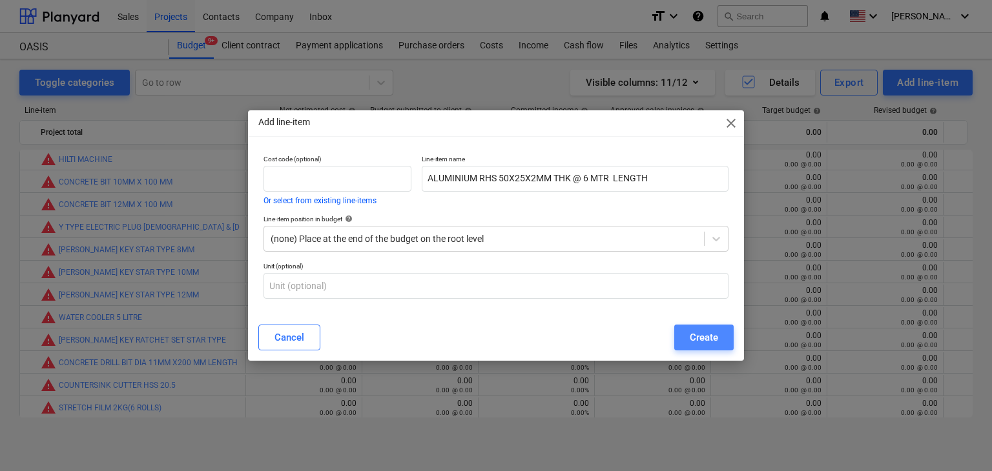
click at [705, 336] on div "Create" at bounding box center [703, 337] width 28 height 17
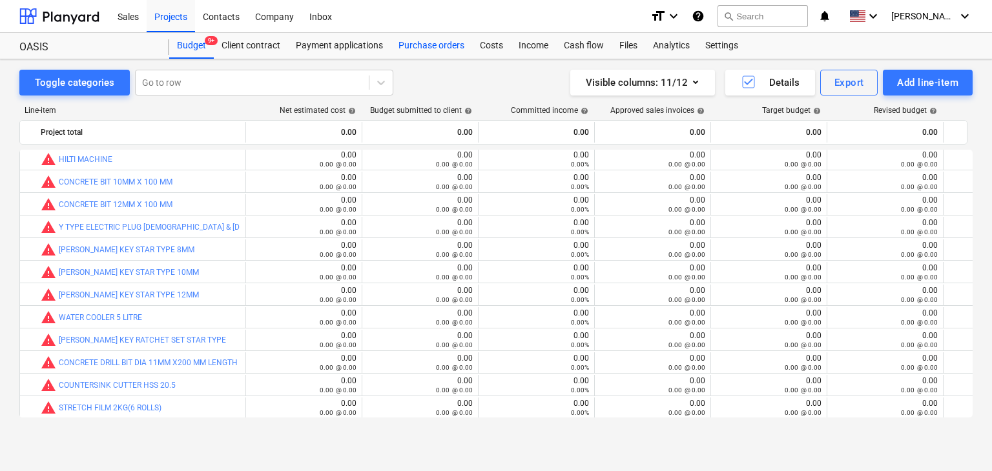
click at [431, 46] on div "Purchase orders" at bounding box center [431, 46] width 81 height 26
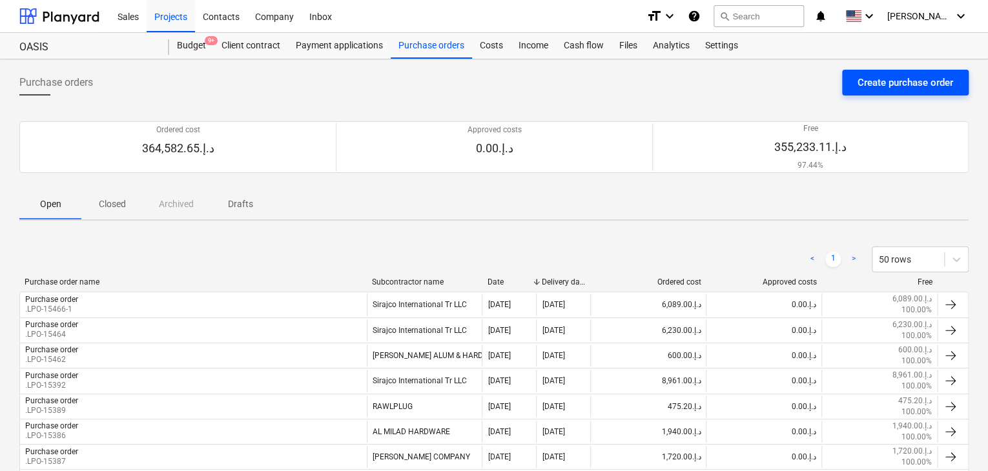
click at [879, 79] on div "Create purchase order" at bounding box center [905, 82] width 96 height 17
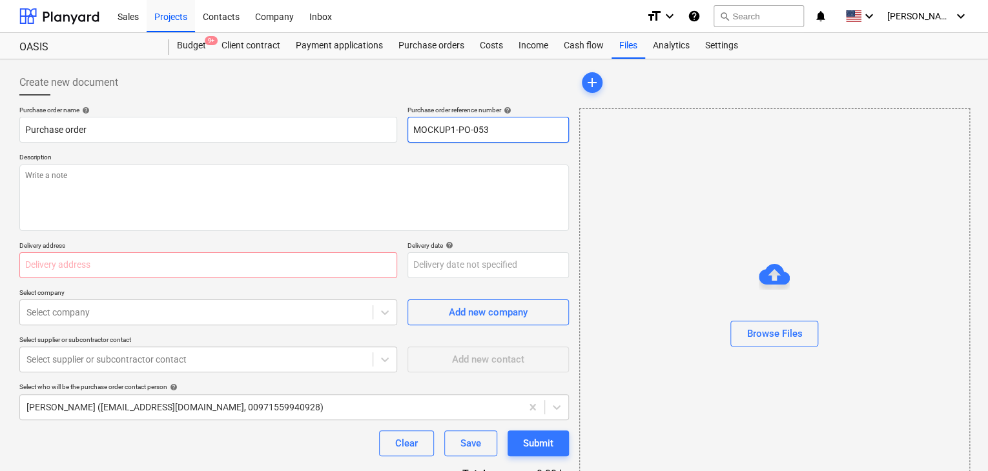
drag, startPoint x: 509, startPoint y: 132, endPoint x: 344, endPoint y: 102, distance: 167.4
click at [344, 102] on div "Create new document Purchase order name help Purchase order Purchase order refe…" at bounding box center [293, 299] width 549 height 459
click at [491, 127] on input "MOCKUP1-PO-053LPO" at bounding box center [487, 130] width 161 height 26
click at [484, 134] on input "MOCKUP1-PO-053LPO" at bounding box center [487, 130] width 161 height 26
click at [490, 132] on input "MOCKUP1-PO-053LPO" at bounding box center [487, 130] width 161 height 26
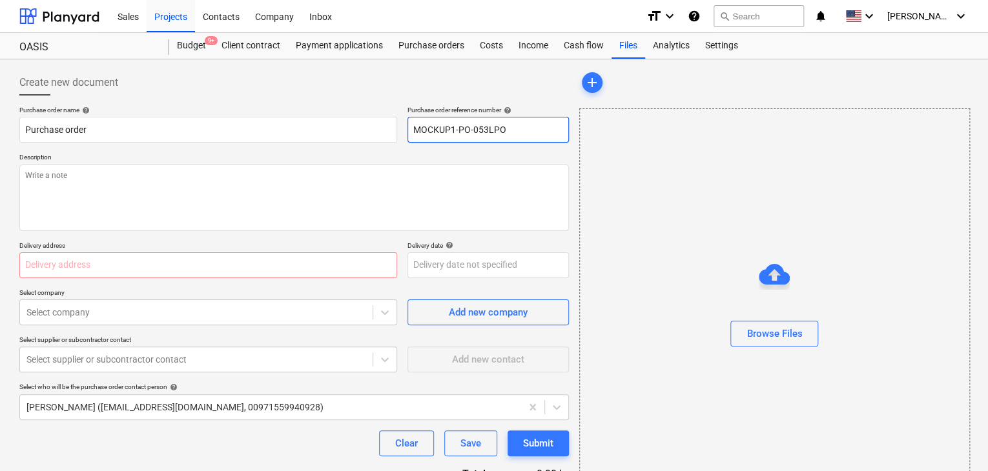
click at [487, 133] on input "MOCKUP1-PO-053LPO" at bounding box center [487, 130] width 161 height 26
click at [487, 133] on input "LPO" at bounding box center [487, 130] width 161 height 26
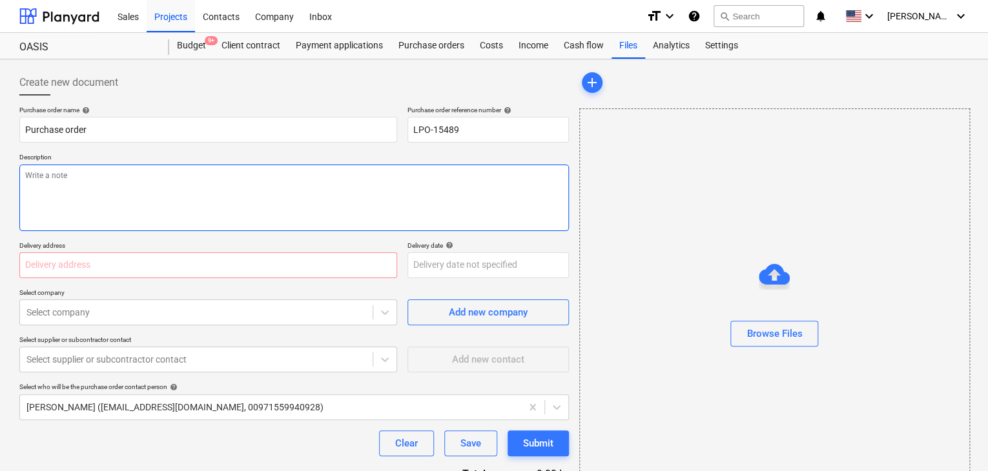
click at [263, 218] on textarea at bounding box center [293, 198] width 549 height 66
click at [112, 257] on input "text" at bounding box center [208, 265] width 378 height 26
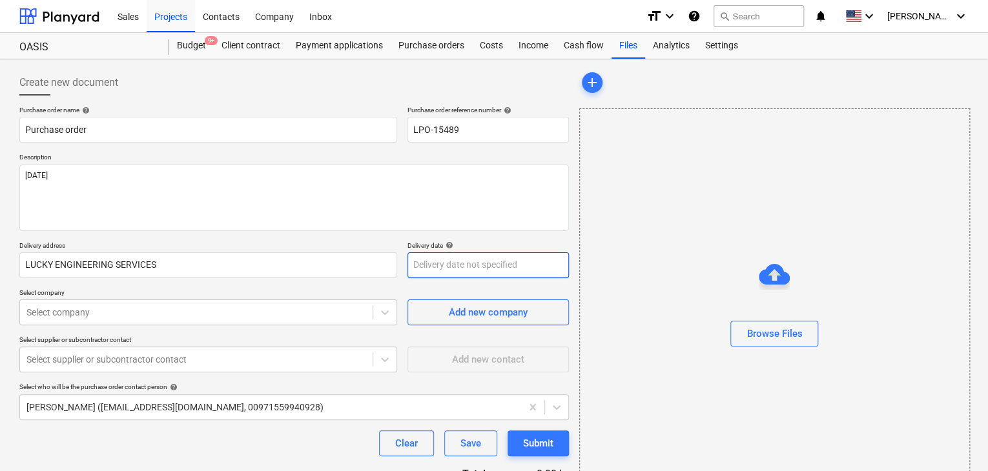
click at [464, 271] on body "Sales Projects Contacts Company Inbox format_size keyboard_arrow_down help sear…" at bounding box center [494, 235] width 988 height 471
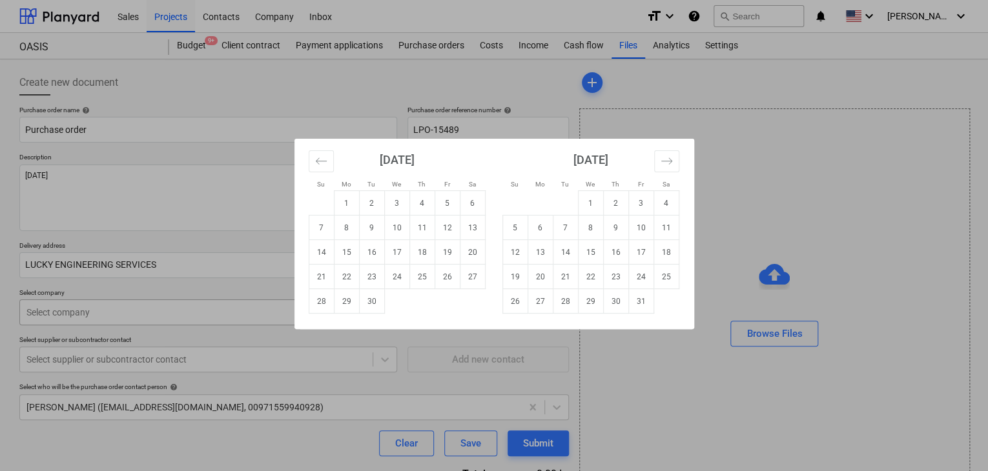
drag, startPoint x: 369, startPoint y: 308, endPoint x: 70, endPoint y: 322, distance: 299.2
click at [369, 308] on td "30" at bounding box center [371, 301] width 25 height 25
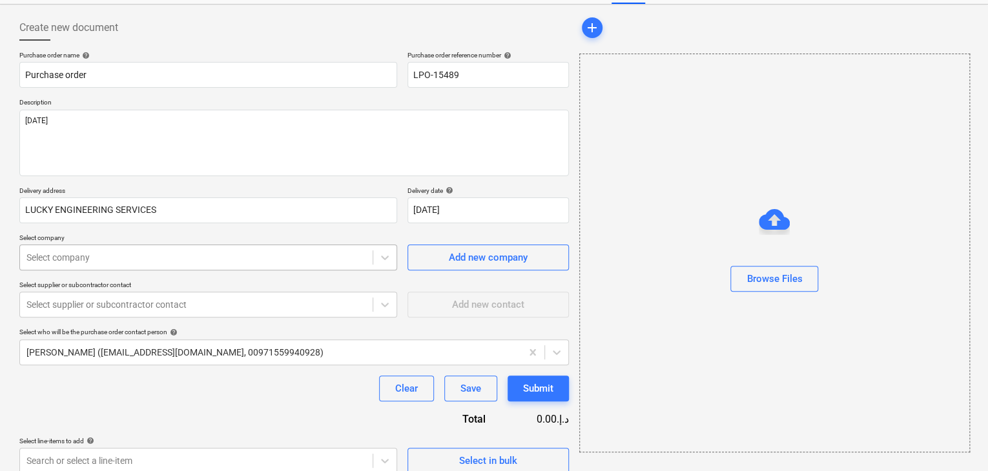
click at [61, 308] on body "Sales Projects Contacts Company Inbox format_size keyboard_arrow_down help sear…" at bounding box center [494, 180] width 988 height 471
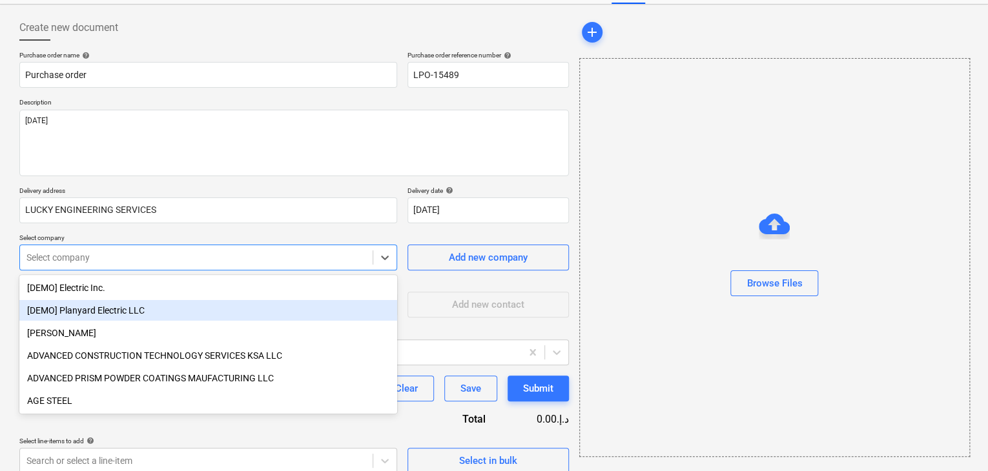
scroll to position [60, 0]
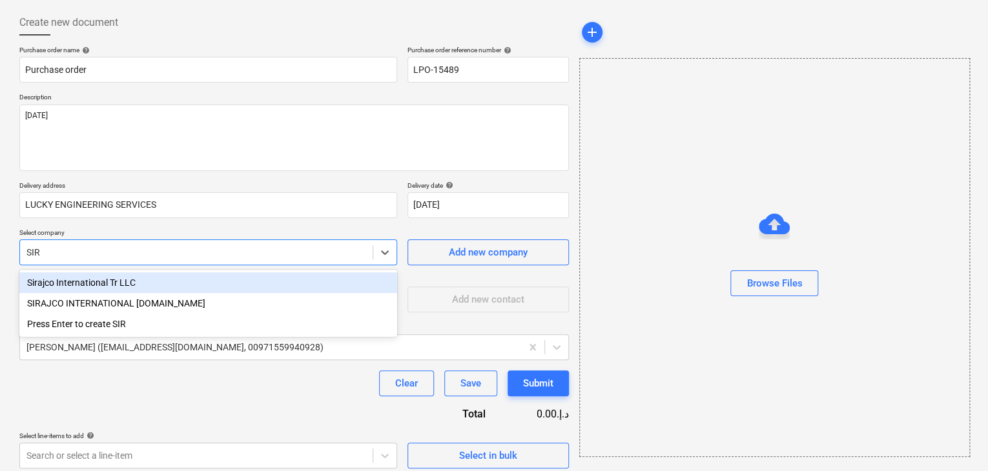
click at [103, 282] on div "Sirajco International Tr LLC" at bounding box center [208, 282] width 378 height 21
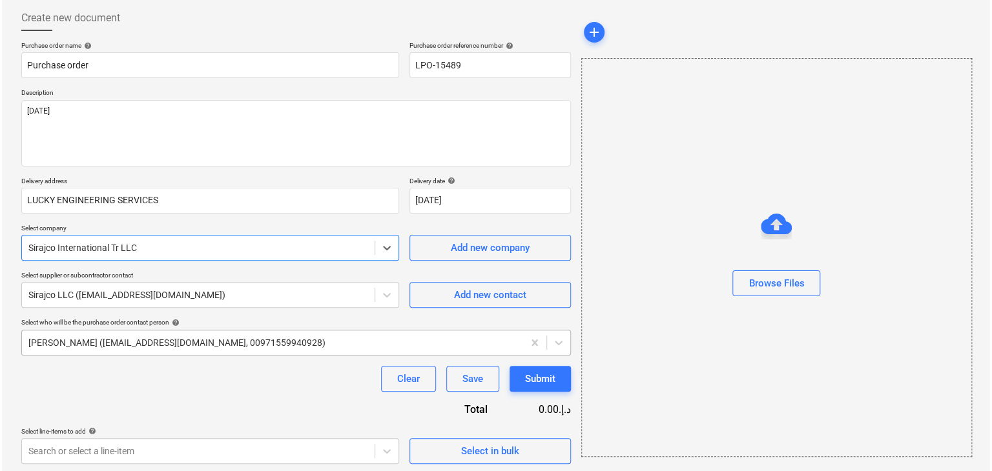
scroll to position [67, 0]
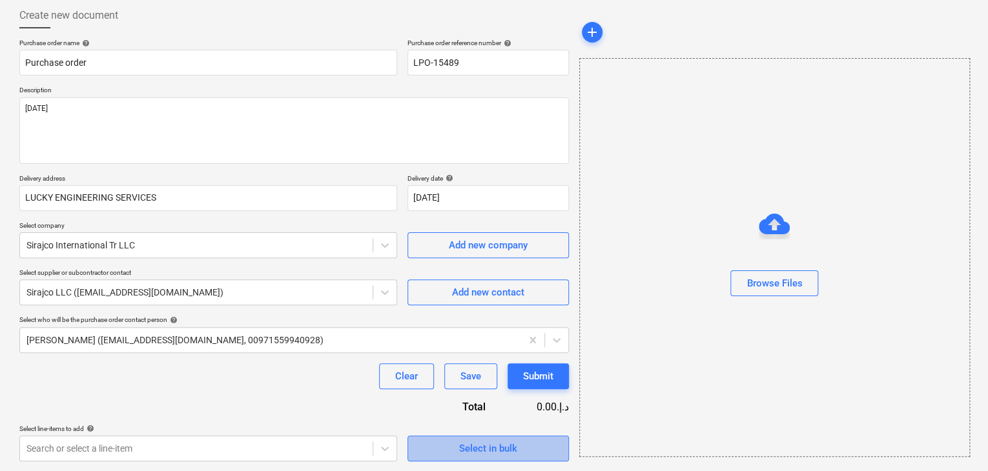
click at [473, 457] on button "Select in bulk" at bounding box center [487, 449] width 161 height 26
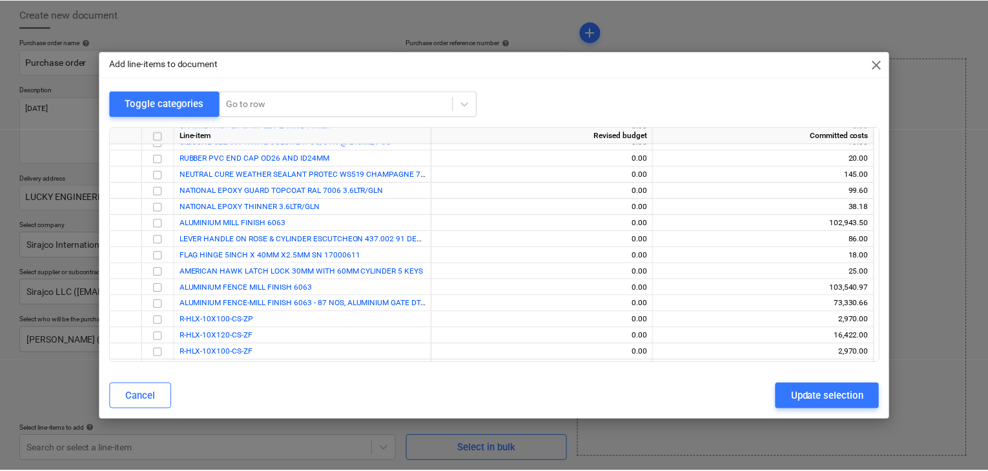
scroll to position [814, 0]
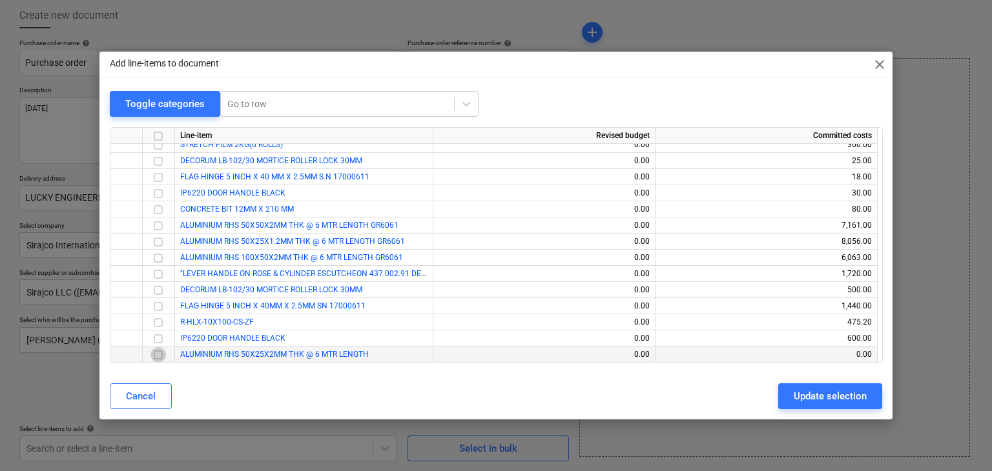
click at [160, 360] on input "checkbox" at bounding box center [157, 354] width 15 height 15
drag, startPoint x: 825, startPoint y: 389, endPoint x: 770, endPoint y: 393, distance: 55.0
click at [822, 391] on div "Update selection" at bounding box center [829, 396] width 73 height 17
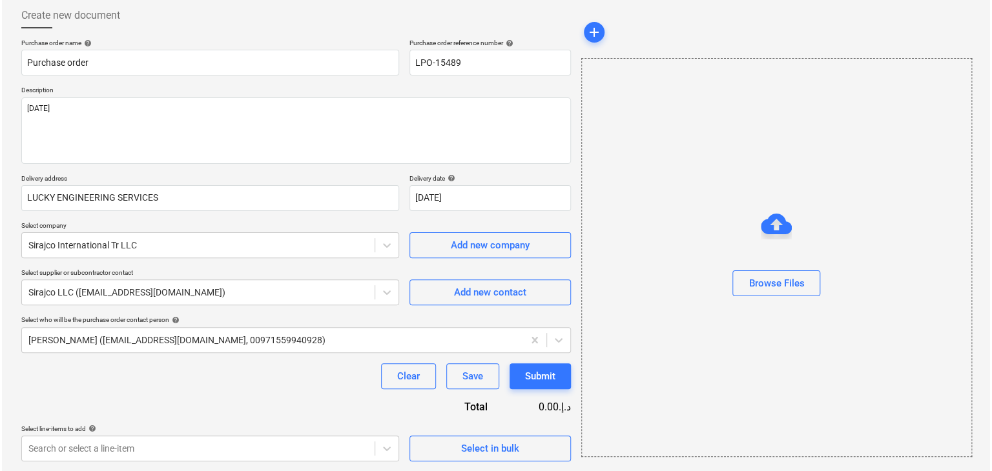
scroll to position [189, 0]
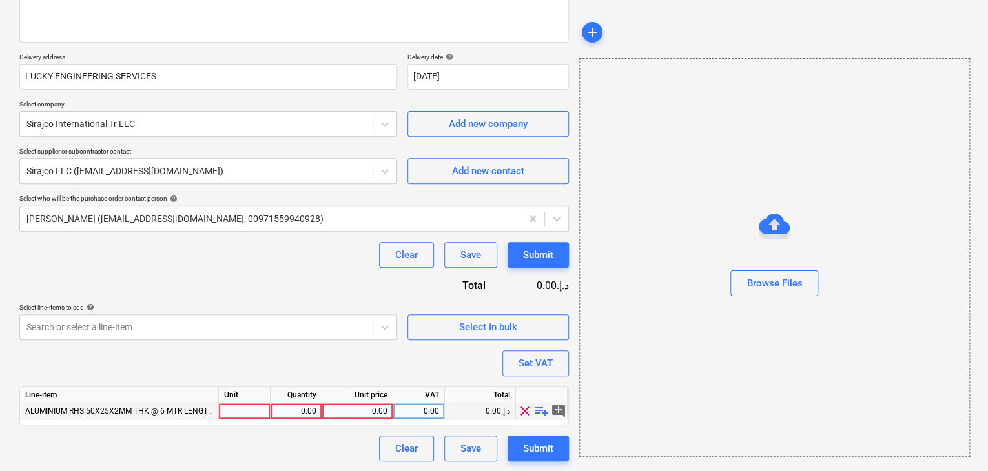
click at [226, 415] on div at bounding box center [245, 411] width 52 height 16
click at [294, 414] on div "0.00" at bounding box center [296, 411] width 41 height 16
click at [356, 412] on div "0.00" at bounding box center [357, 411] width 60 height 16
drag, startPoint x: 639, startPoint y: 345, endPoint x: 518, endPoint y: 373, distance: 123.9
click at [632, 349] on div "Browse Files" at bounding box center [774, 257] width 391 height 399
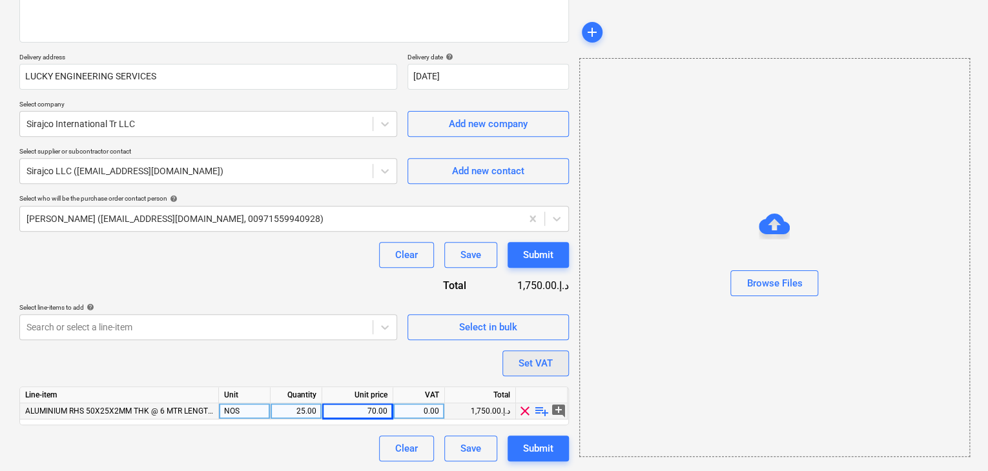
click at [518, 373] on button "Set VAT" at bounding box center [535, 364] width 66 height 26
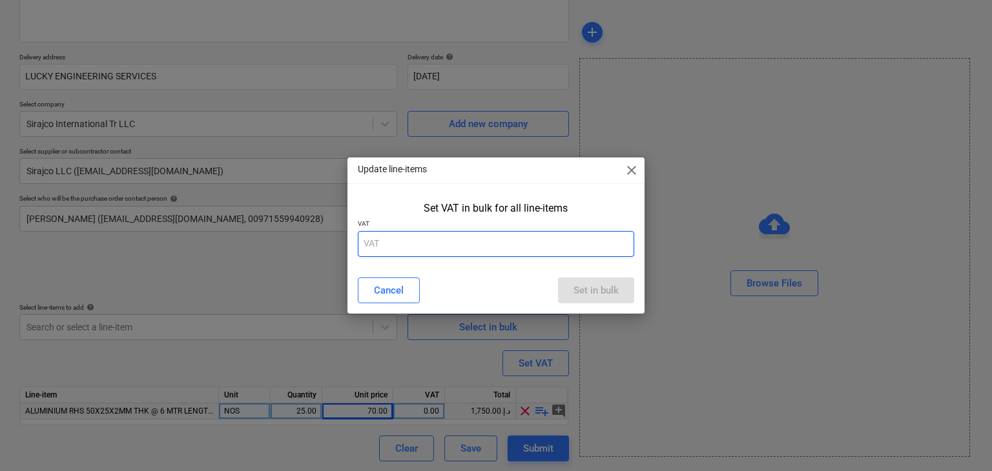
click at [462, 238] on input "text" at bounding box center [496, 244] width 277 height 26
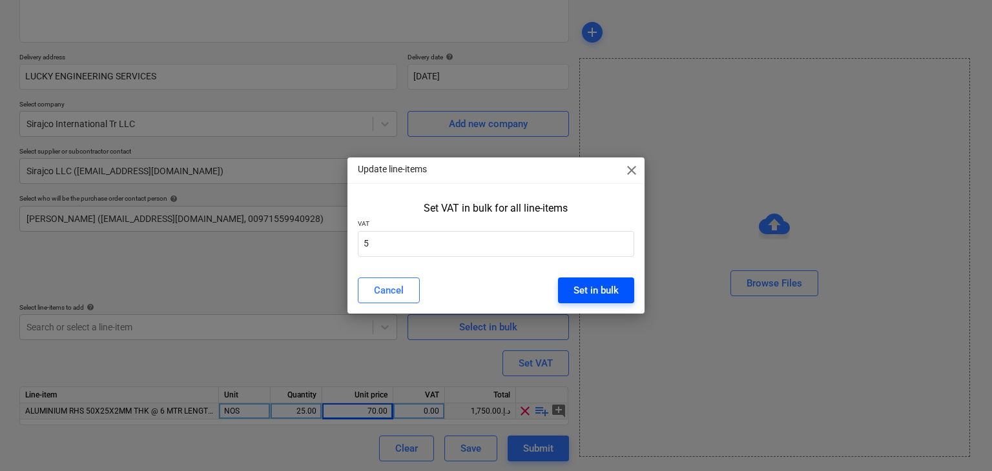
click at [603, 280] on button "Set in bulk" at bounding box center [596, 291] width 76 height 26
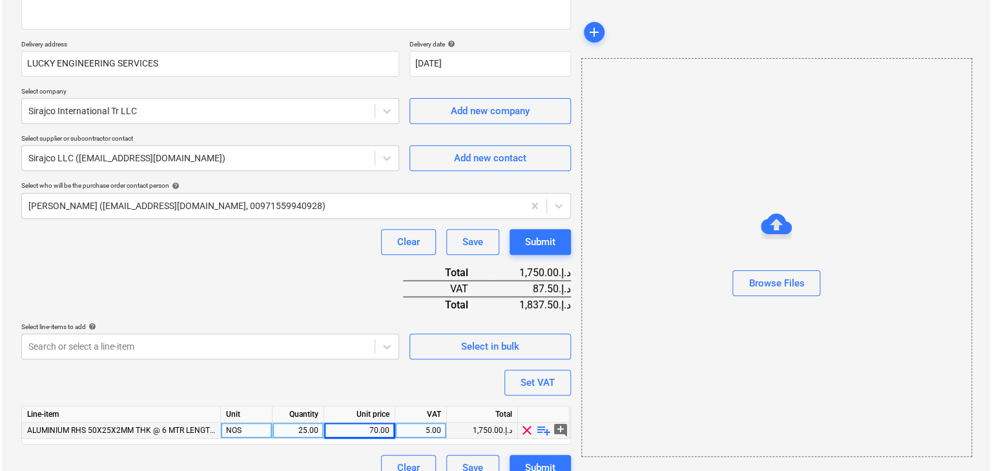
scroll to position [221, 0]
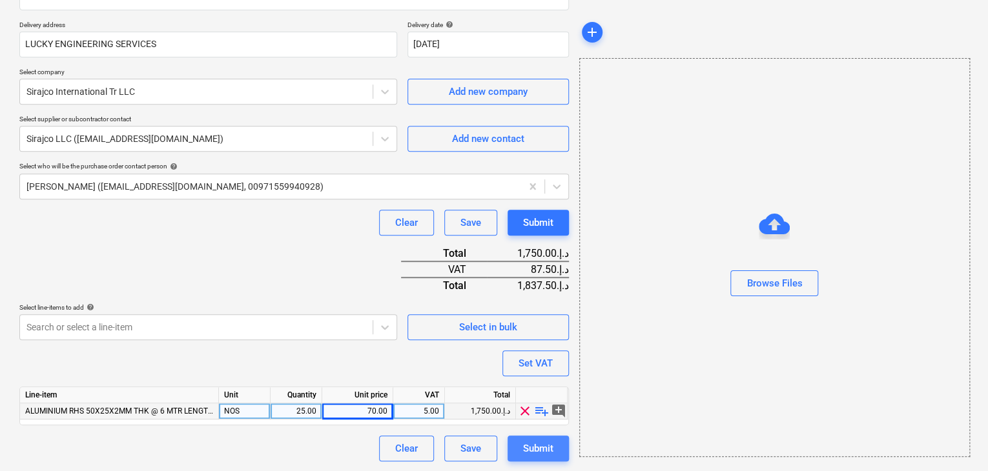
click at [531, 453] on div "Submit" at bounding box center [538, 448] width 30 height 17
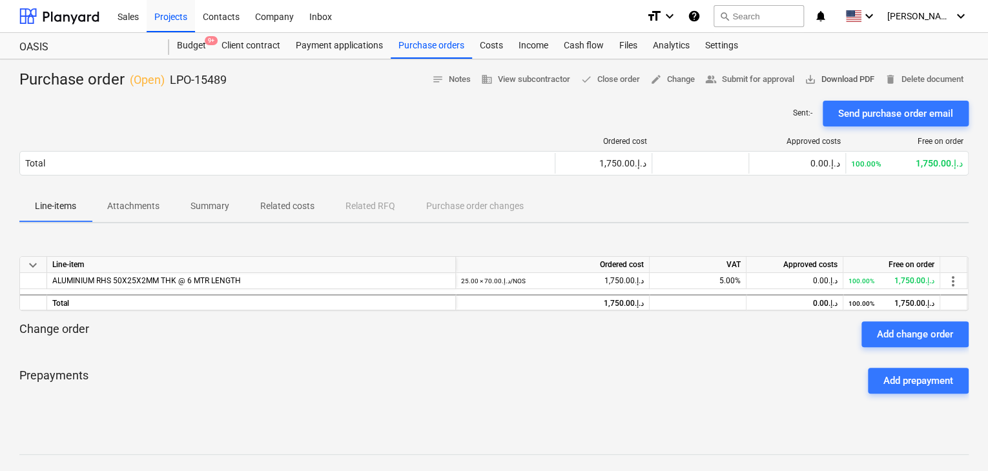
click at [841, 81] on span "save_alt Download PDF" at bounding box center [839, 79] width 70 height 15
